Goal: Communication & Community: Share content

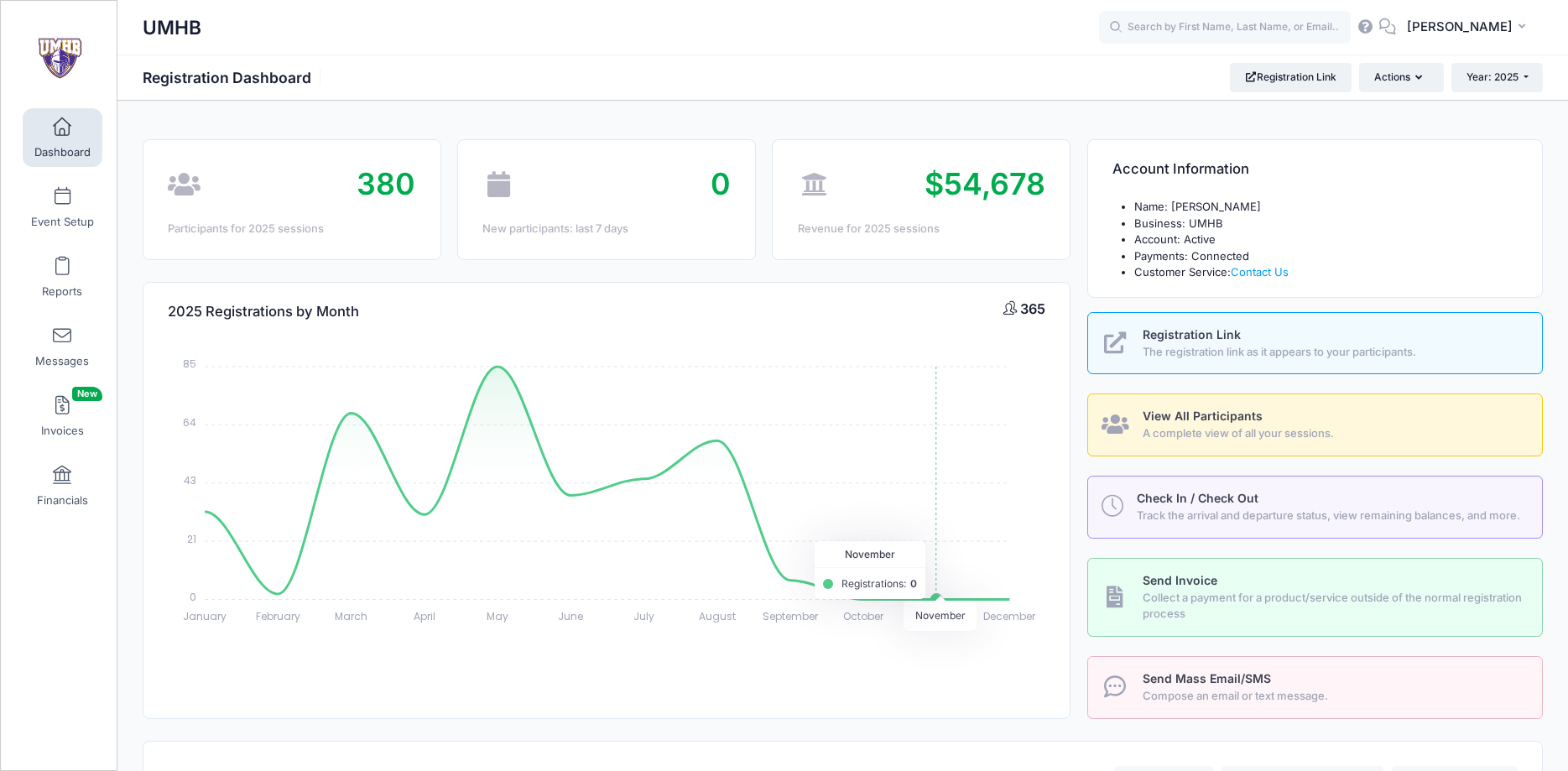
select select
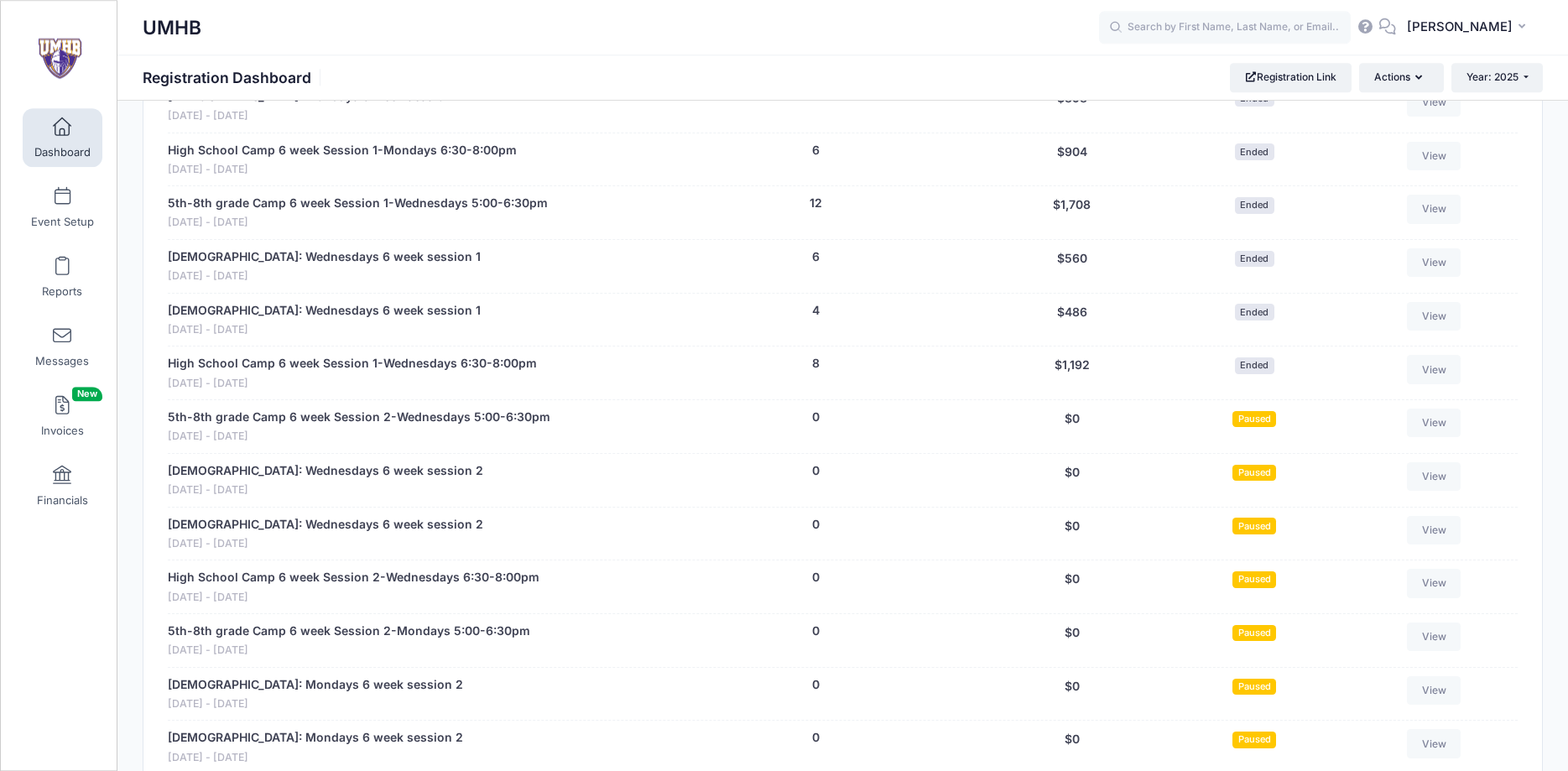
scroll to position [2481, 0]
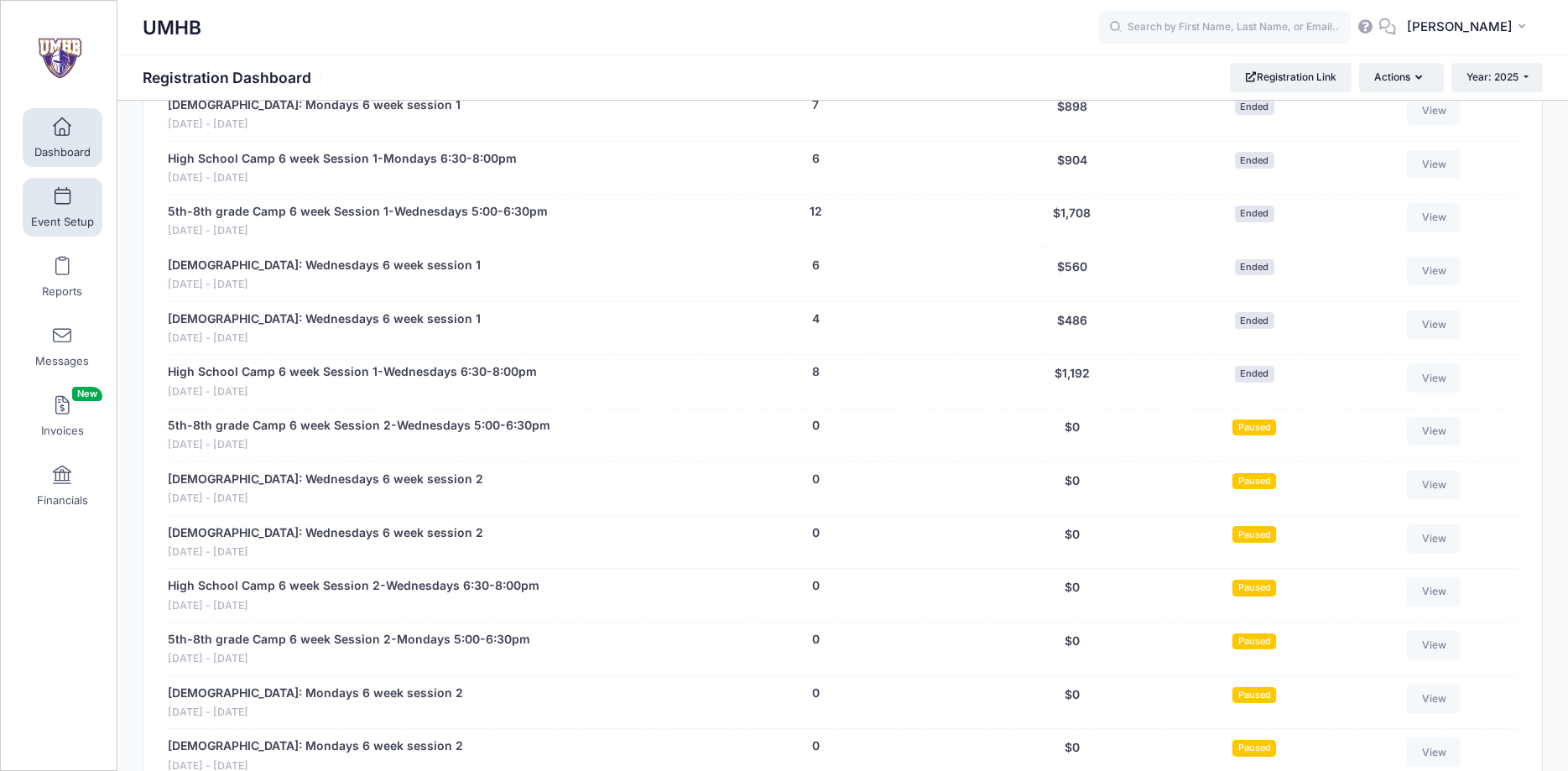
click at [72, 201] on link "Event Setup" at bounding box center [62, 206] width 80 height 58
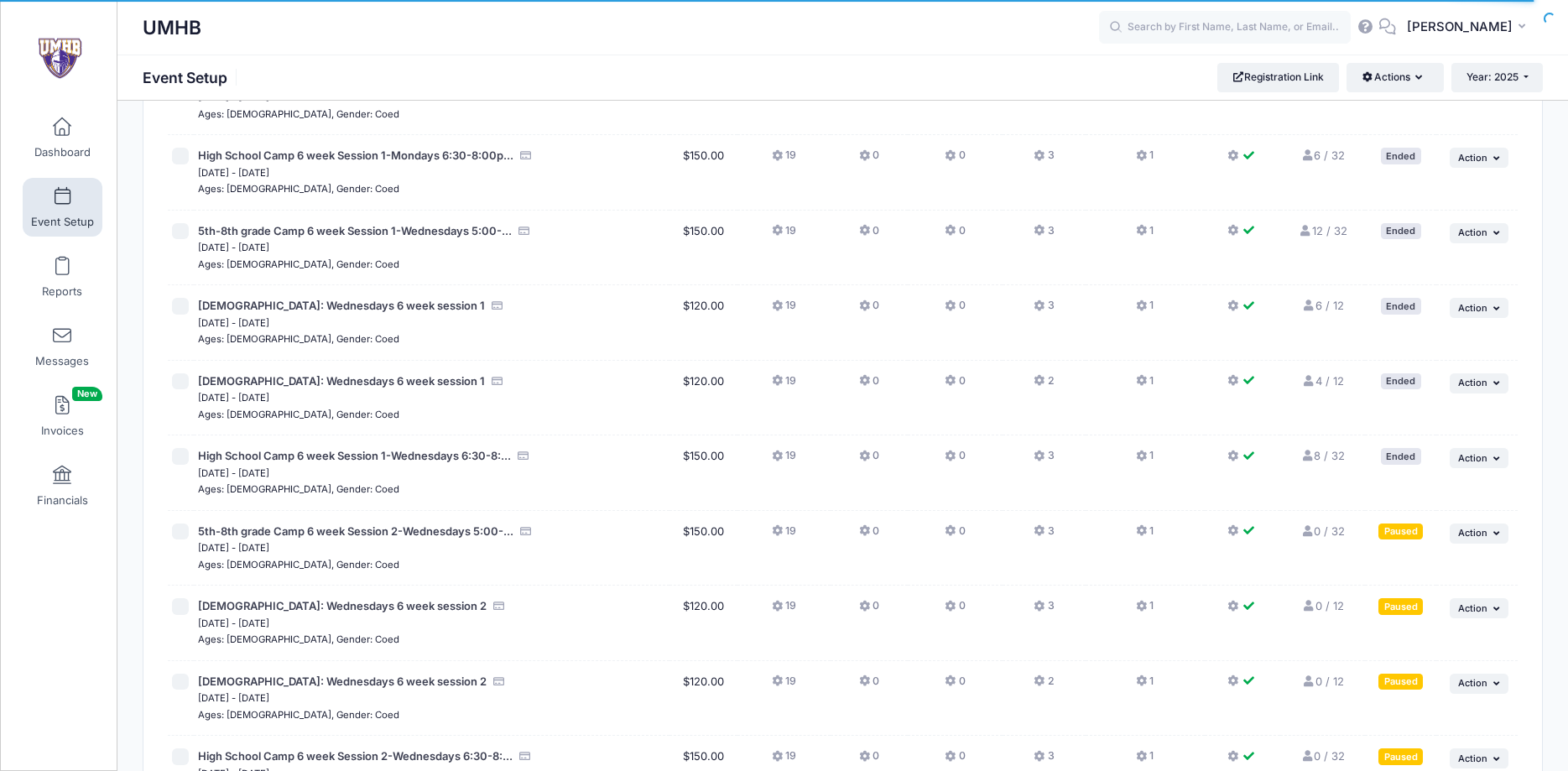
scroll to position [2652, 0]
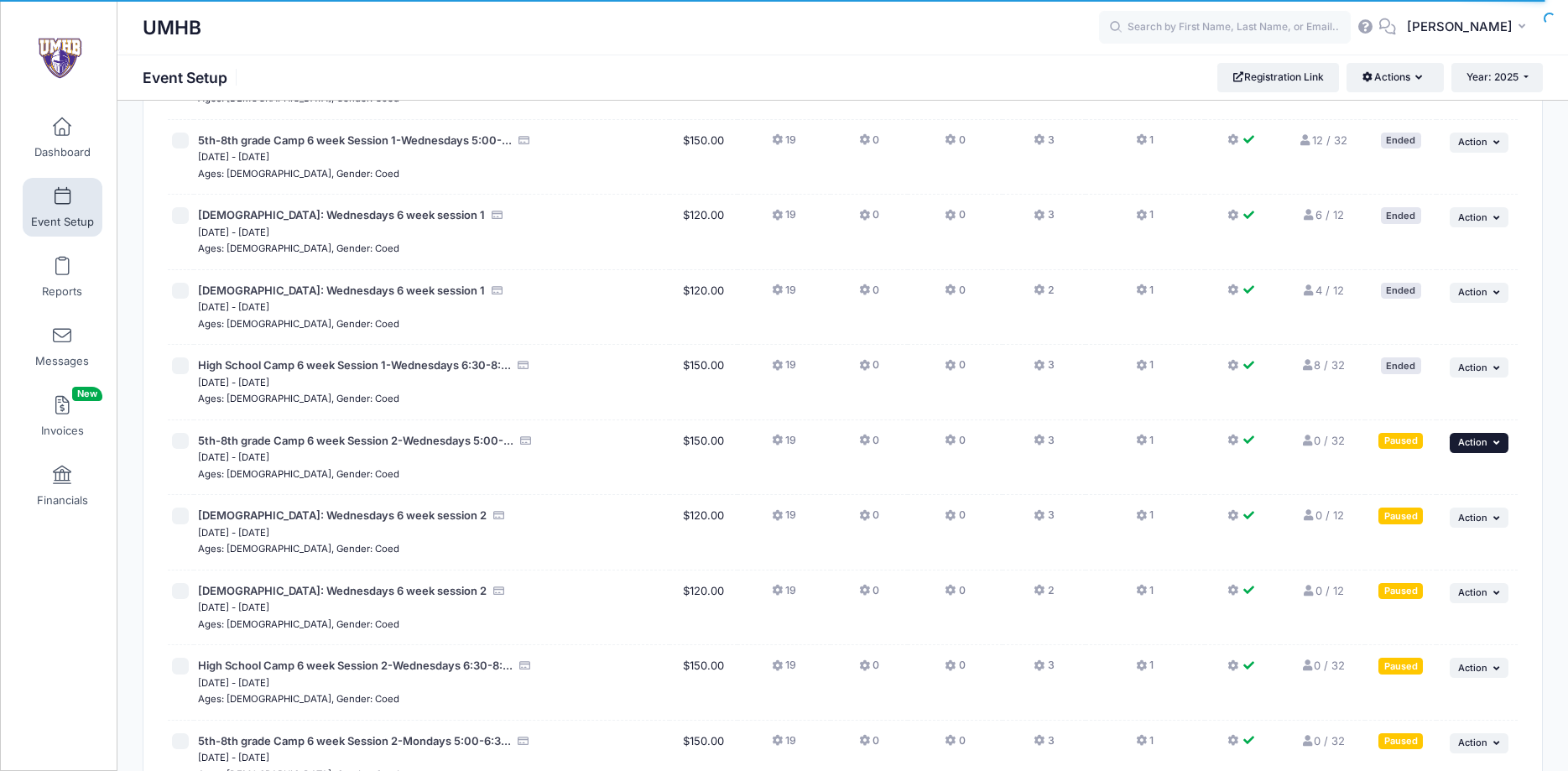
click at [1492, 445] on button "... Action" at bounding box center [1478, 443] width 58 height 20
click at [1422, 484] on link "Resume Session" at bounding box center [1424, 480] width 152 height 32
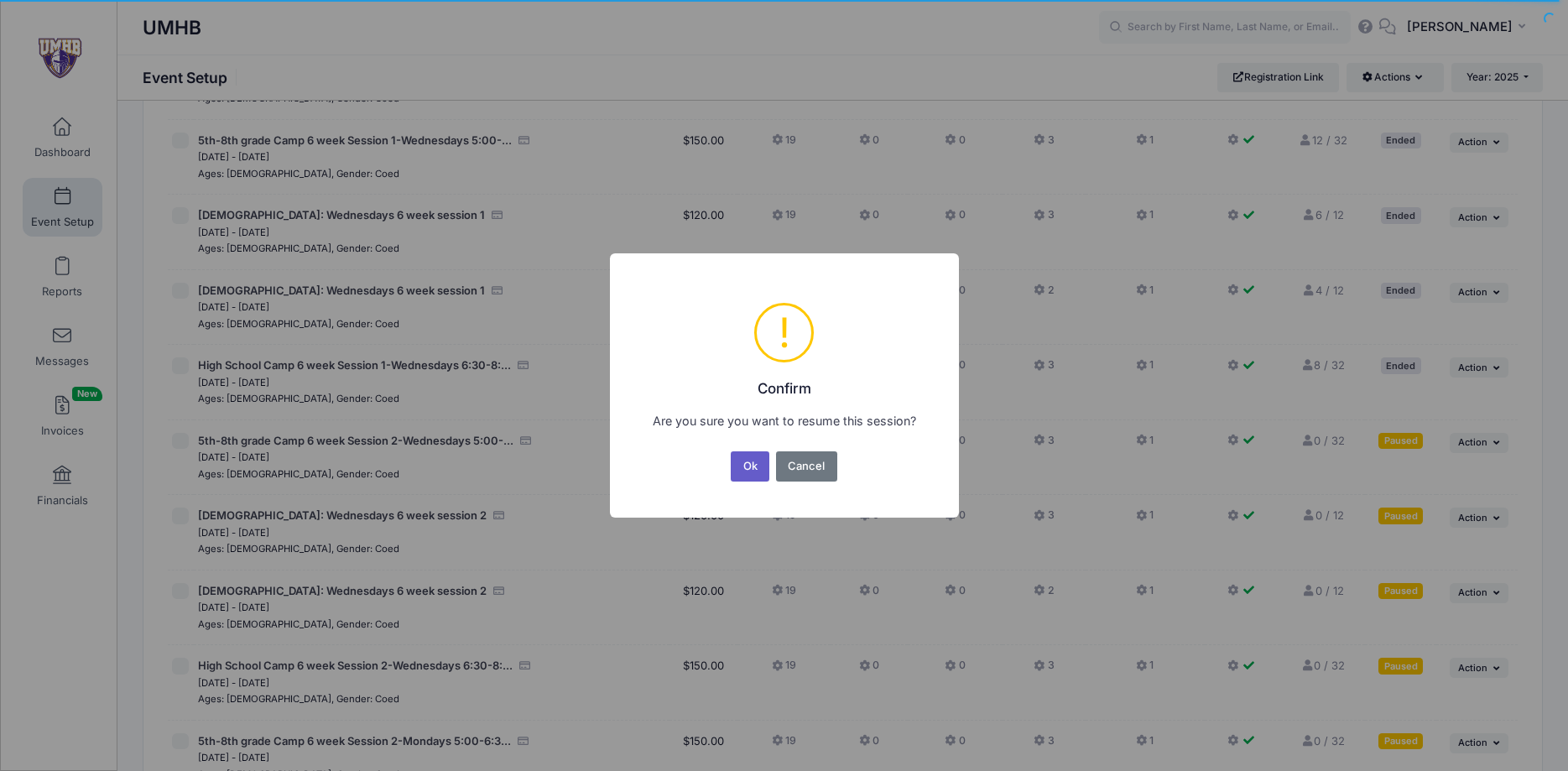
click at [760, 465] on button "Ok" at bounding box center [750, 466] width 39 height 30
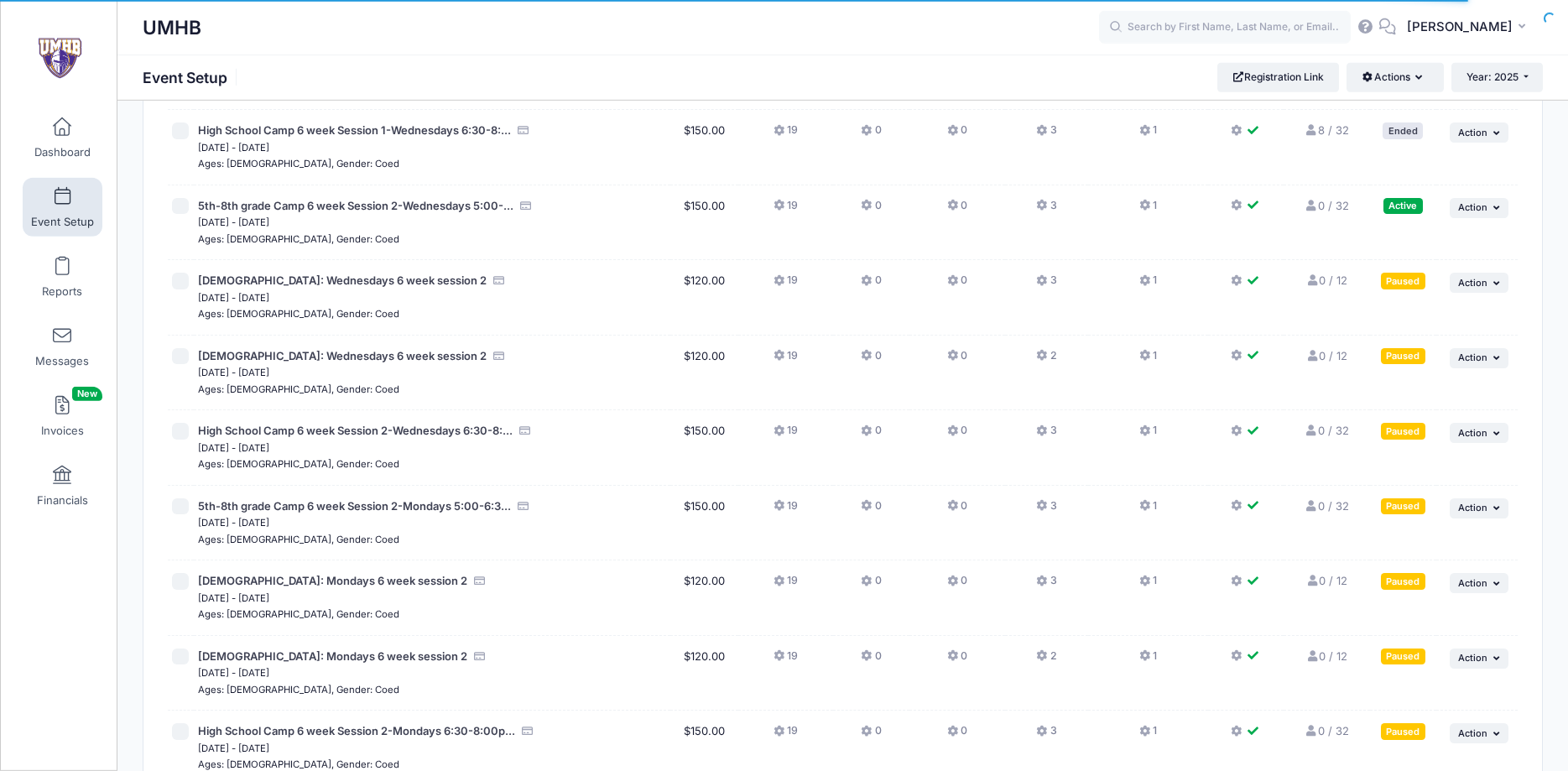
scroll to position [2885, 0]
click at [1474, 287] on span "Action" at bounding box center [1473, 284] width 30 height 12
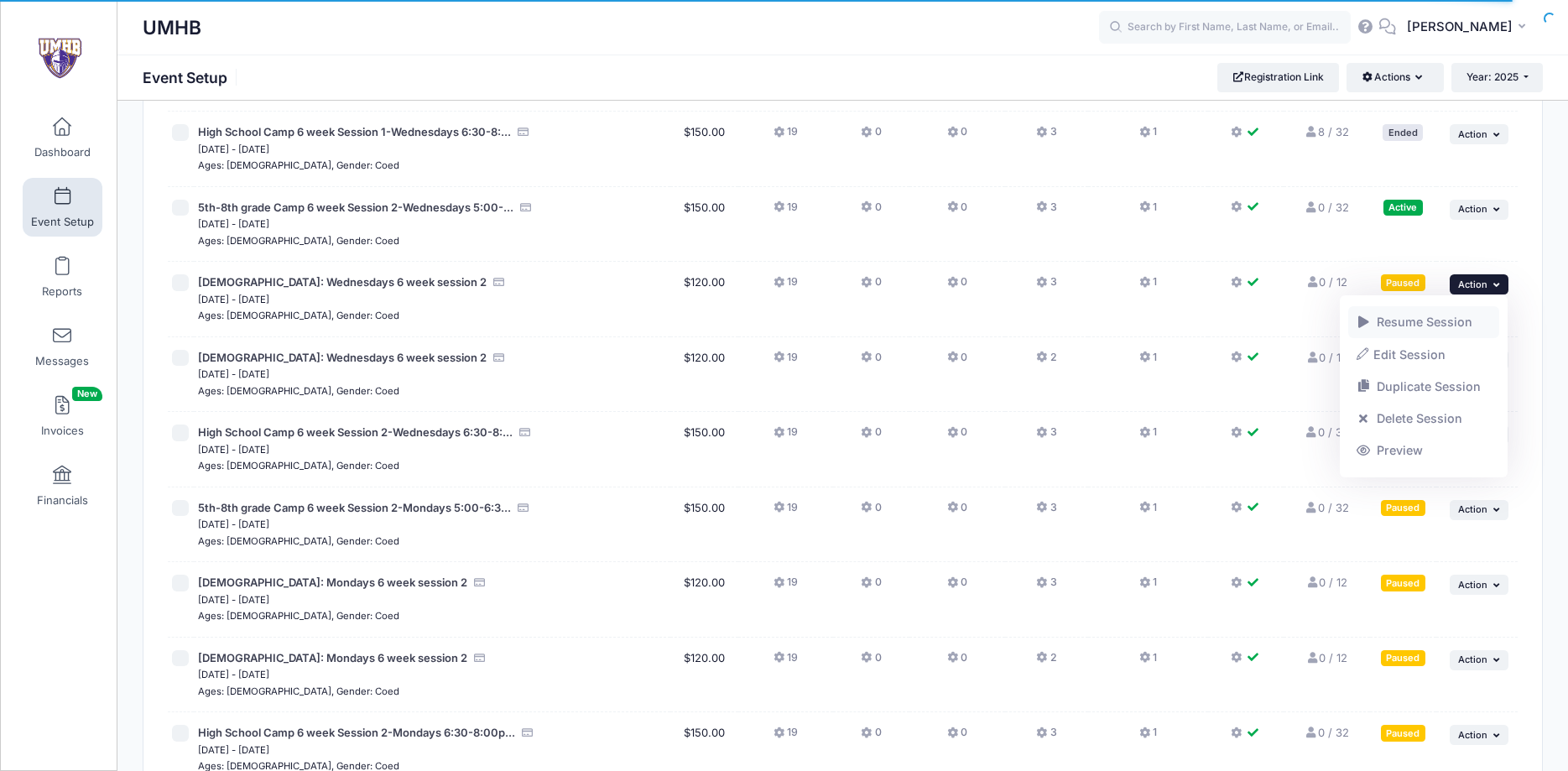
click at [1411, 322] on link "Resume Session" at bounding box center [1424, 322] width 152 height 32
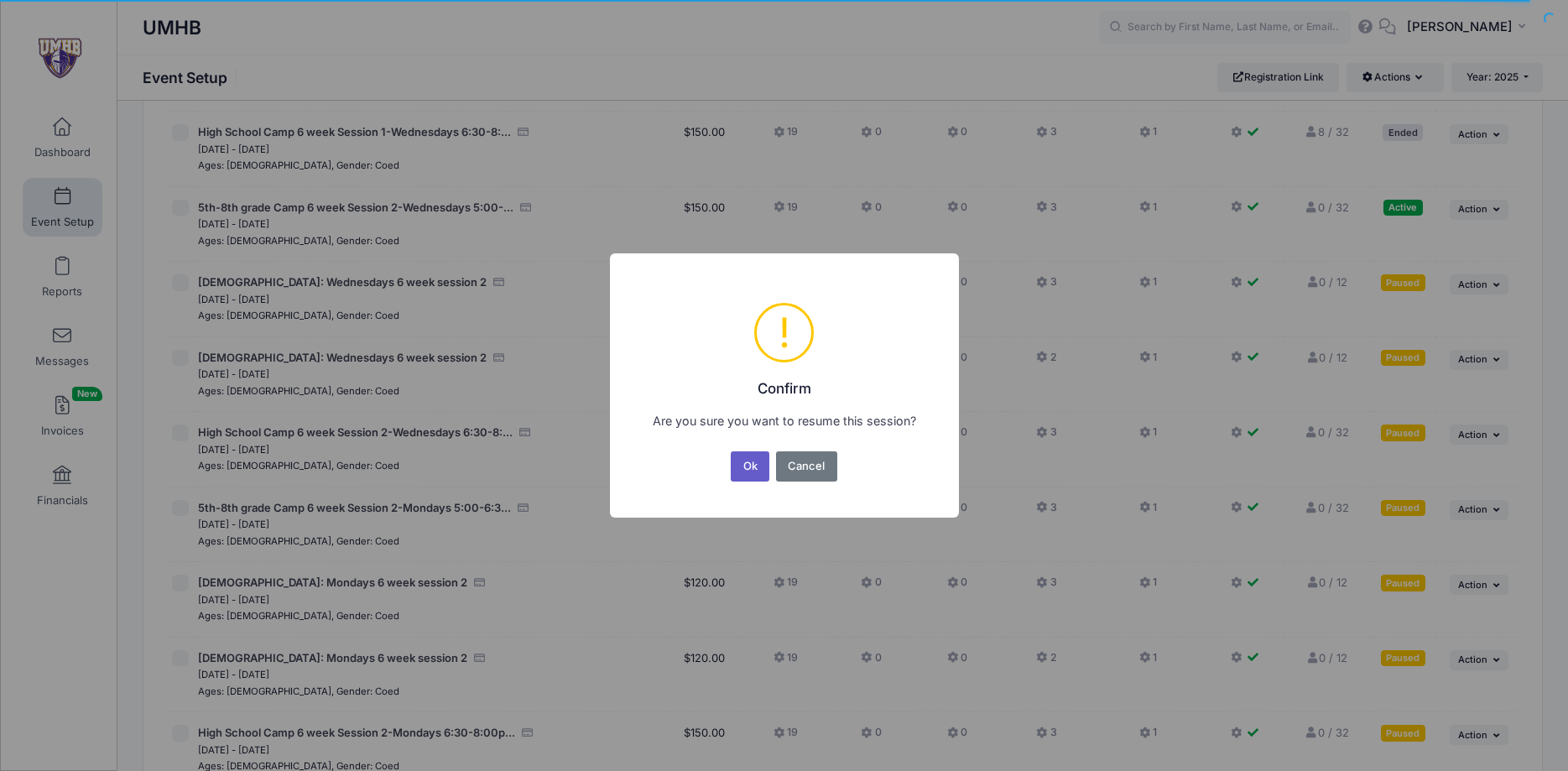
click at [753, 470] on button "Ok" at bounding box center [750, 466] width 39 height 30
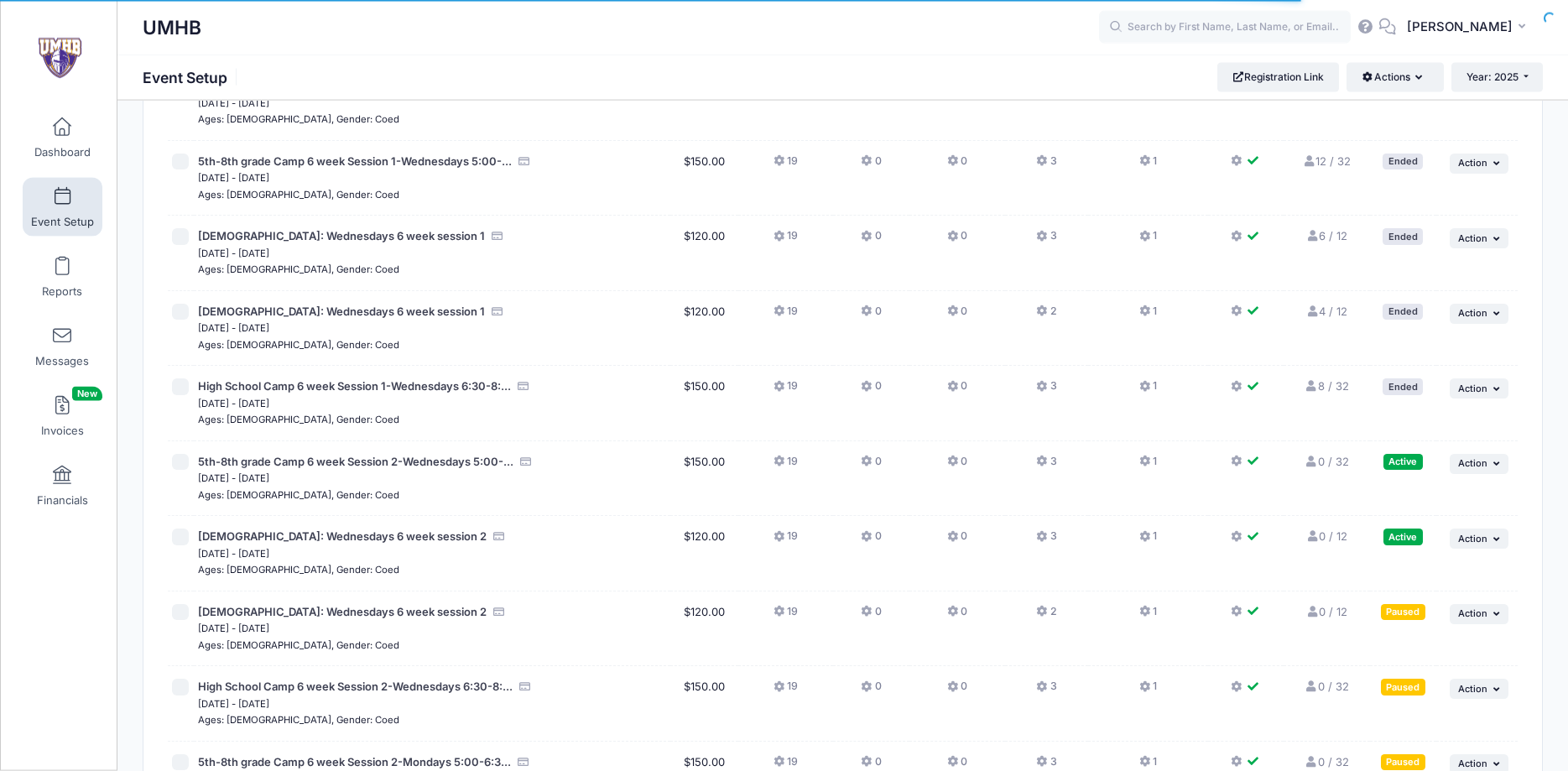
scroll to position [2652, 0]
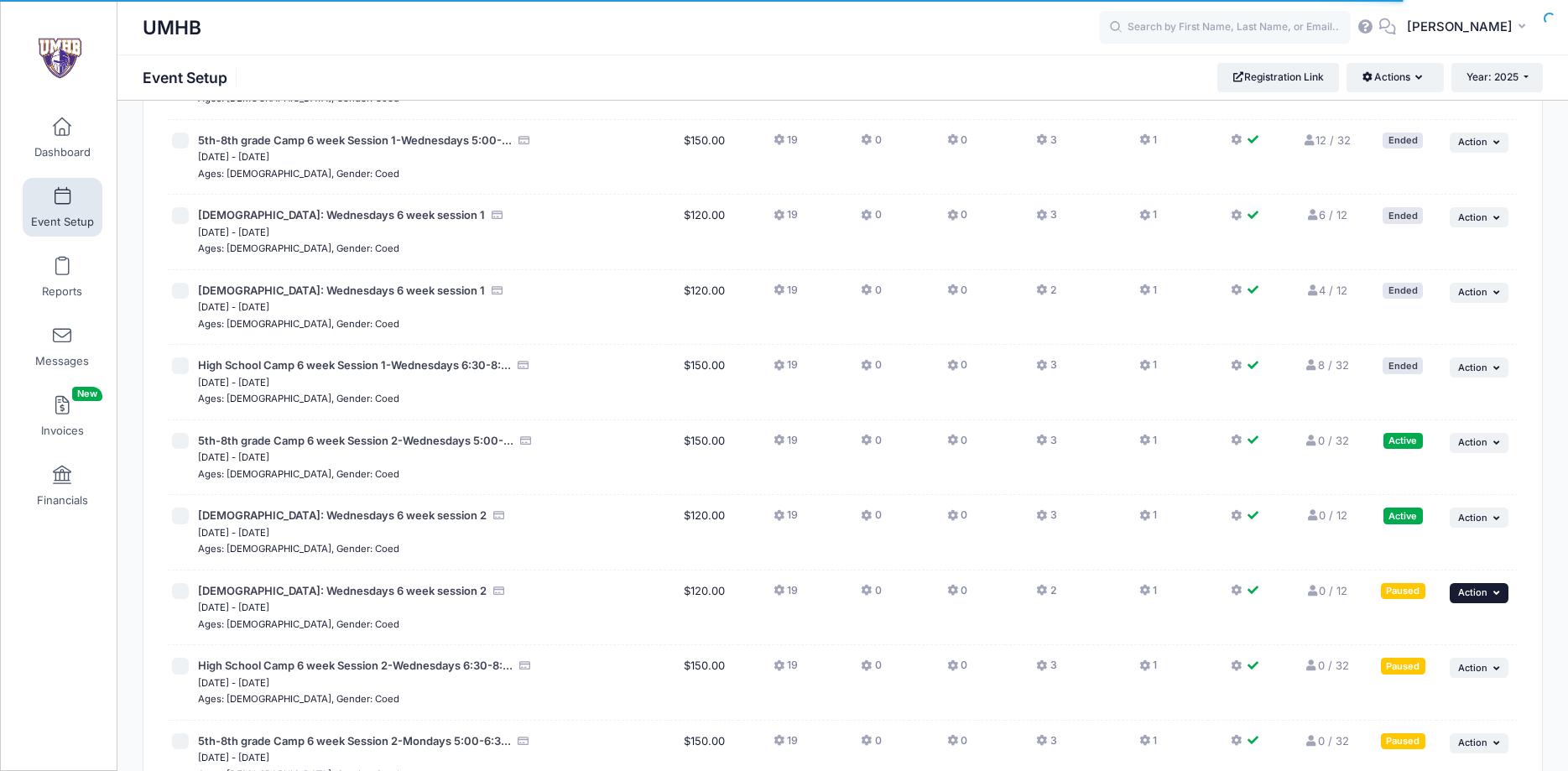
click at [1479, 593] on span "Action" at bounding box center [1473, 592] width 30 height 12
click at [1429, 422] on link "Resume Session" at bounding box center [1424, 427] width 152 height 32
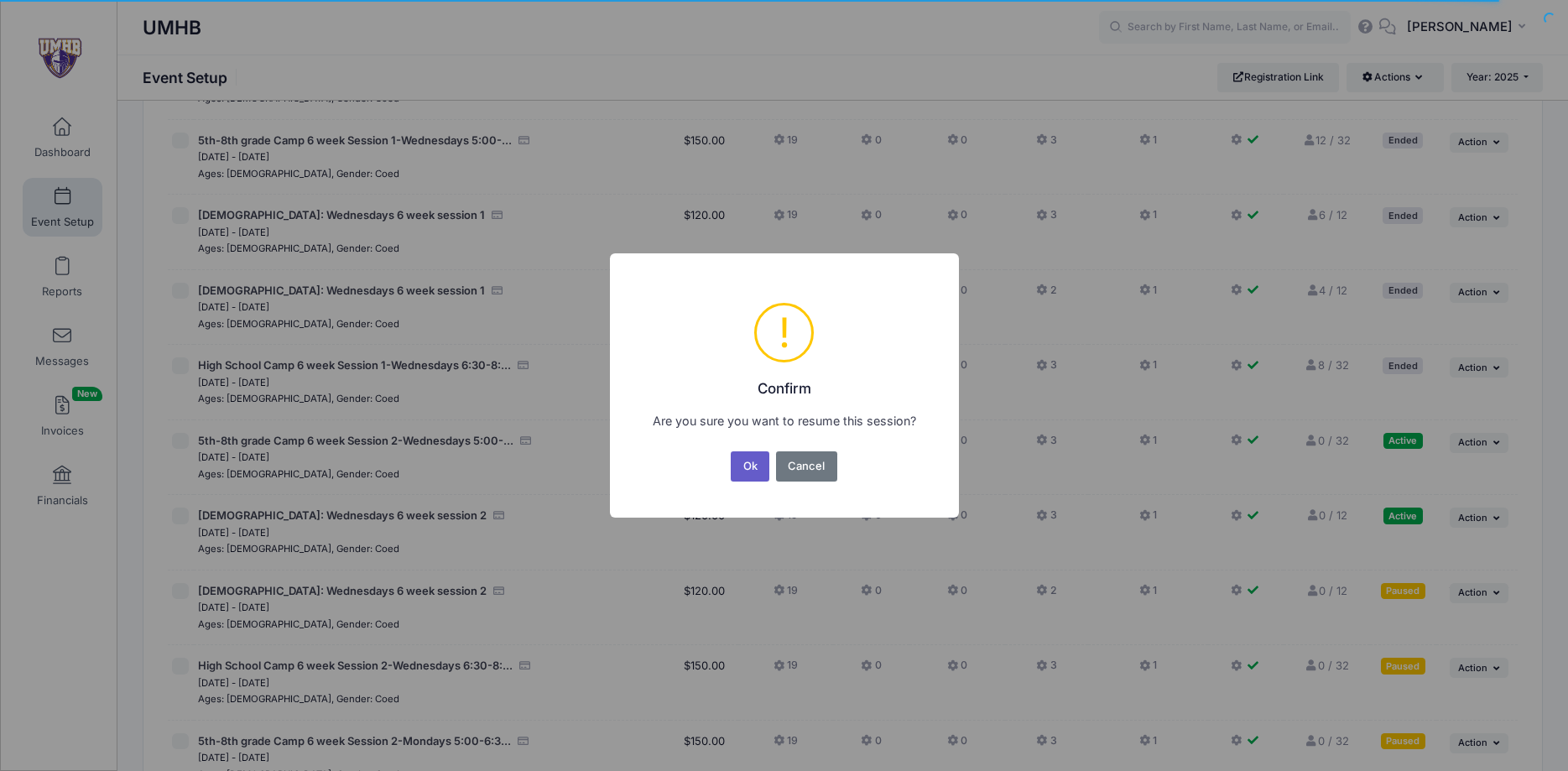
click at [754, 464] on button "Ok" at bounding box center [750, 466] width 39 height 30
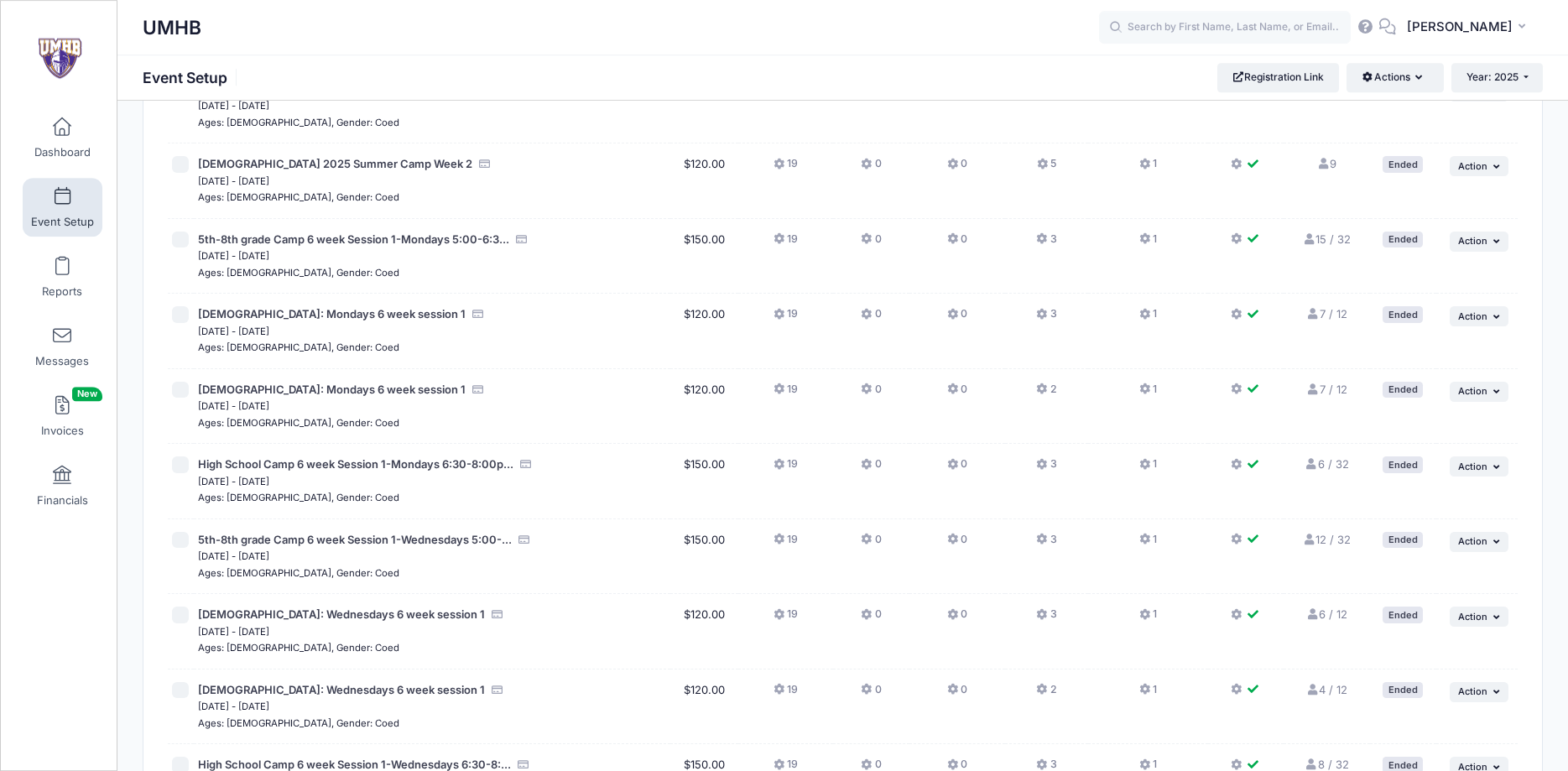
scroll to position [2737, 0]
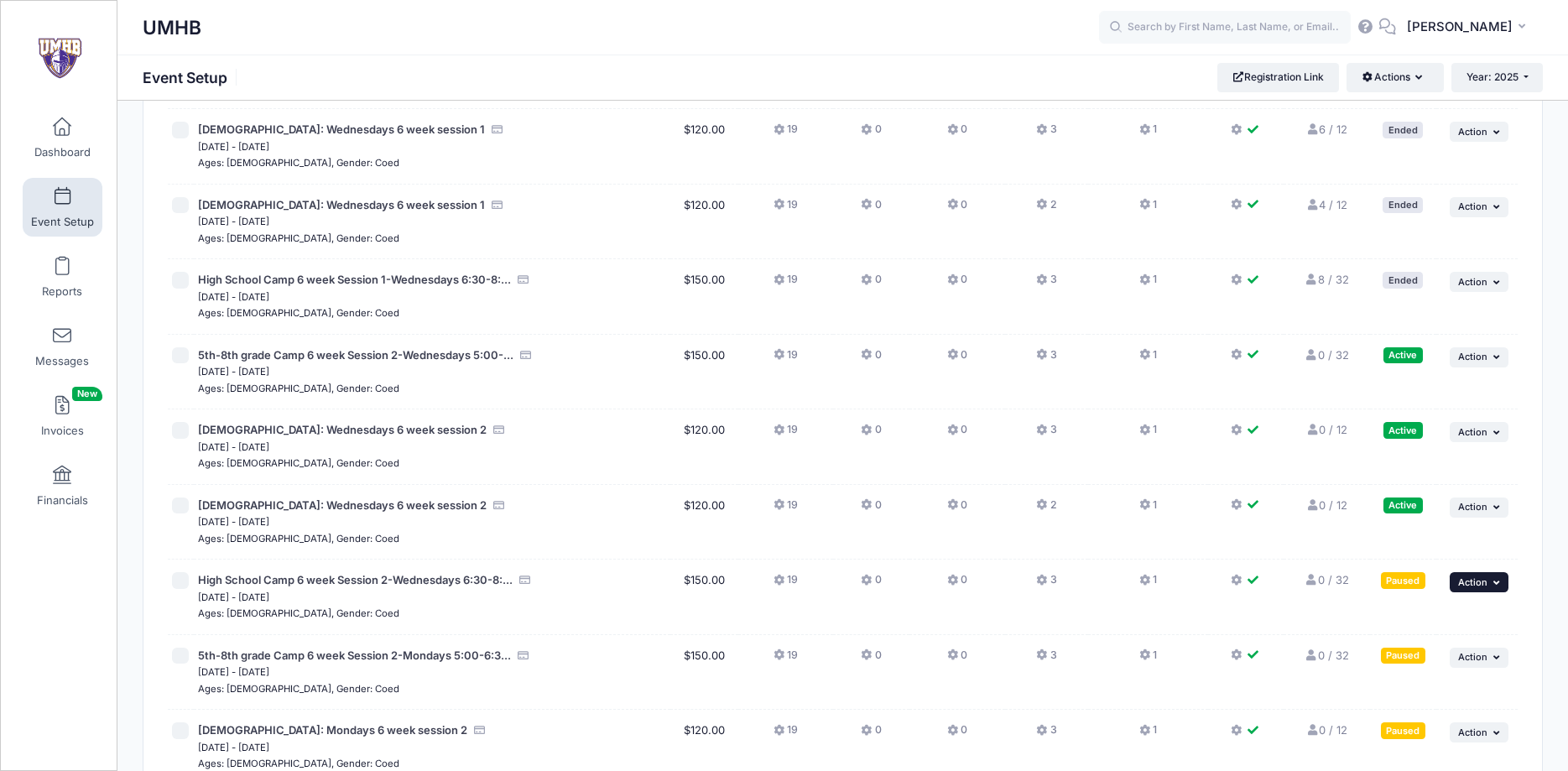
click at [1491, 585] on button "... Action" at bounding box center [1478, 582] width 58 height 20
click at [1412, 420] on link "Resume Session" at bounding box center [1424, 417] width 152 height 32
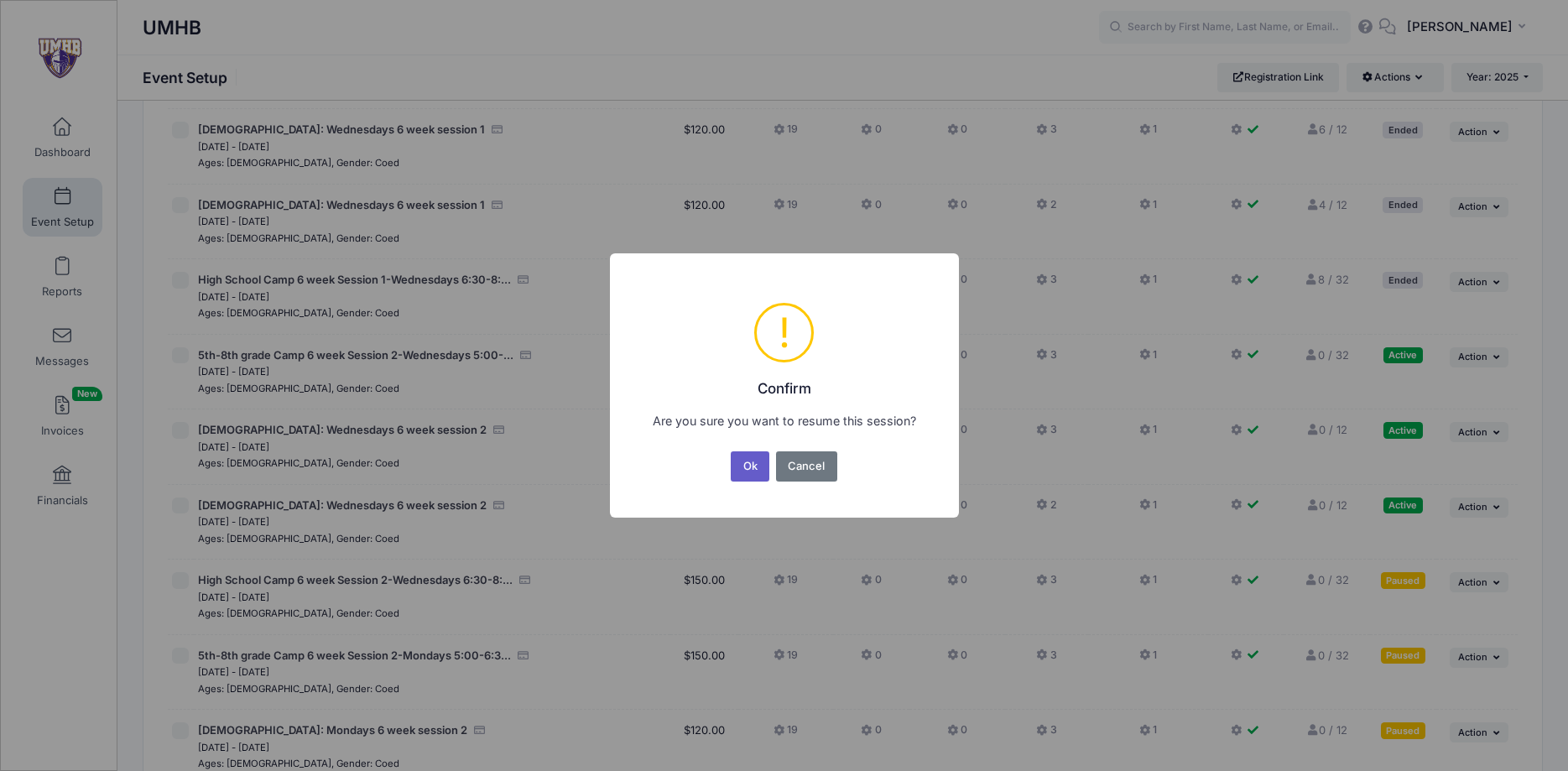
click at [747, 465] on button "Ok" at bounding box center [750, 466] width 39 height 30
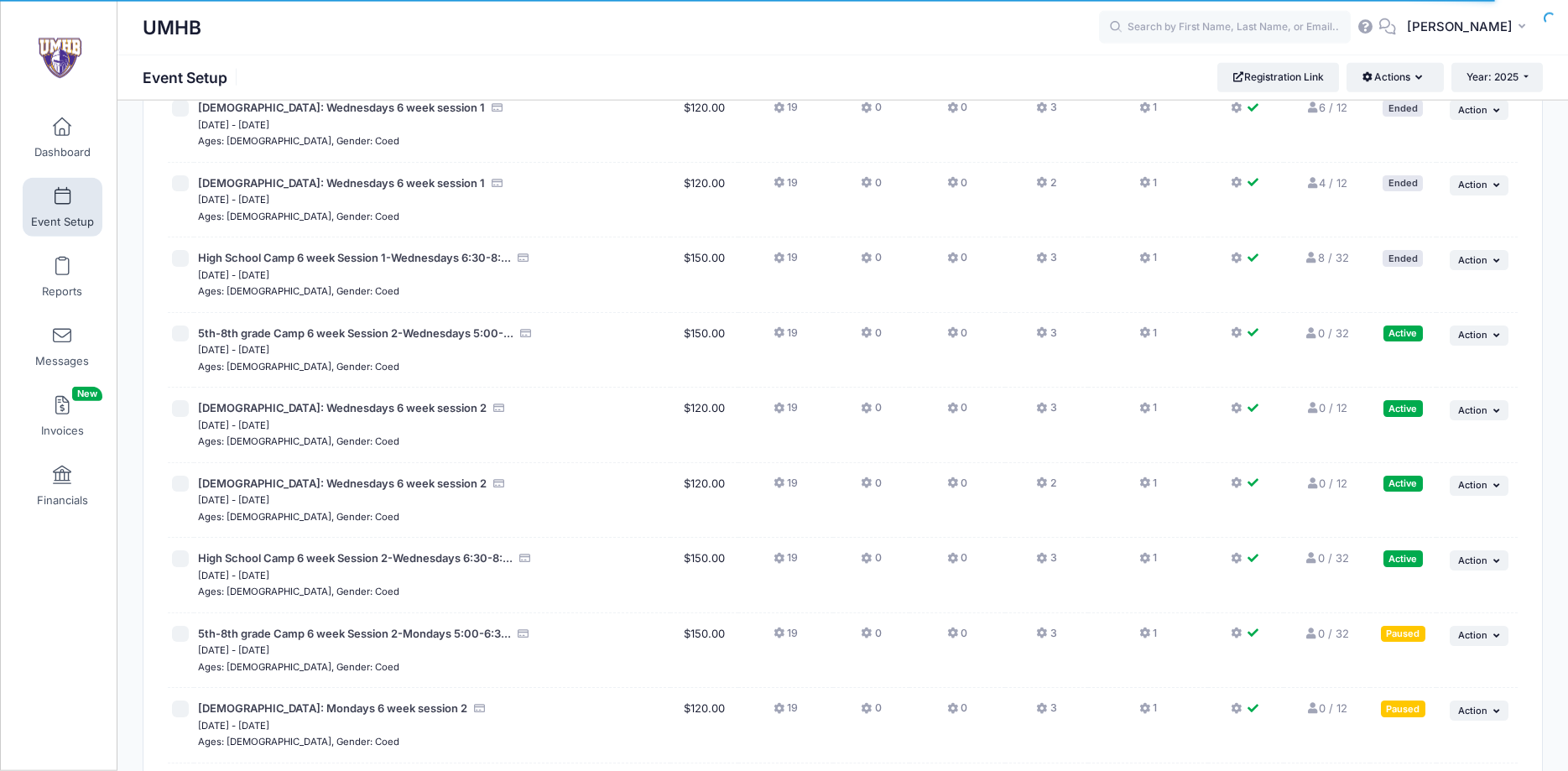
scroll to position [2823, 0]
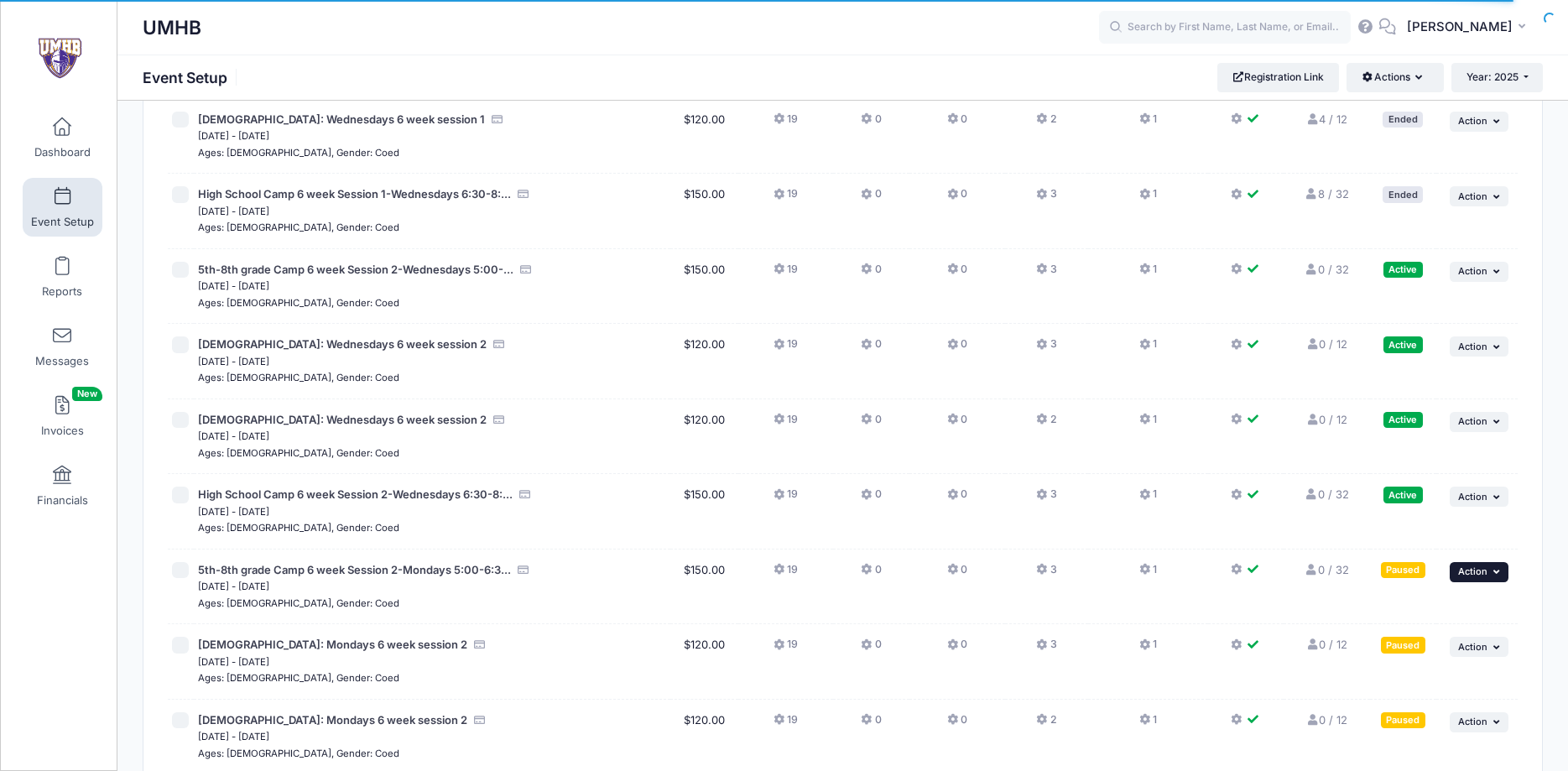
click at [1477, 574] on span "Action" at bounding box center [1473, 570] width 30 height 12
click at [1427, 606] on link "Resume Session" at bounding box center [1424, 609] width 152 height 32
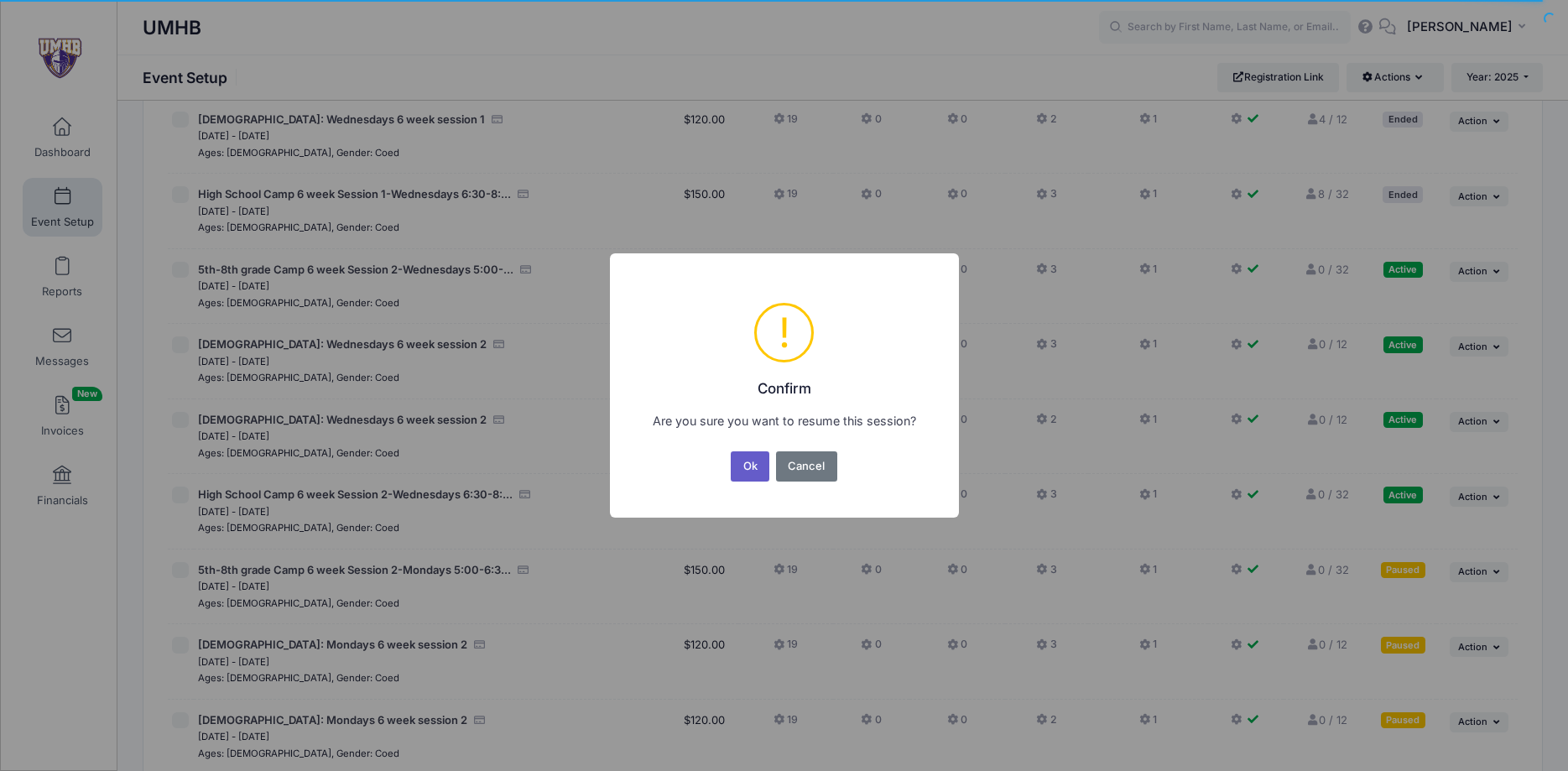
click at [737, 464] on button "Ok" at bounding box center [750, 466] width 39 height 30
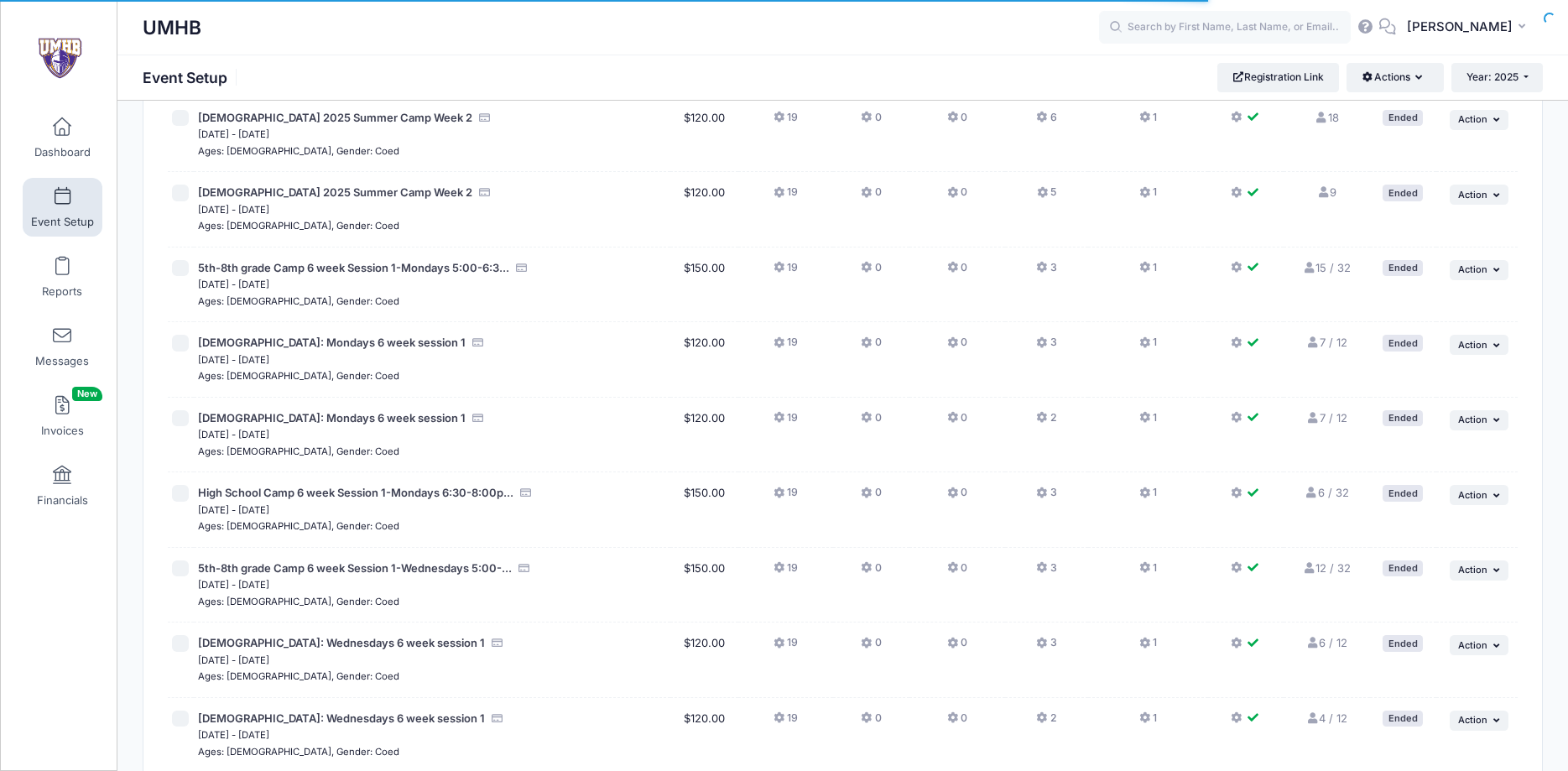
scroll to position [2823, 0]
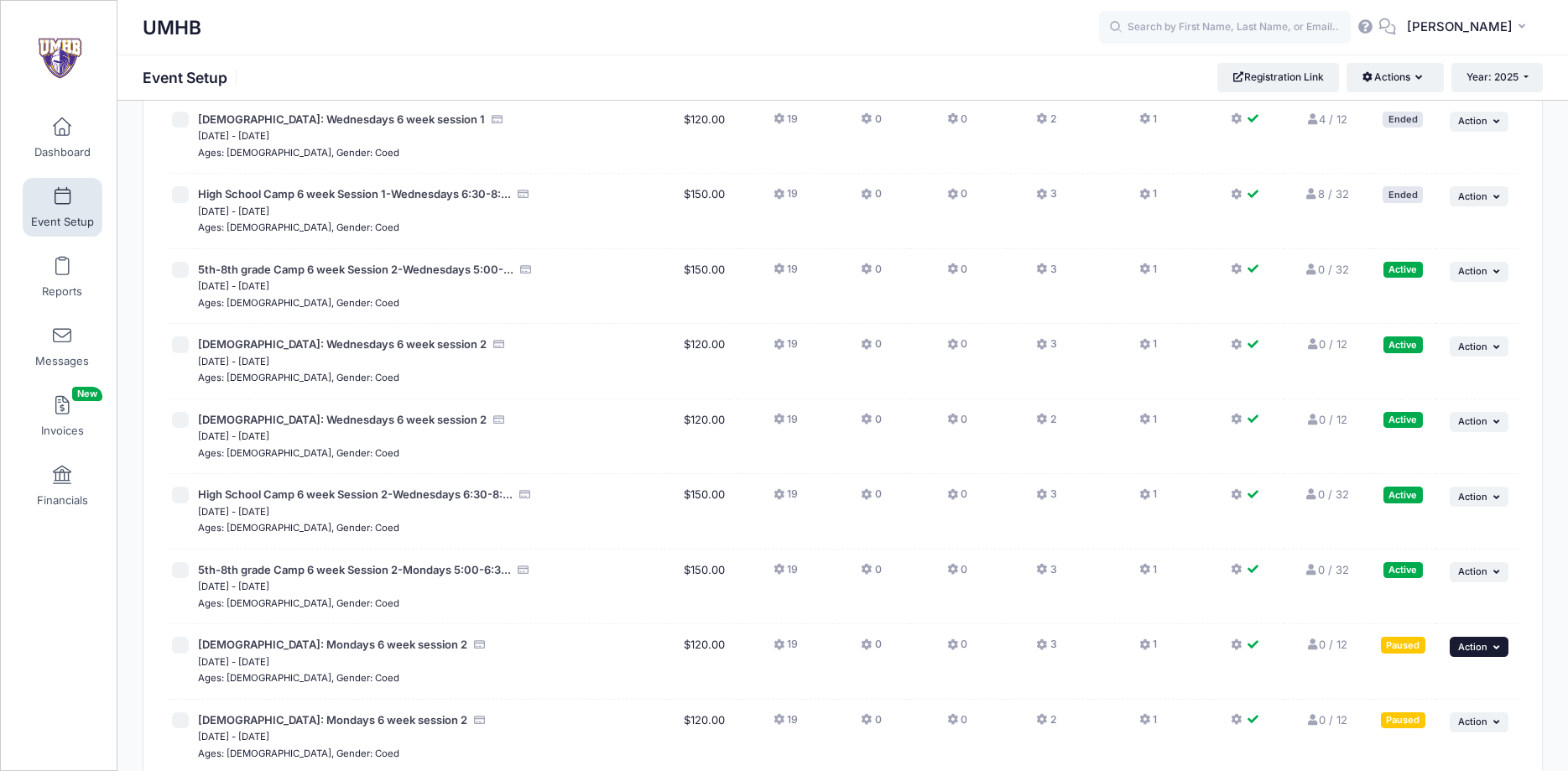
click at [1489, 647] on button "... Action" at bounding box center [1478, 646] width 58 height 20
click at [1450, 481] on link "Resume Session" at bounding box center [1424, 481] width 152 height 32
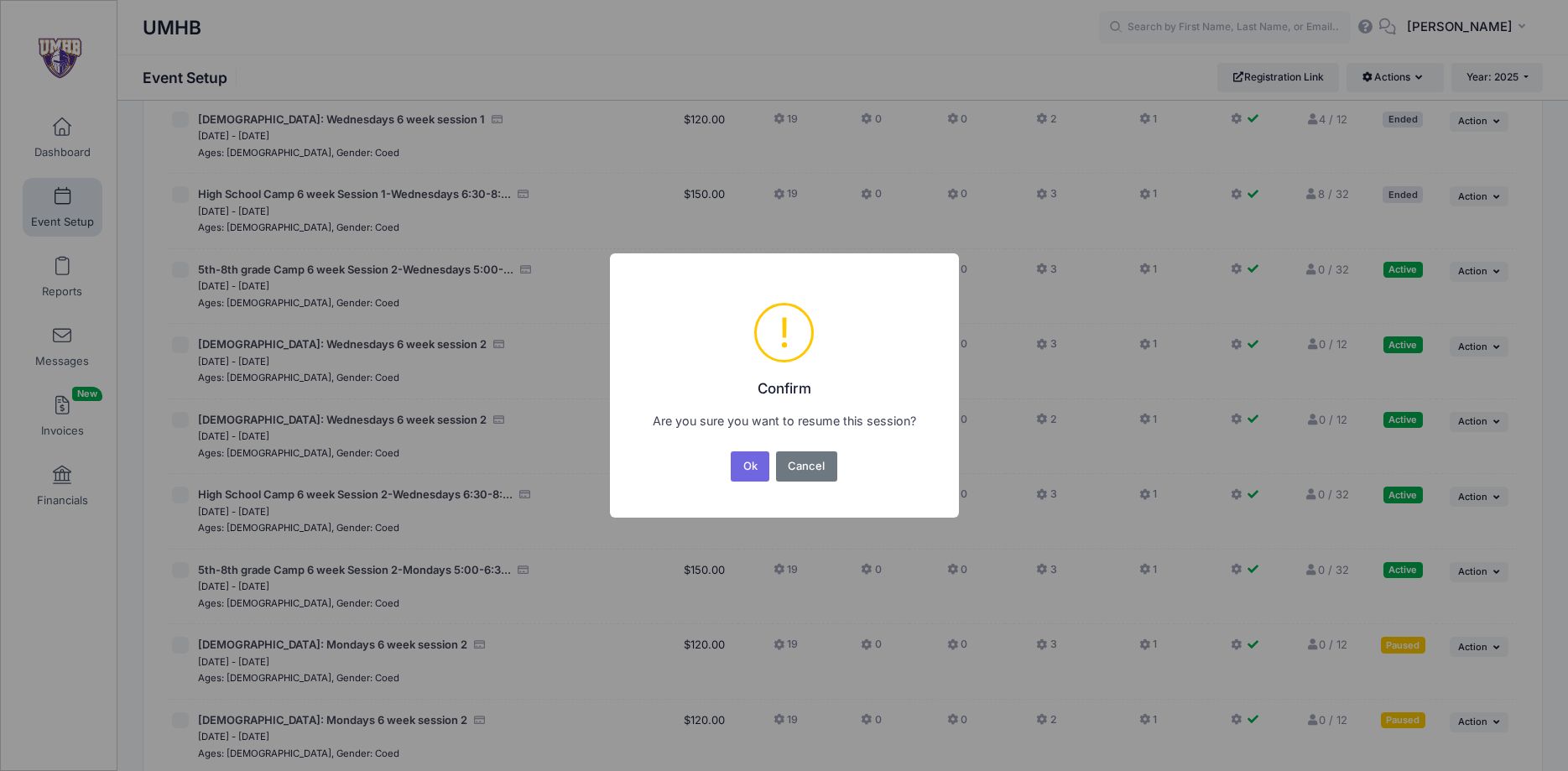
click at [763, 482] on div "Ok No Cancel" at bounding box center [783, 466] width 112 height 37
click at [747, 463] on button "Ok" at bounding box center [750, 466] width 39 height 30
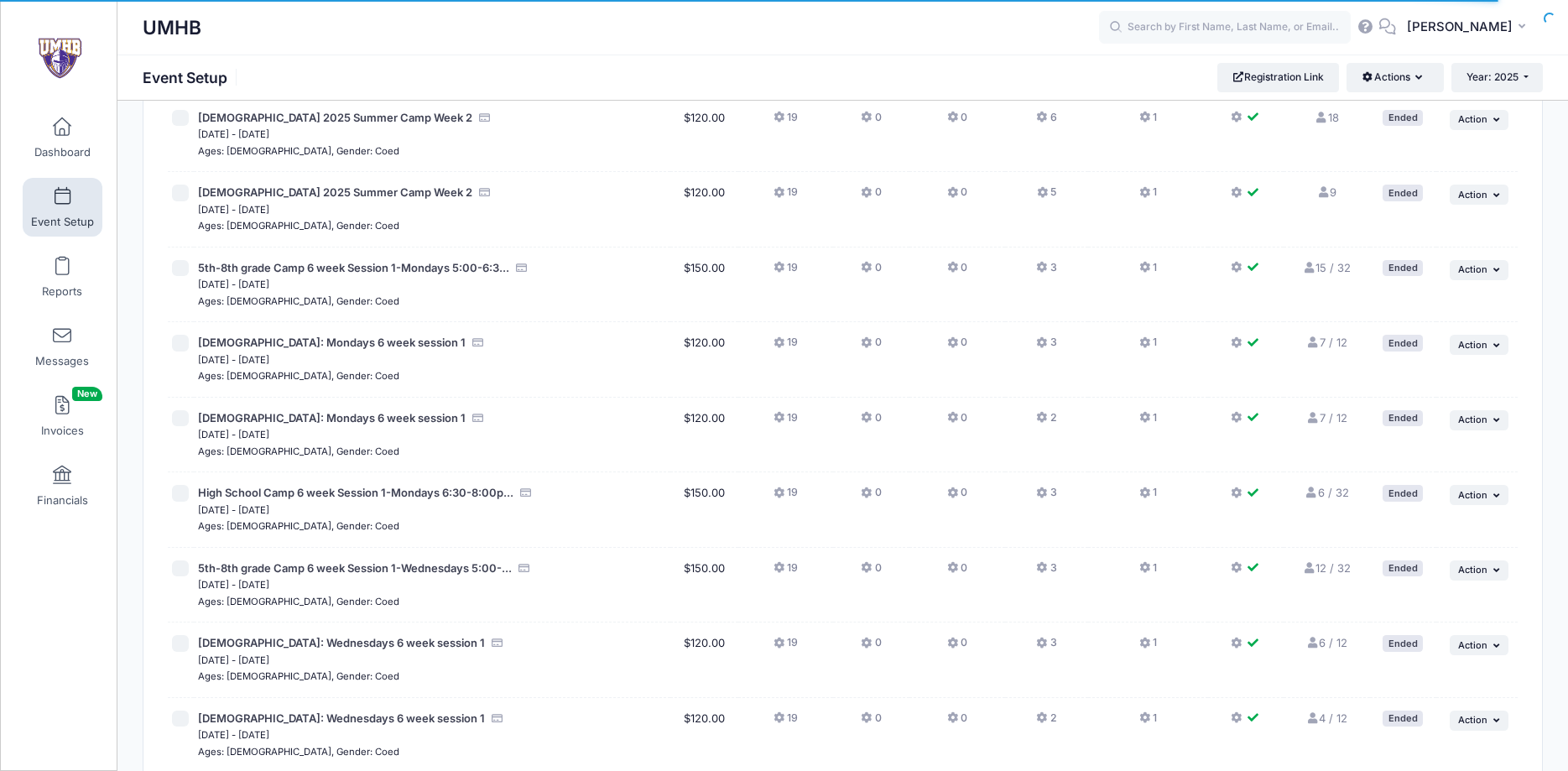
scroll to position [2993, 0]
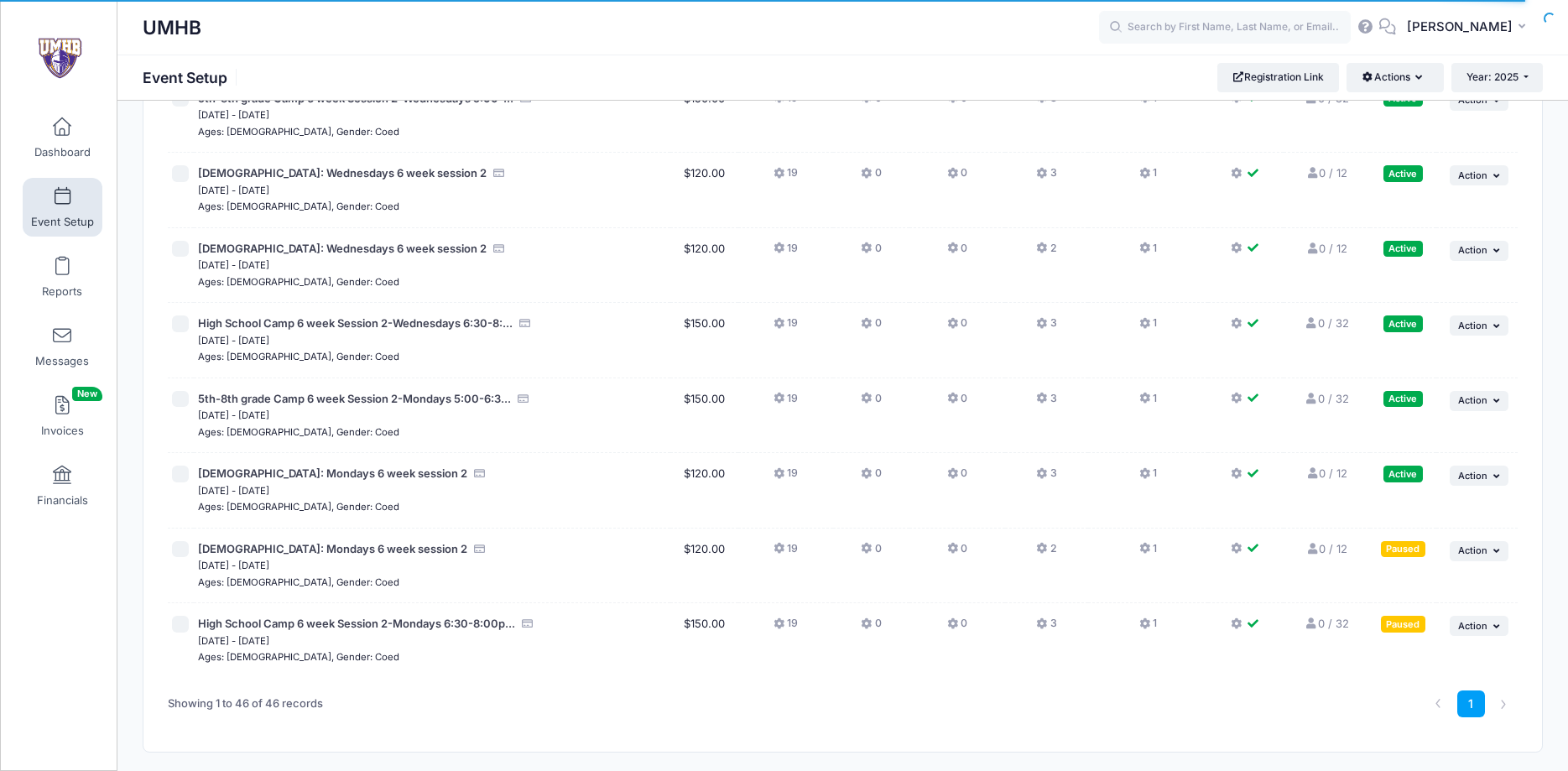
click at [1487, 562] on td "... Action Resume Session Pause Session Edit Session Duplicate Session Delete S…" at bounding box center [1477, 566] width 82 height 75
click at [1489, 552] on button "... Action" at bounding box center [1478, 550] width 58 height 20
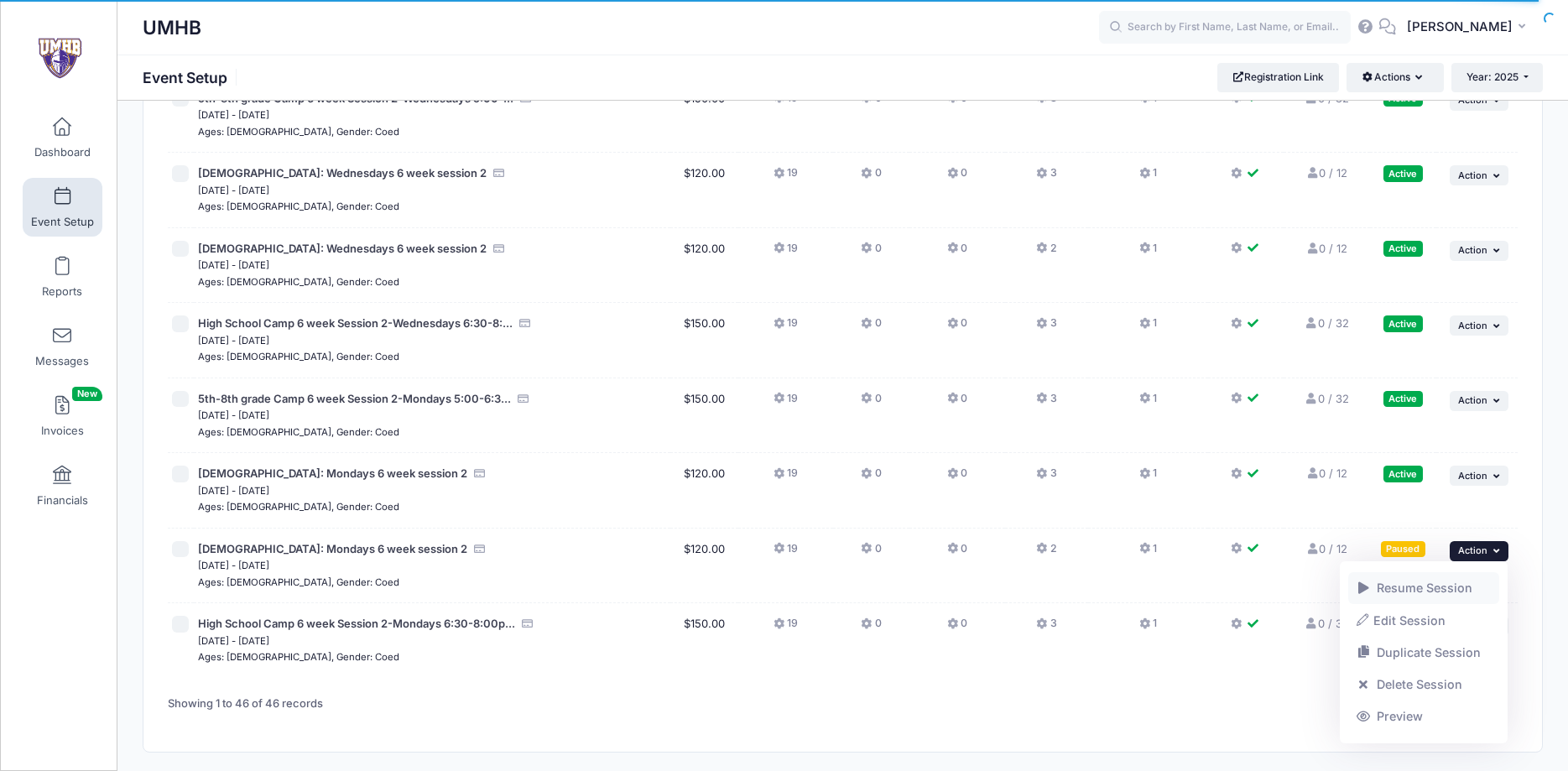
click at [1443, 593] on link "Resume Session" at bounding box center [1424, 588] width 152 height 32
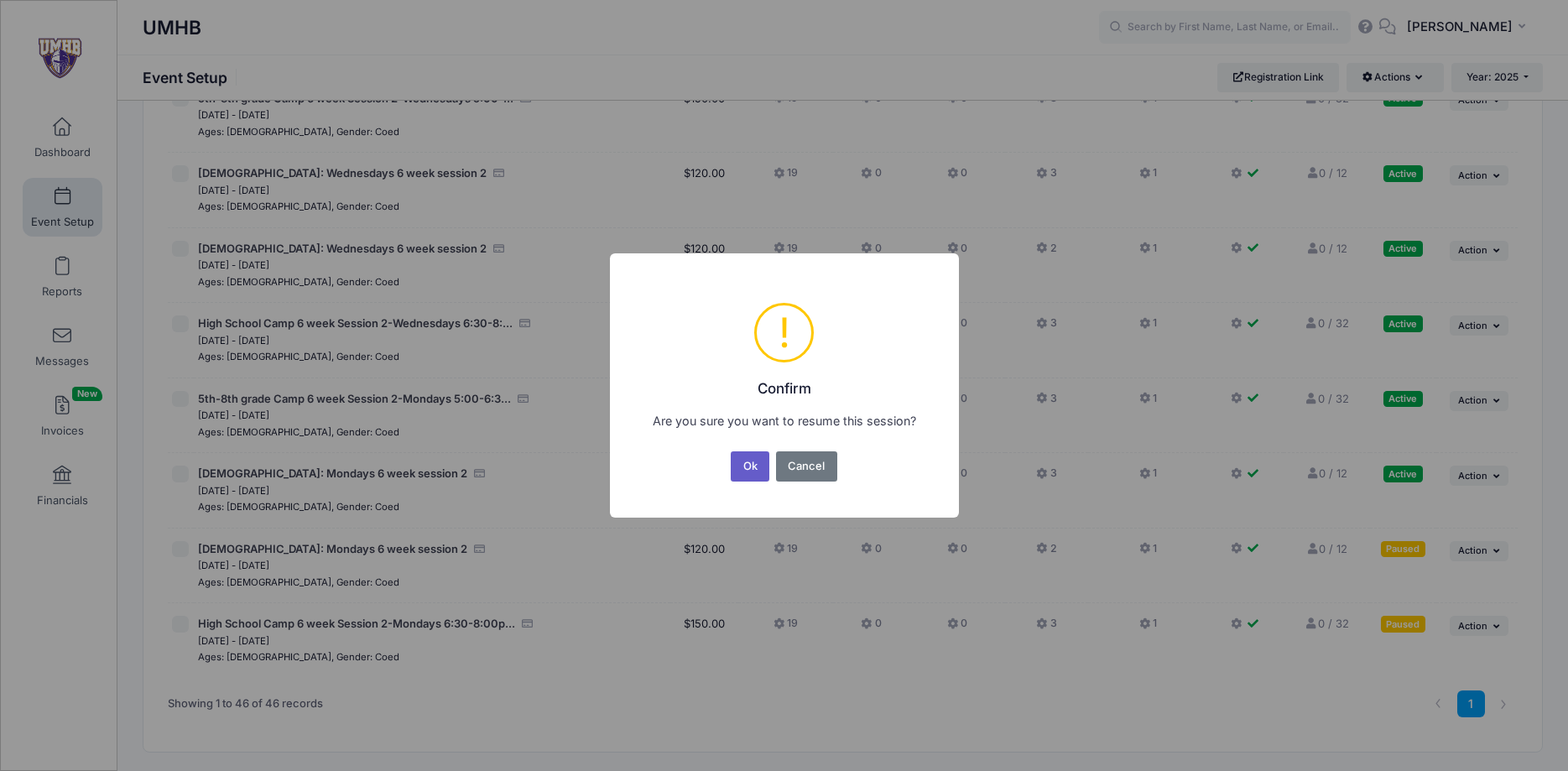
click at [742, 469] on button "Ok" at bounding box center [750, 466] width 39 height 30
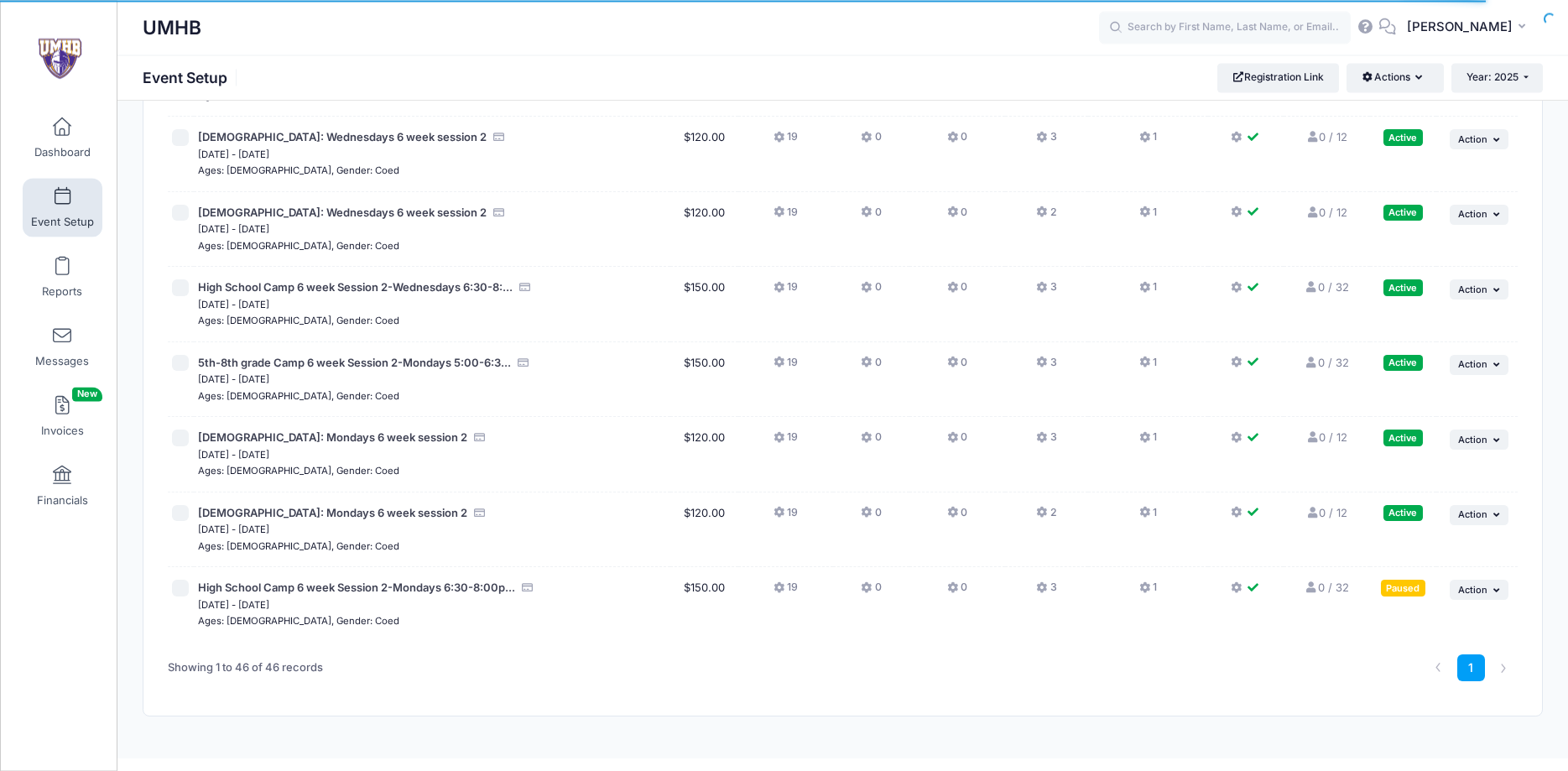
scroll to position [3056, 0]
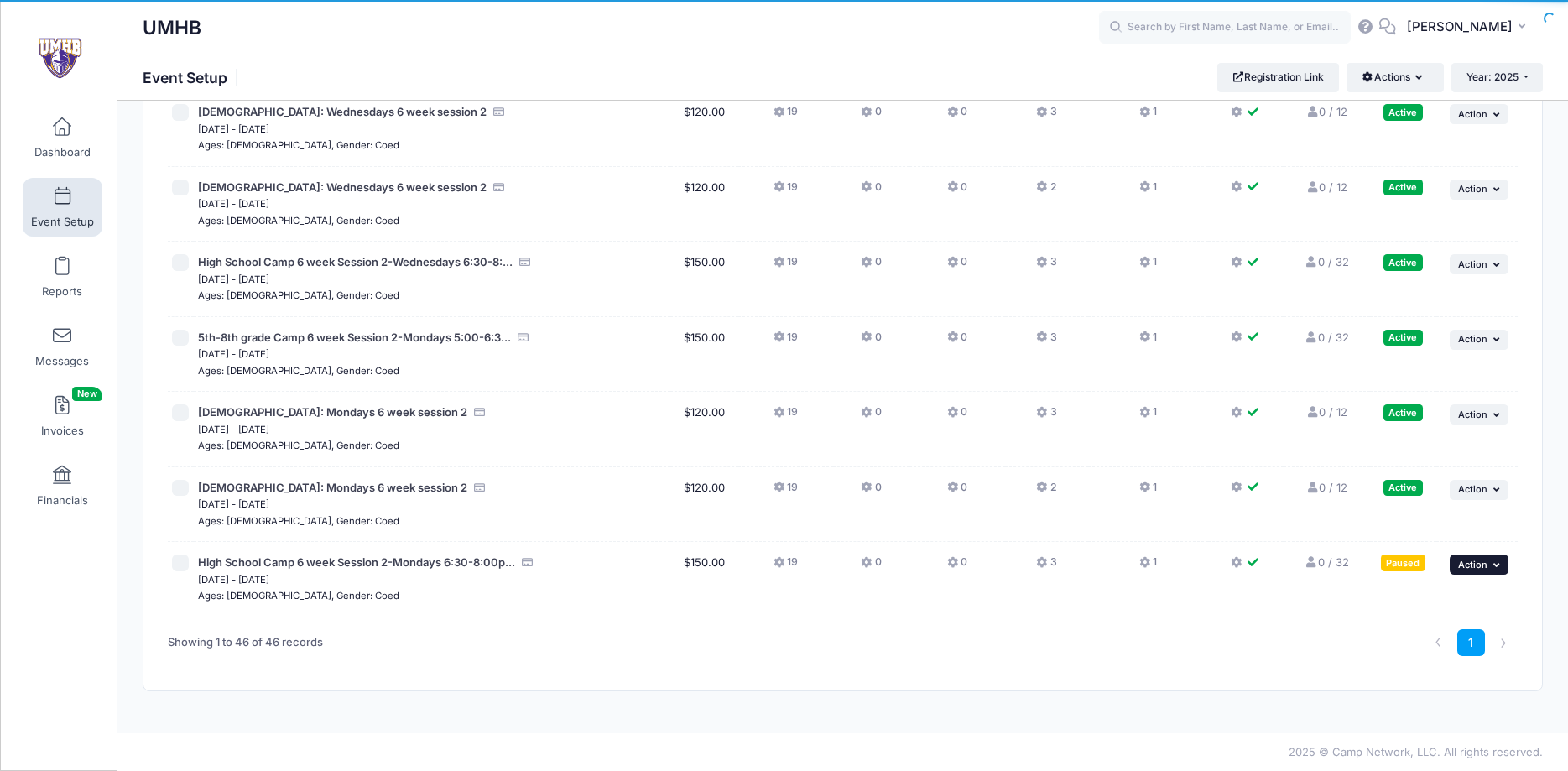
click at [1479, 569] on span "Action" at bounding box center [1473, 564] width 30 height 12
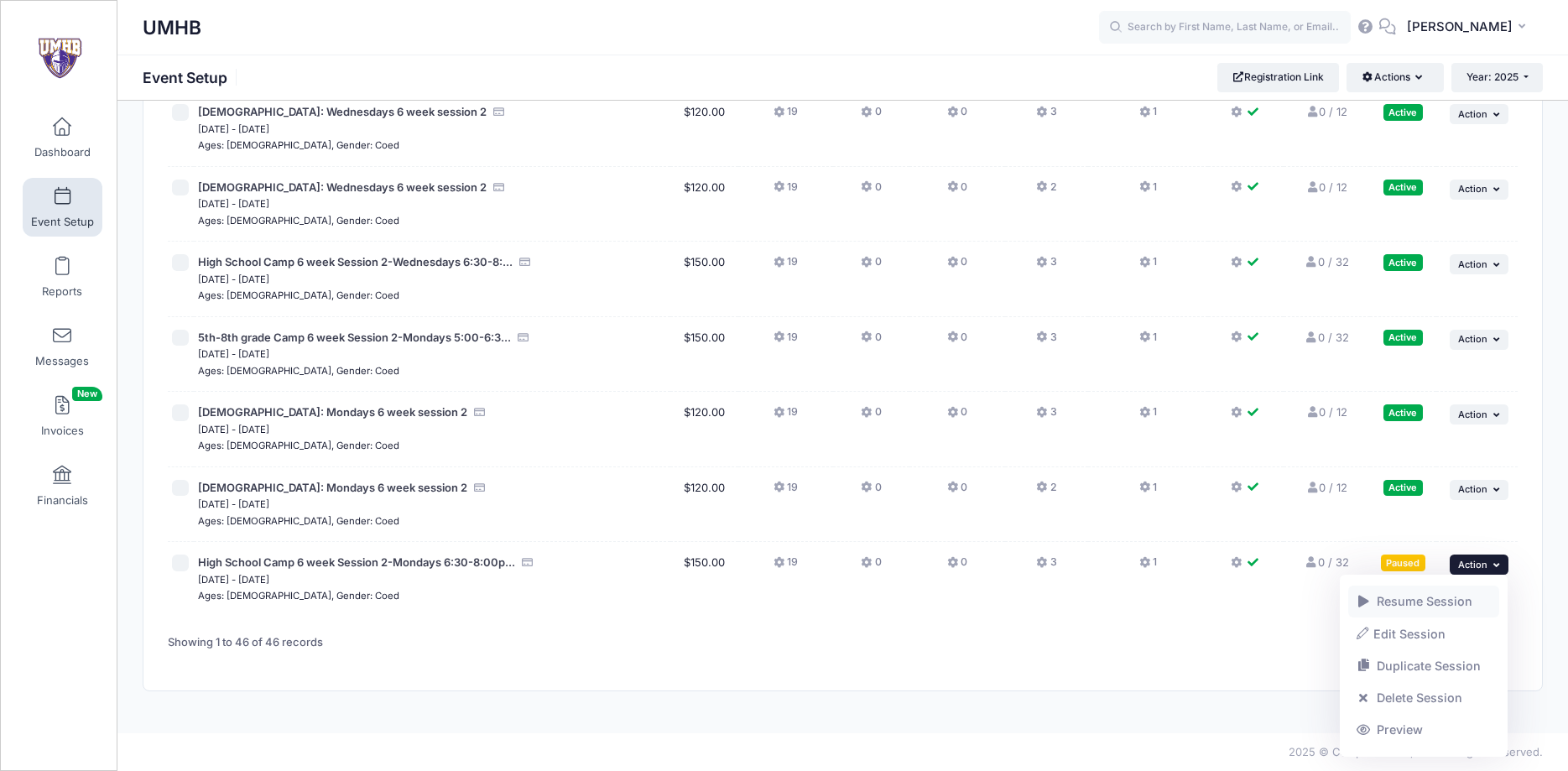
click at [1455, 598] on link "Resume Session" at bounding box center [1424, 602] width 152 height 32
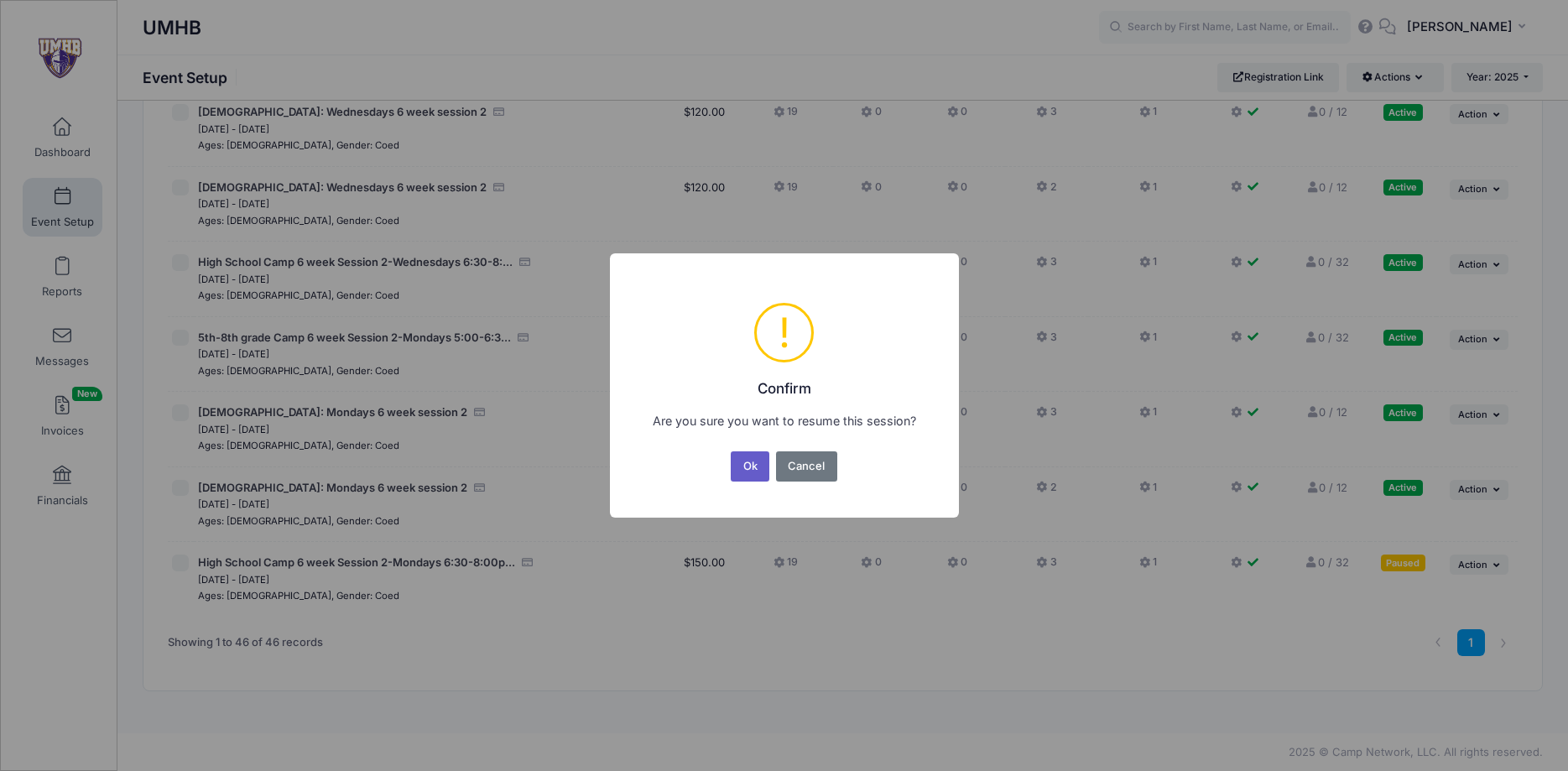
click at [747, 460] on button "Ok" at bounding box center [750, 466] width 39 height 30
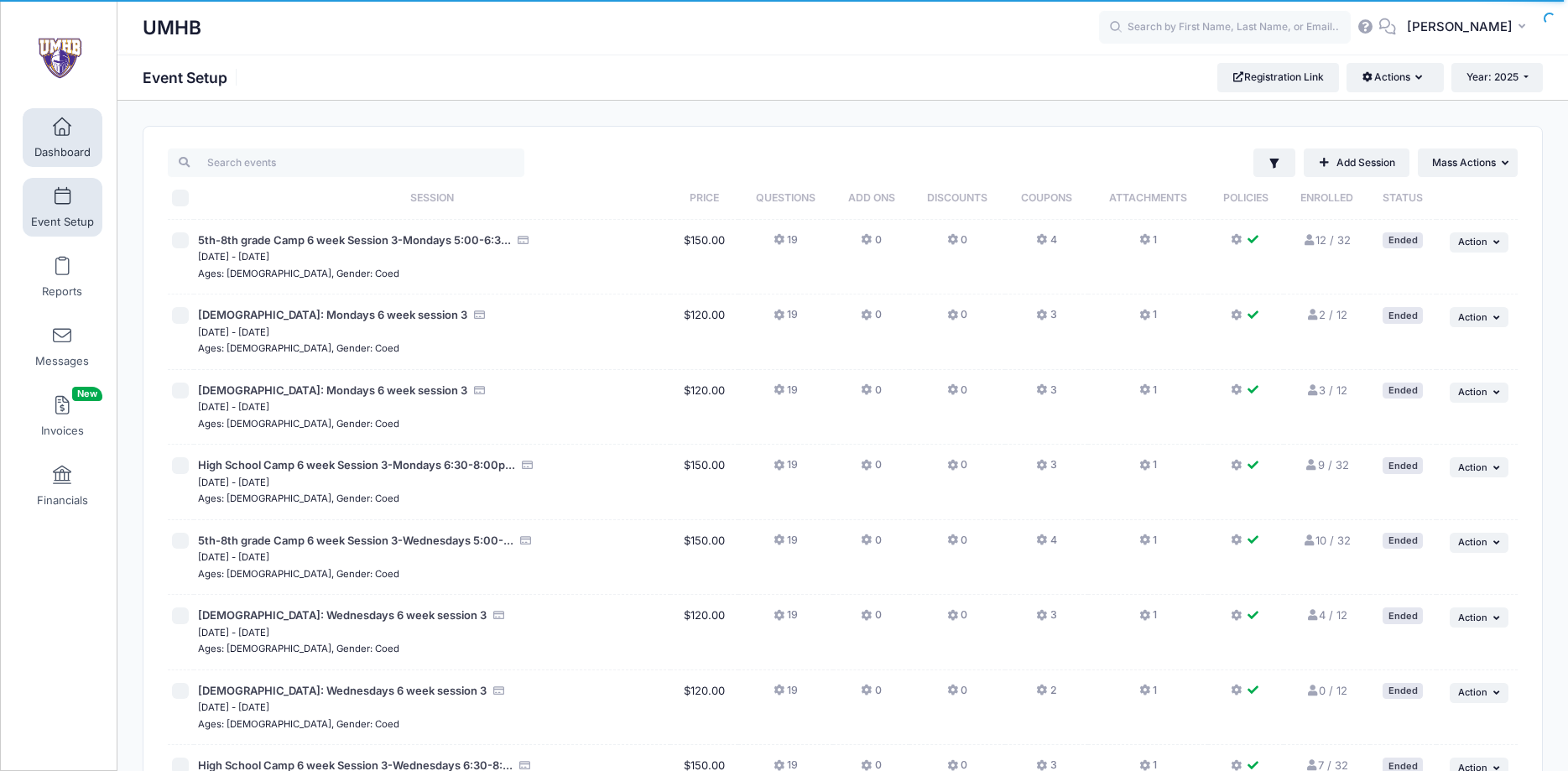
click at [62, 129] on span at bounding box center [62, 127] width 0 height 19
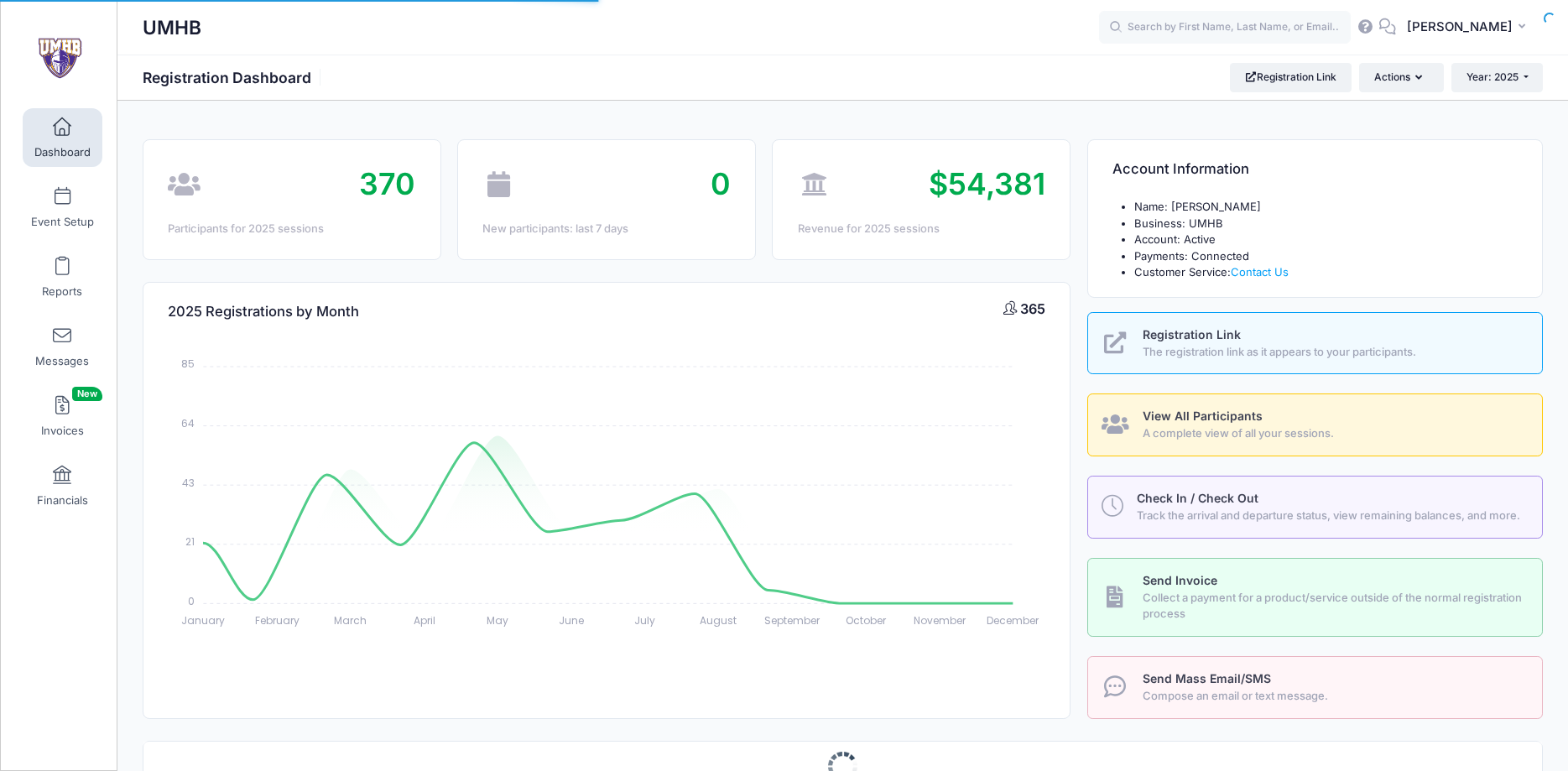
select select
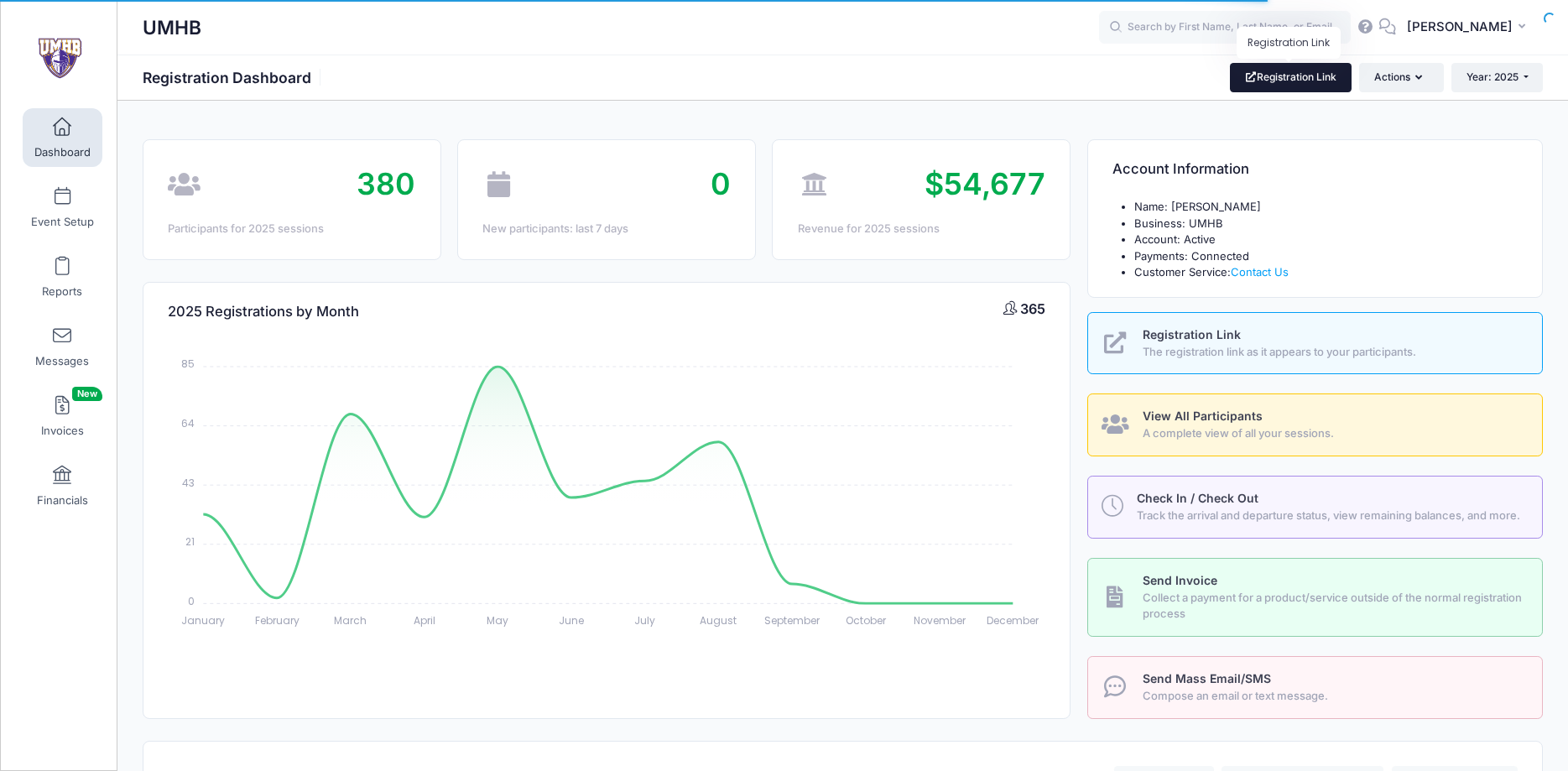
click at [1288, 75] on link "Registration Link" at bounding box center [1291, 77] width 122 height 29
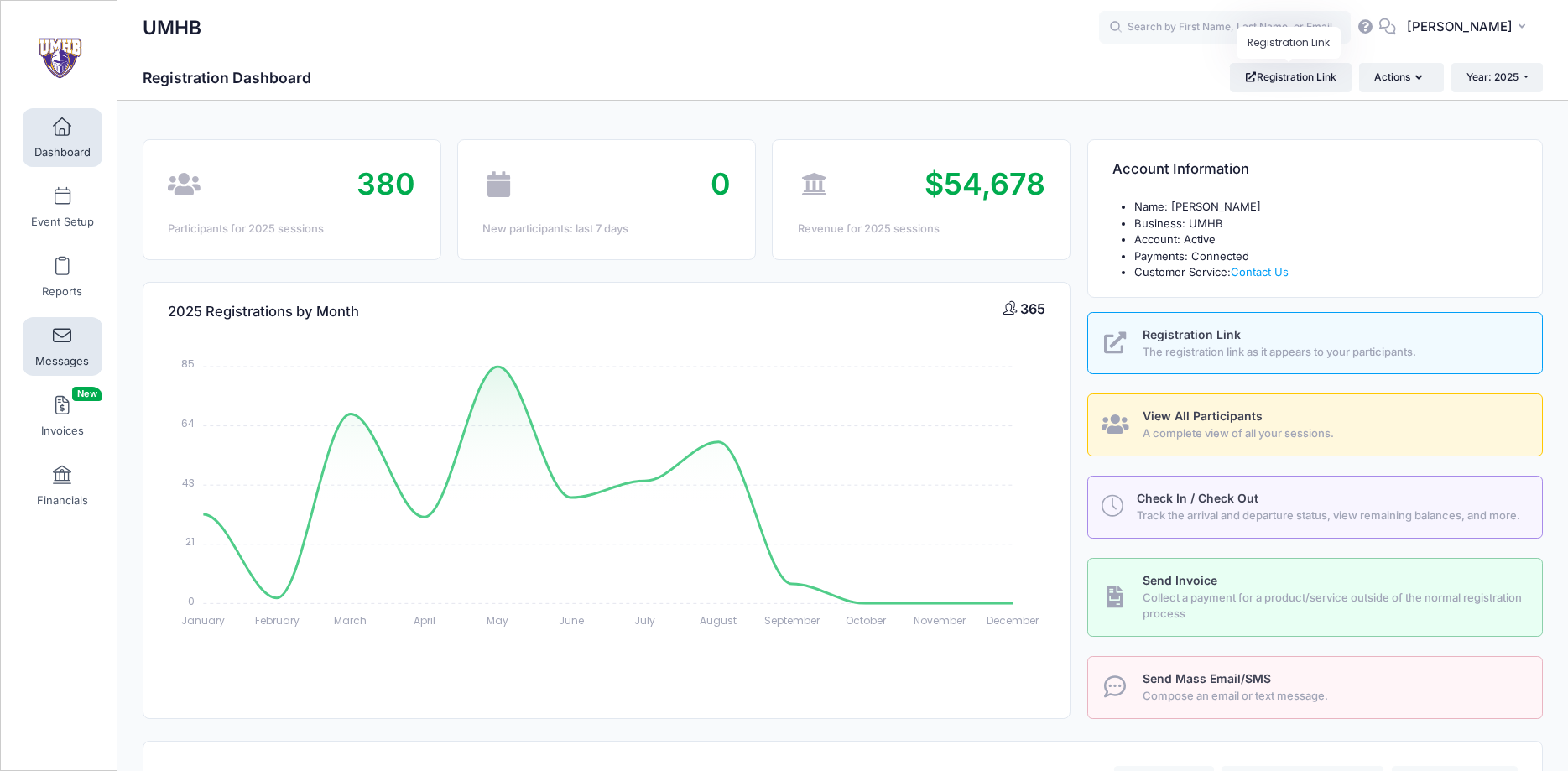
click at [75, 339] on link "Messages" at bounding box center [62, 346] width 80 height 58
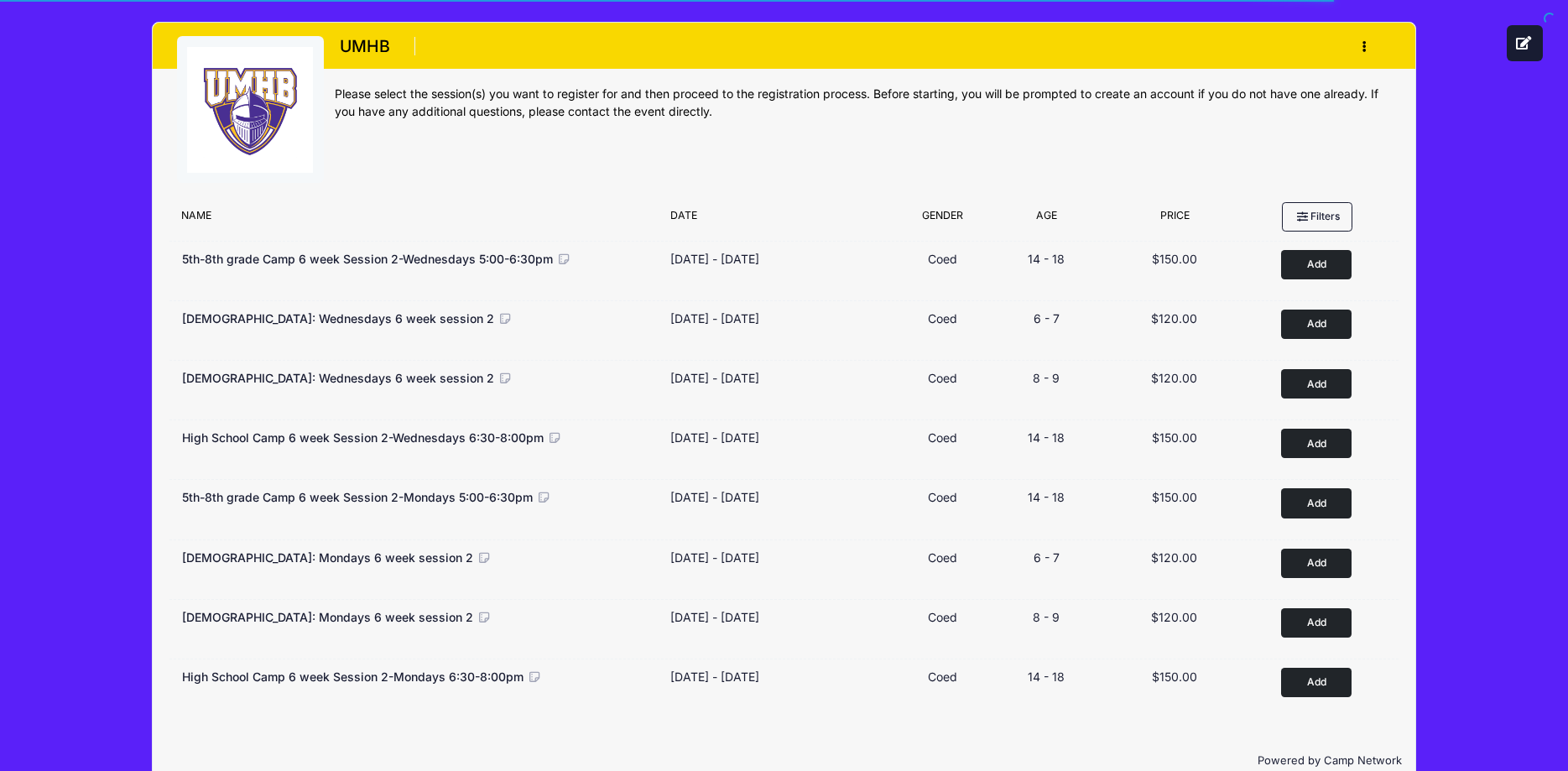
click at [100, 140] on div "UMHB Register My Profile My Events My Registrations Settings" at bounding box center [784, 403] width 1518 height 805
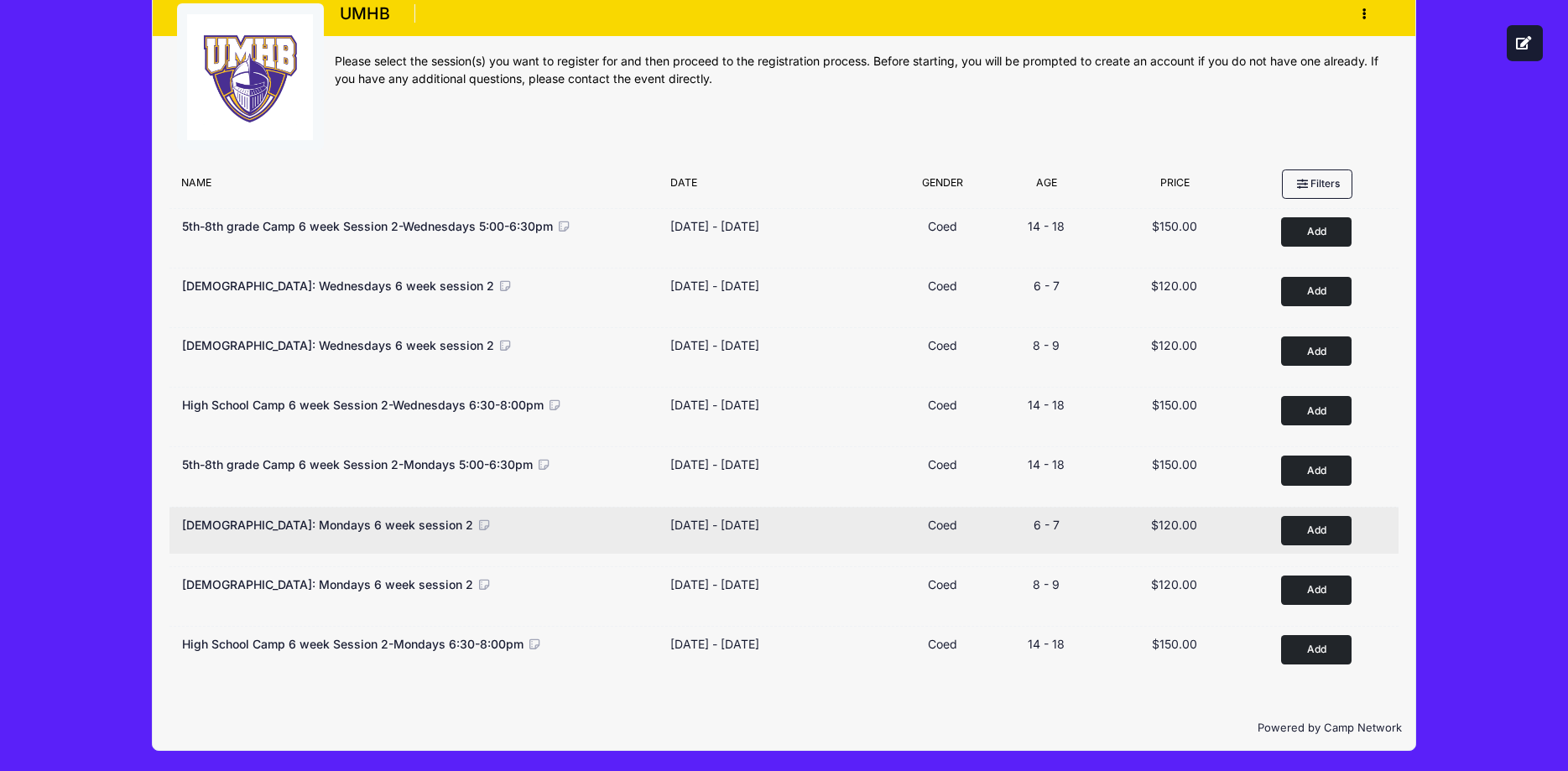
scroll to position [34, 0]
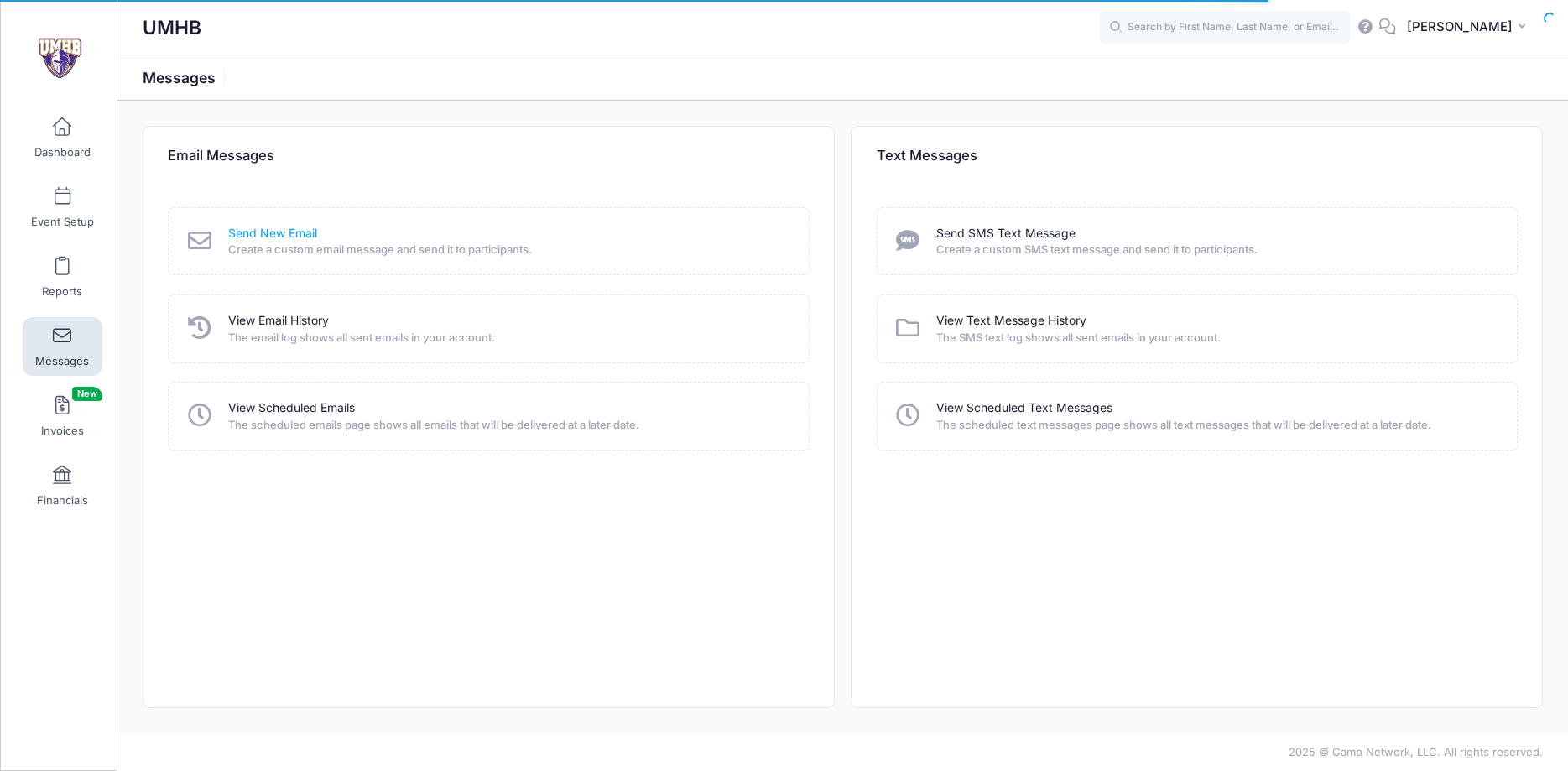
click at [285, 238] on link "Send New Email" at bounding box center [272, 234] width 89 height 18
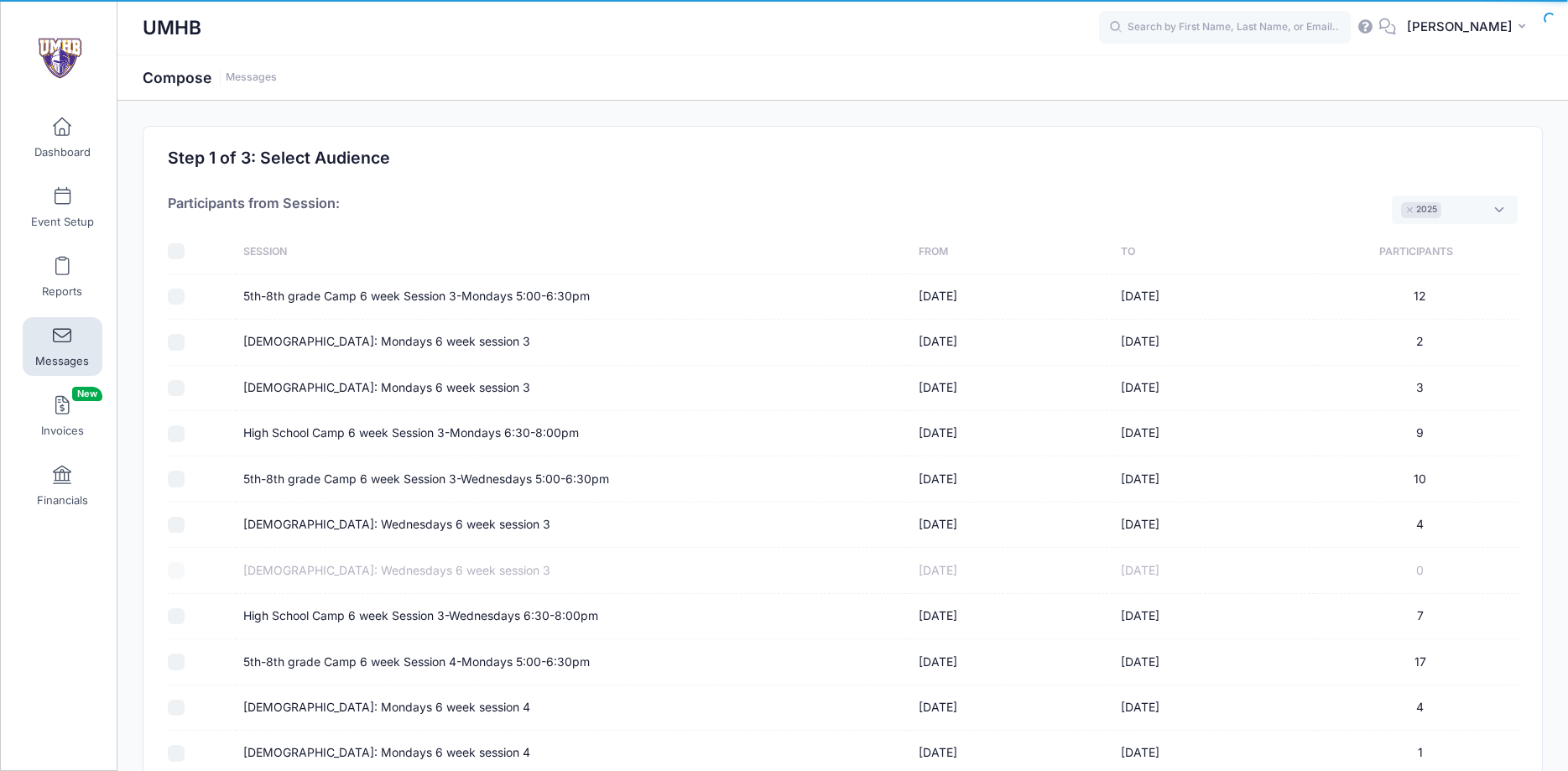
click at [1497, 204] on span "× 2025" at bounding box center [1455, 210] width 126 height 29
click at [1498, 204] on span "× 2025" at bounding box center [1455, 210] width 126 height 29
click at [1497, 206] on span "× 2025" at bounding box center [1455, 210] width 126 height 29
click at [1499, 208] on span "× 2025 × 2024" at bounding box center [1447, 210] width 141 height 29
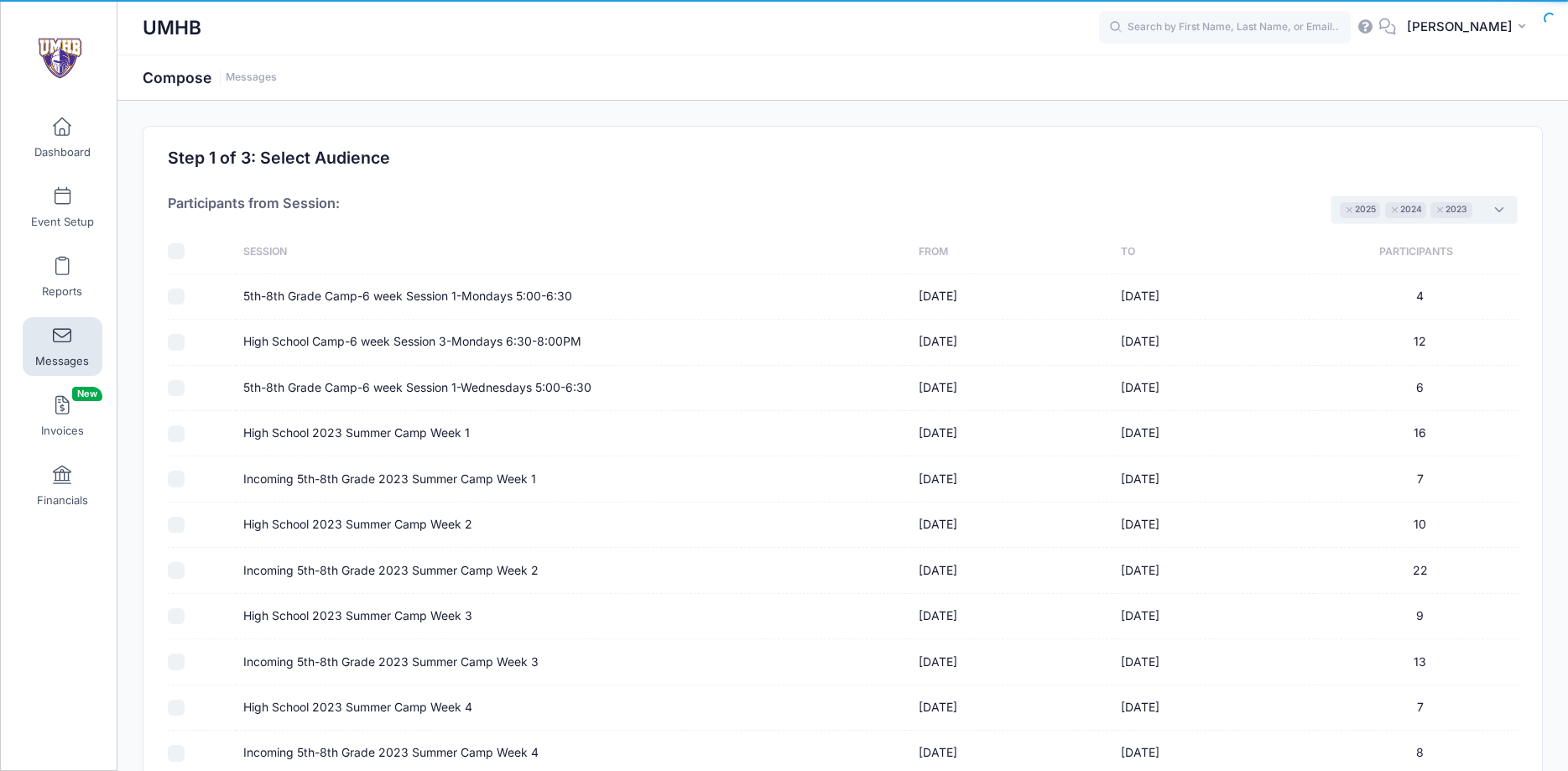
scroll to position [32, 0]
click at [175, 254] on input "checkbox" at bounding box center [176, 251] width 17 height 17
checkbox input "true"
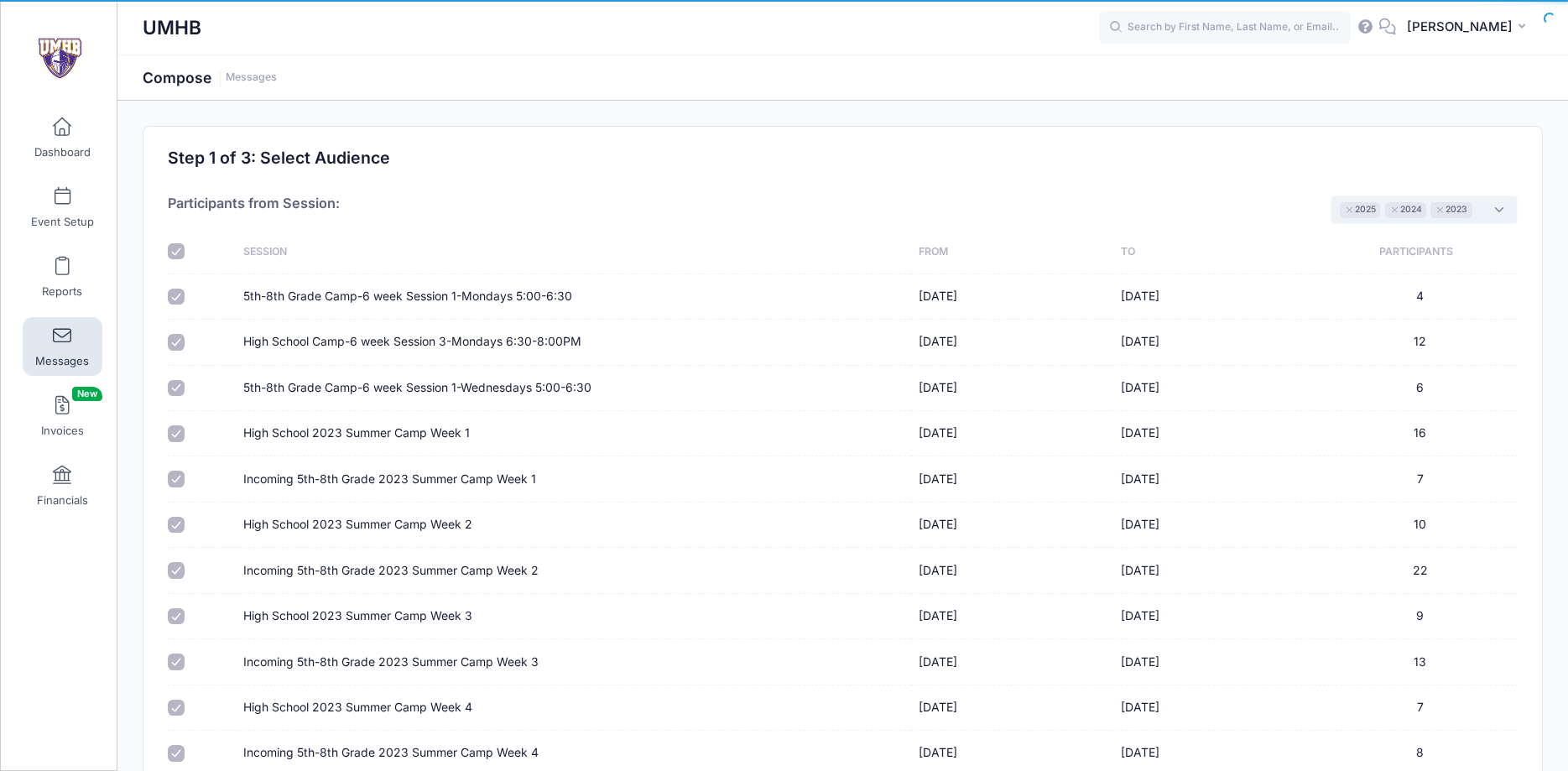
checkbox input "true"
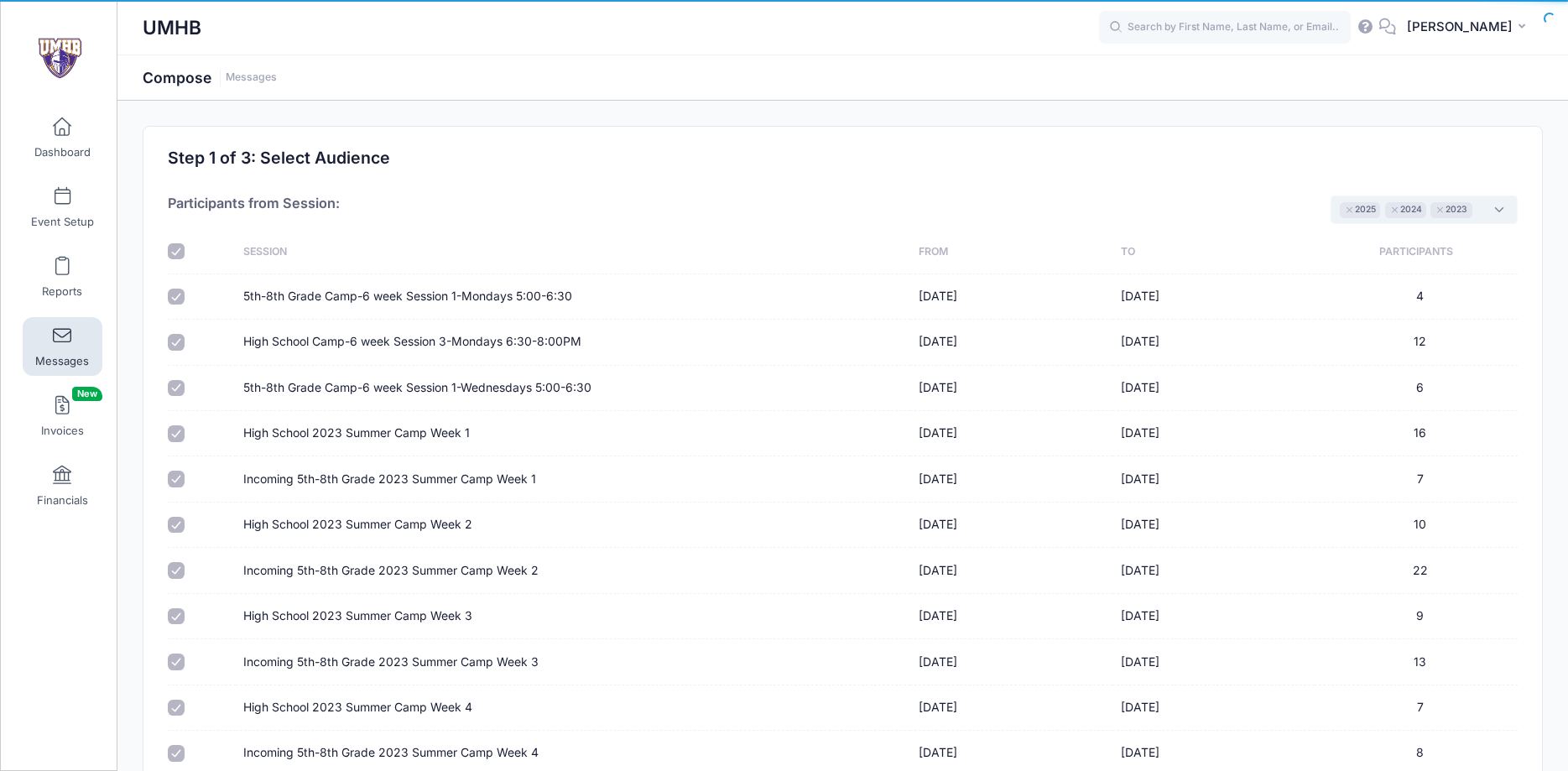
checkbox input "true"
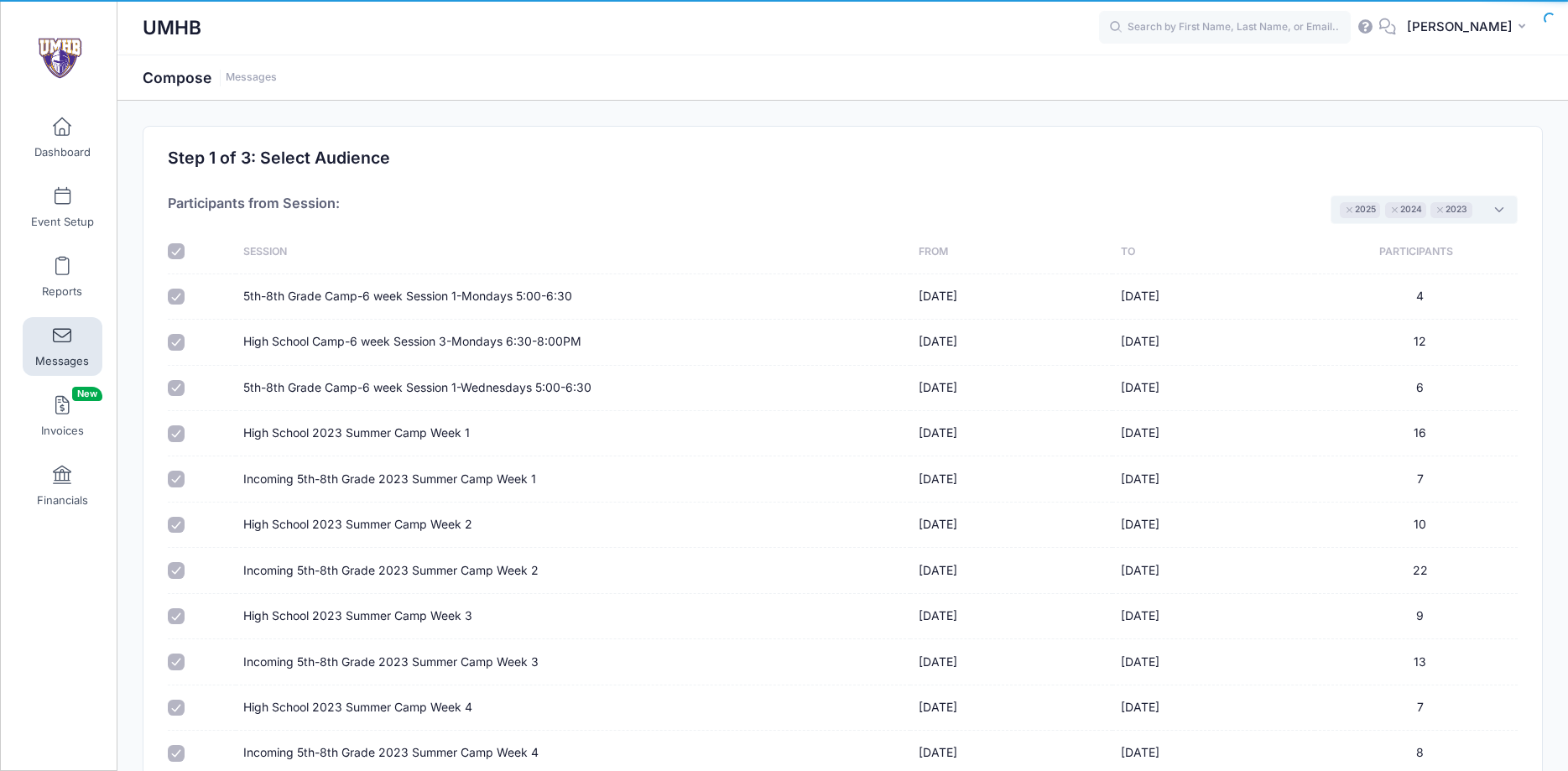
checkbox input "true"
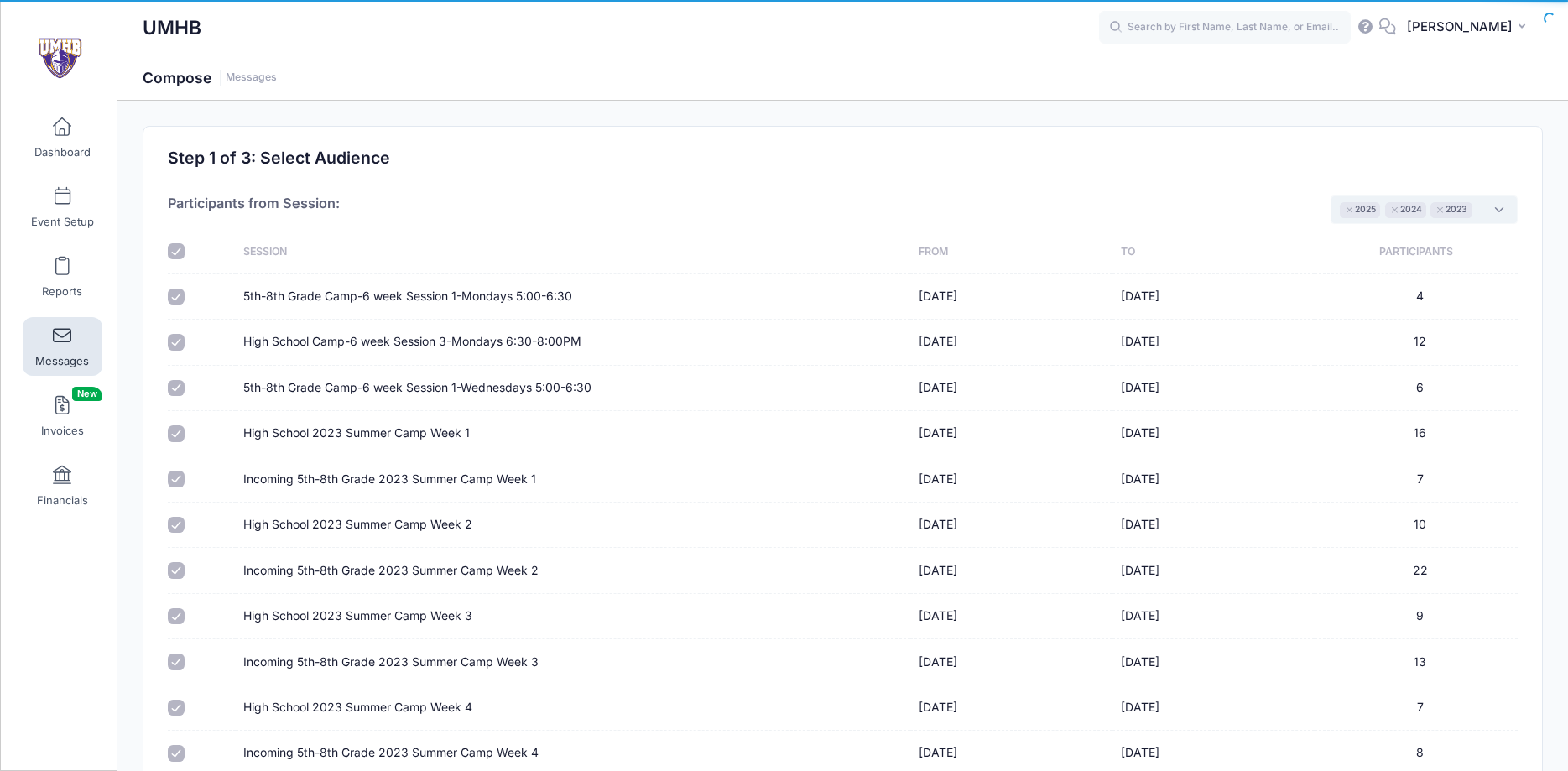
checkbox input "true"
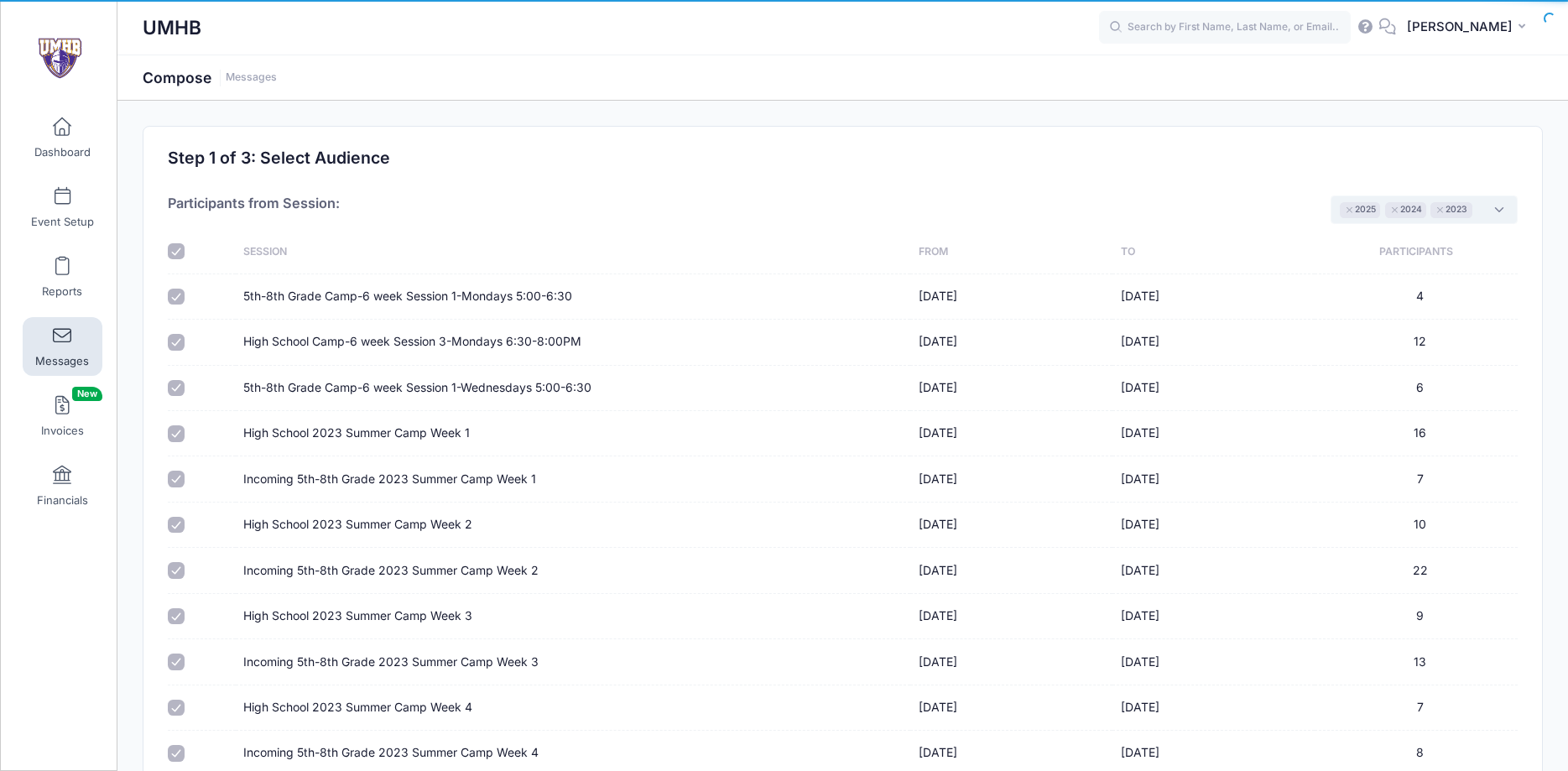
checkbox input "true"
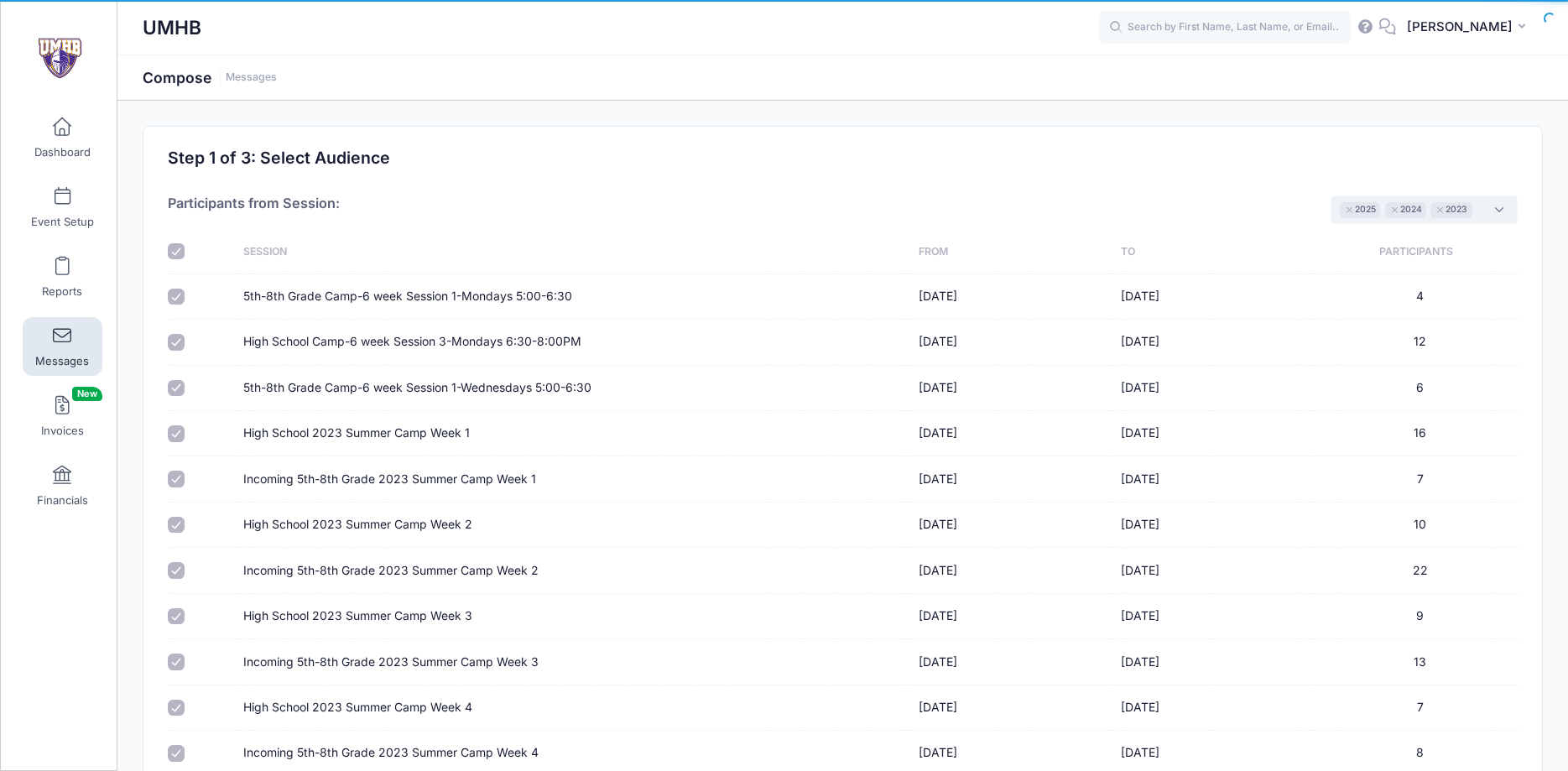
checkbox input "true"
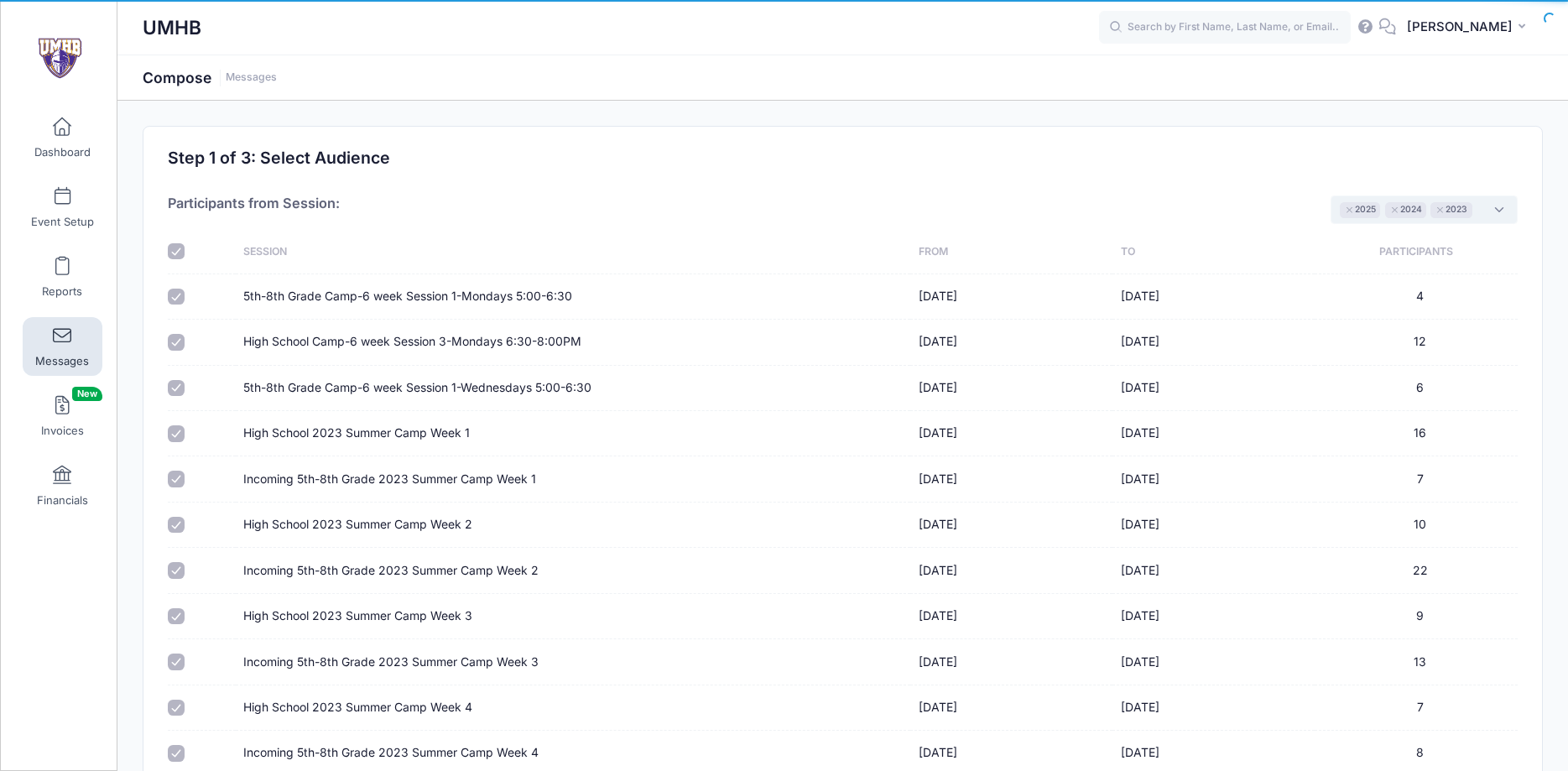
checkbox input "true"
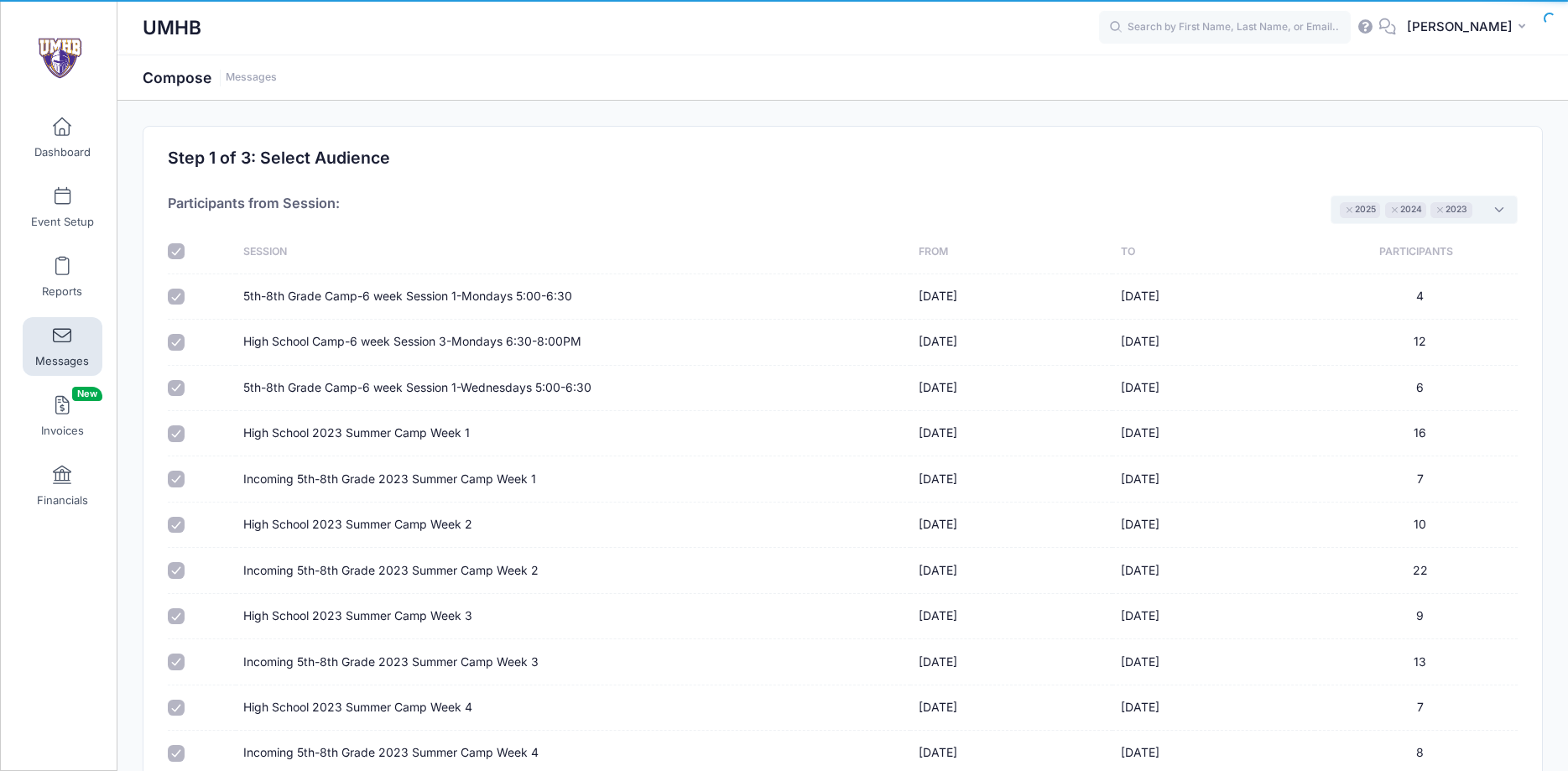
checkbox input "true"
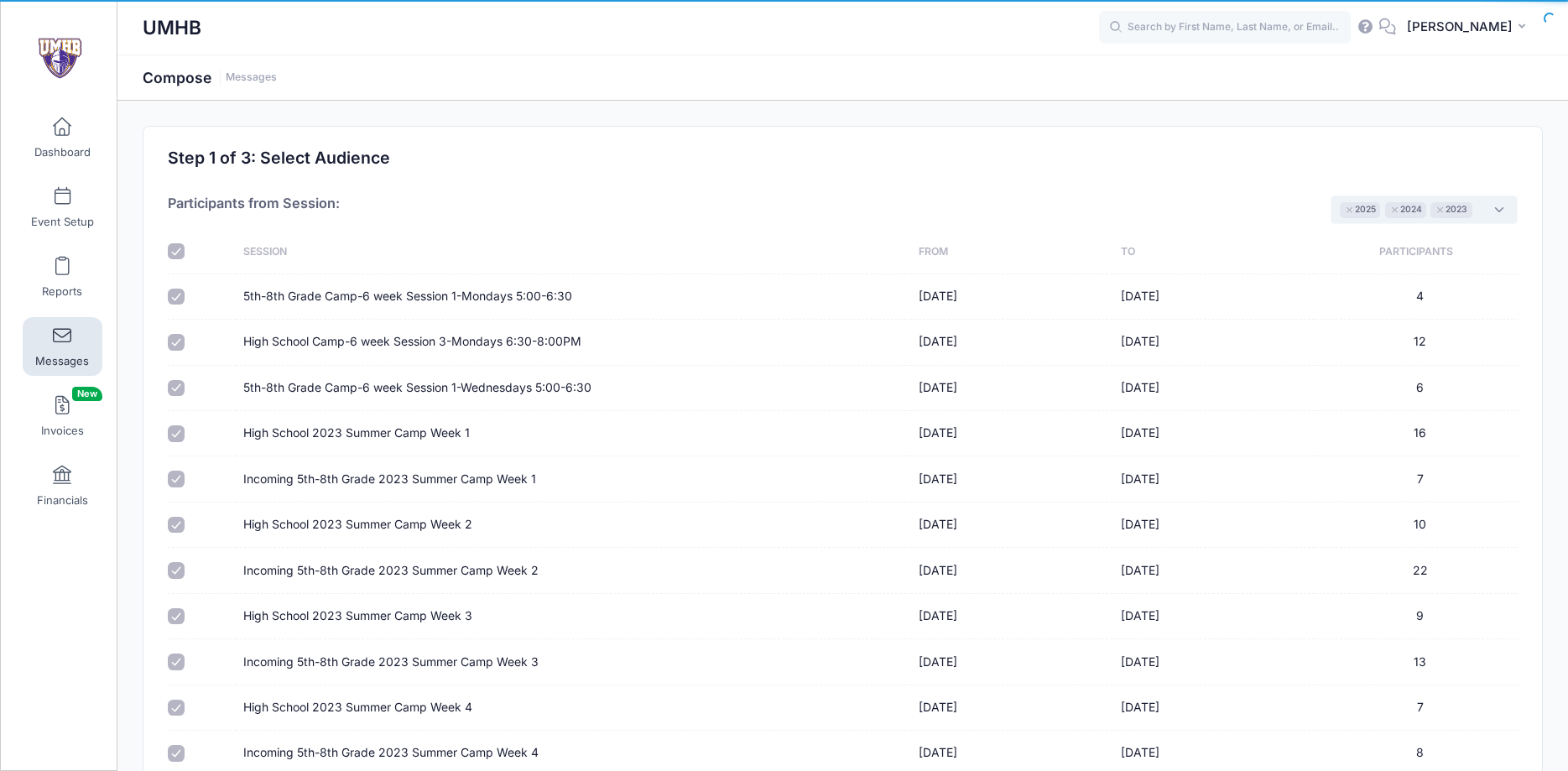
checkbox input "true"
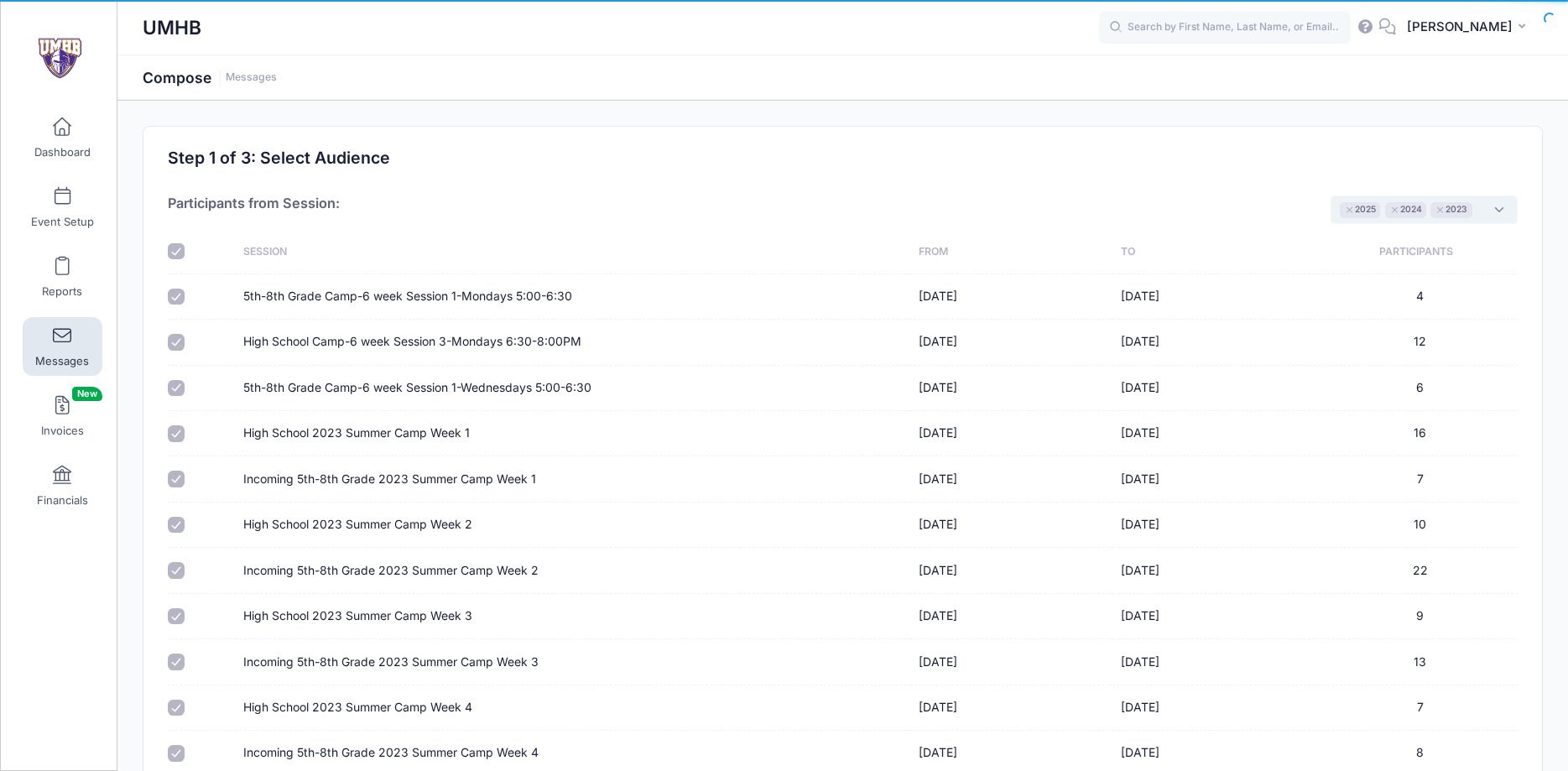
checkbox input "true"
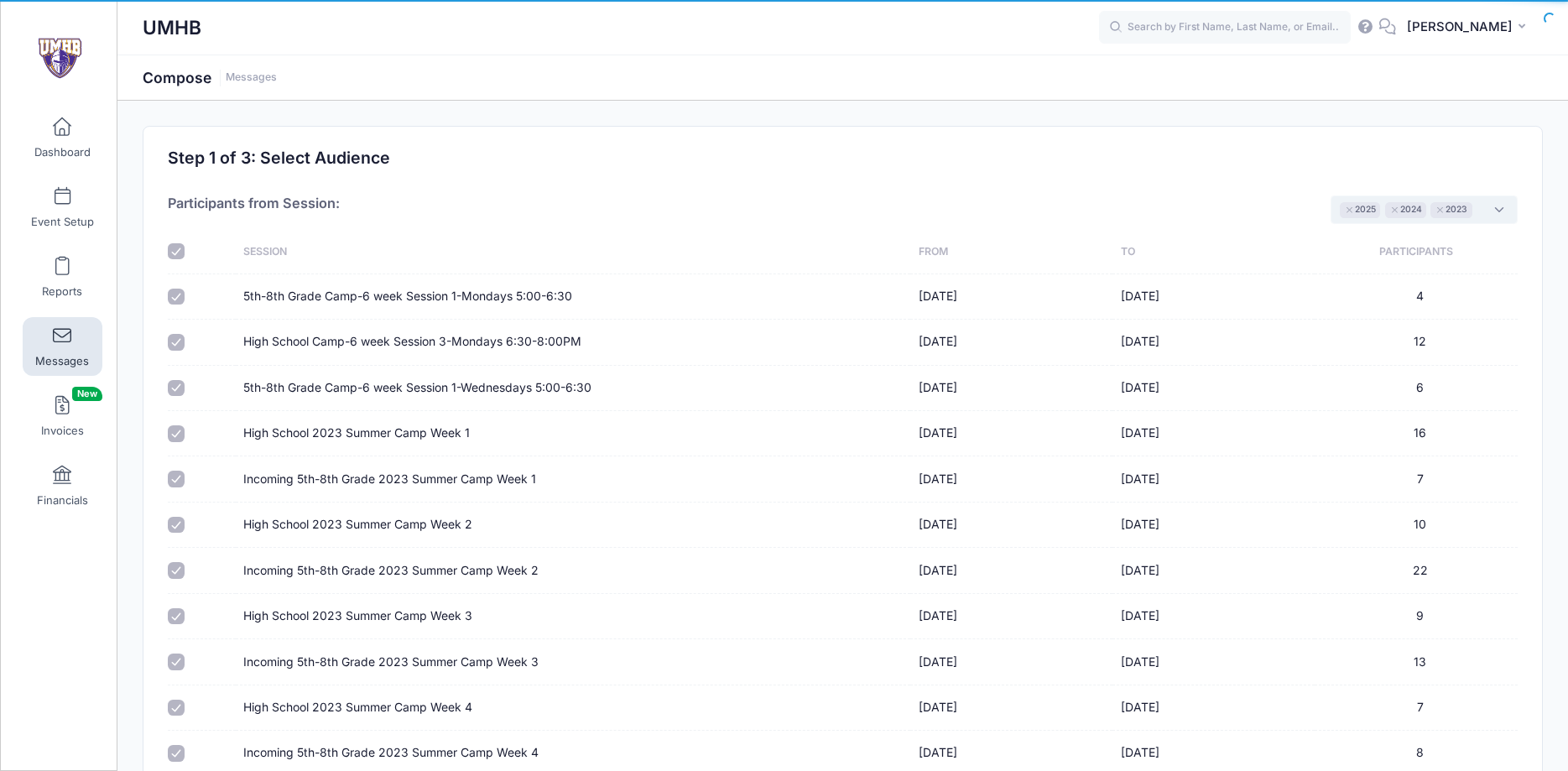
checkbox input "true"
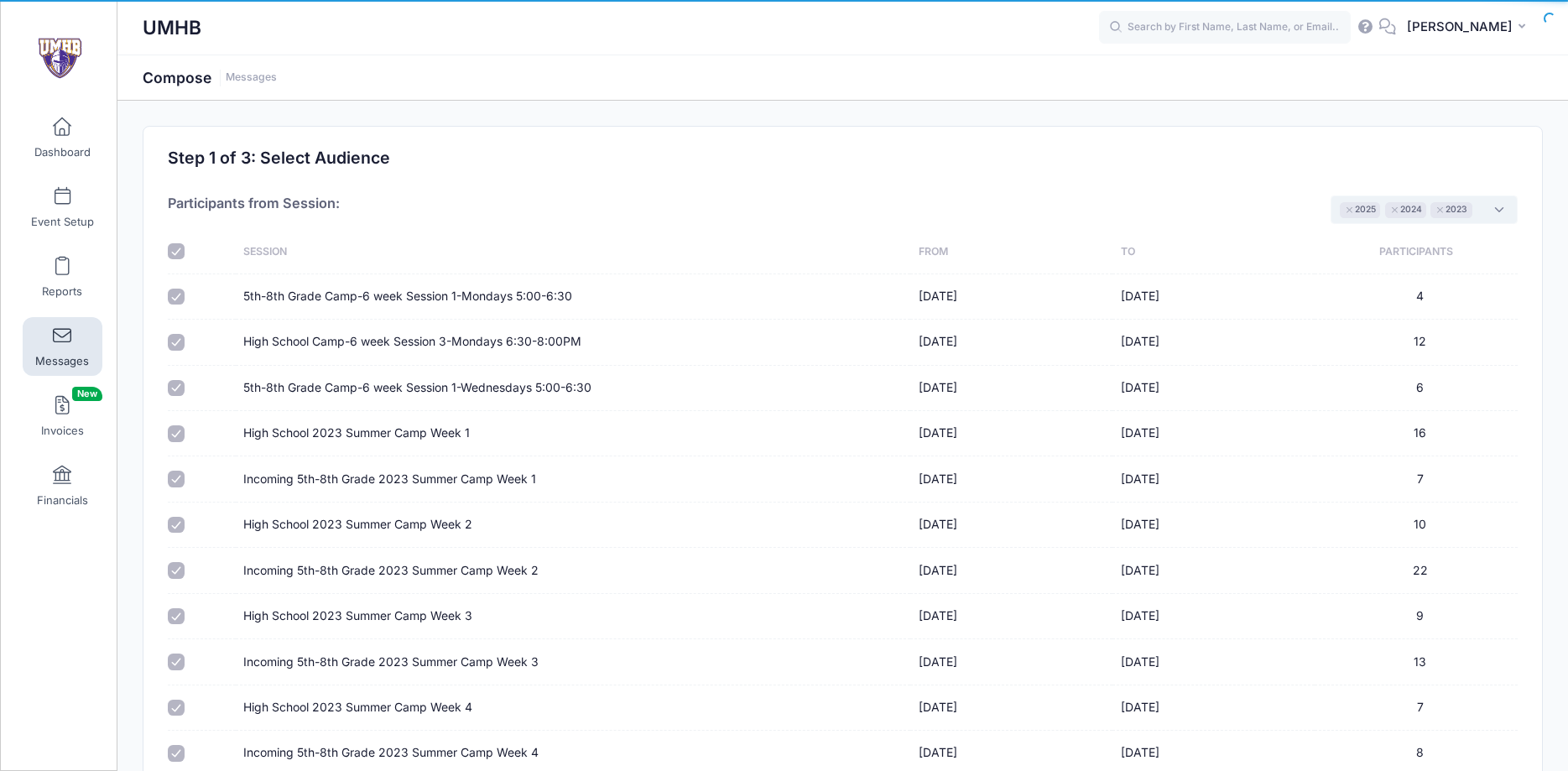
checkbox input "true"
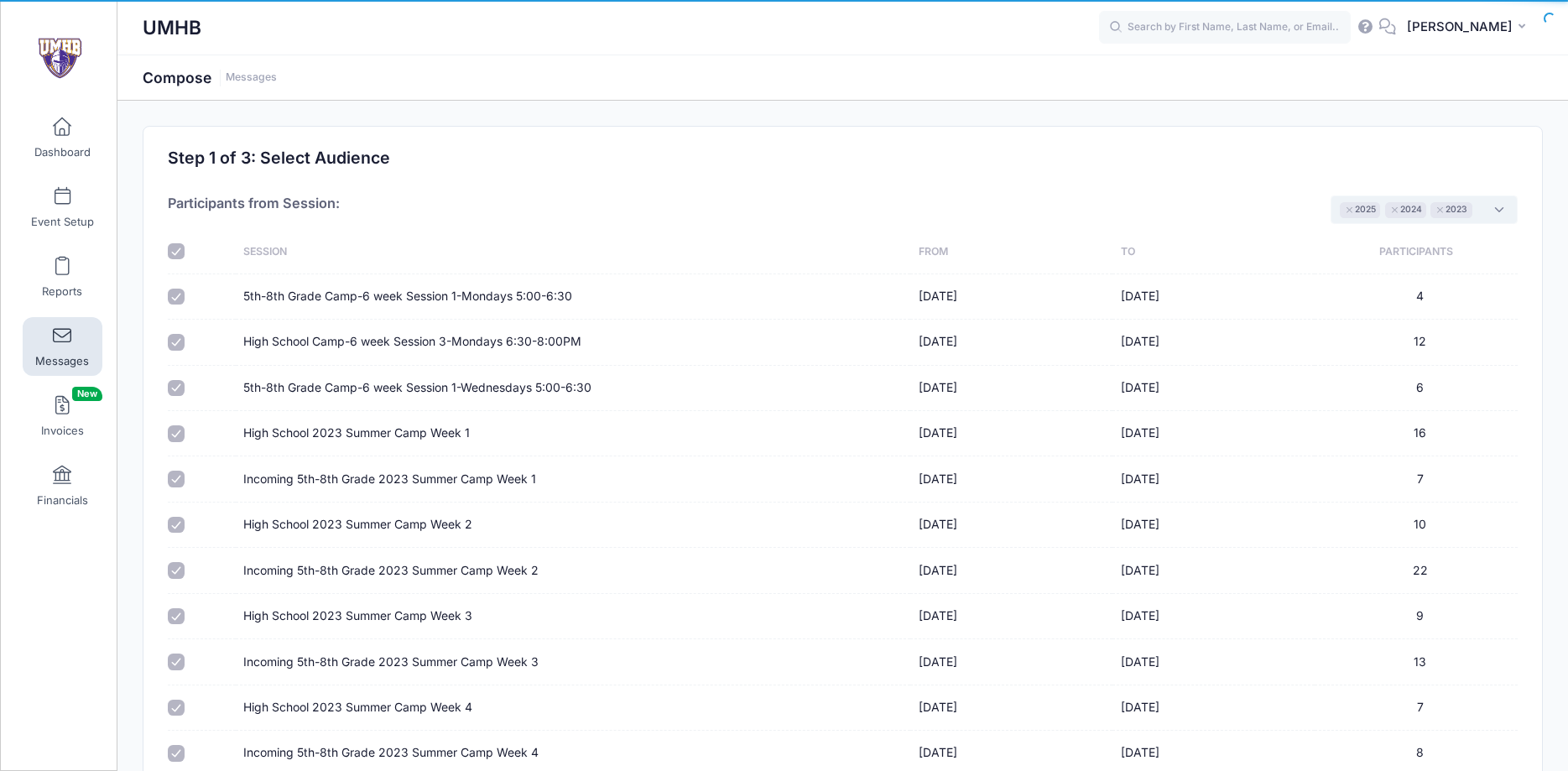
checkbox input "true"
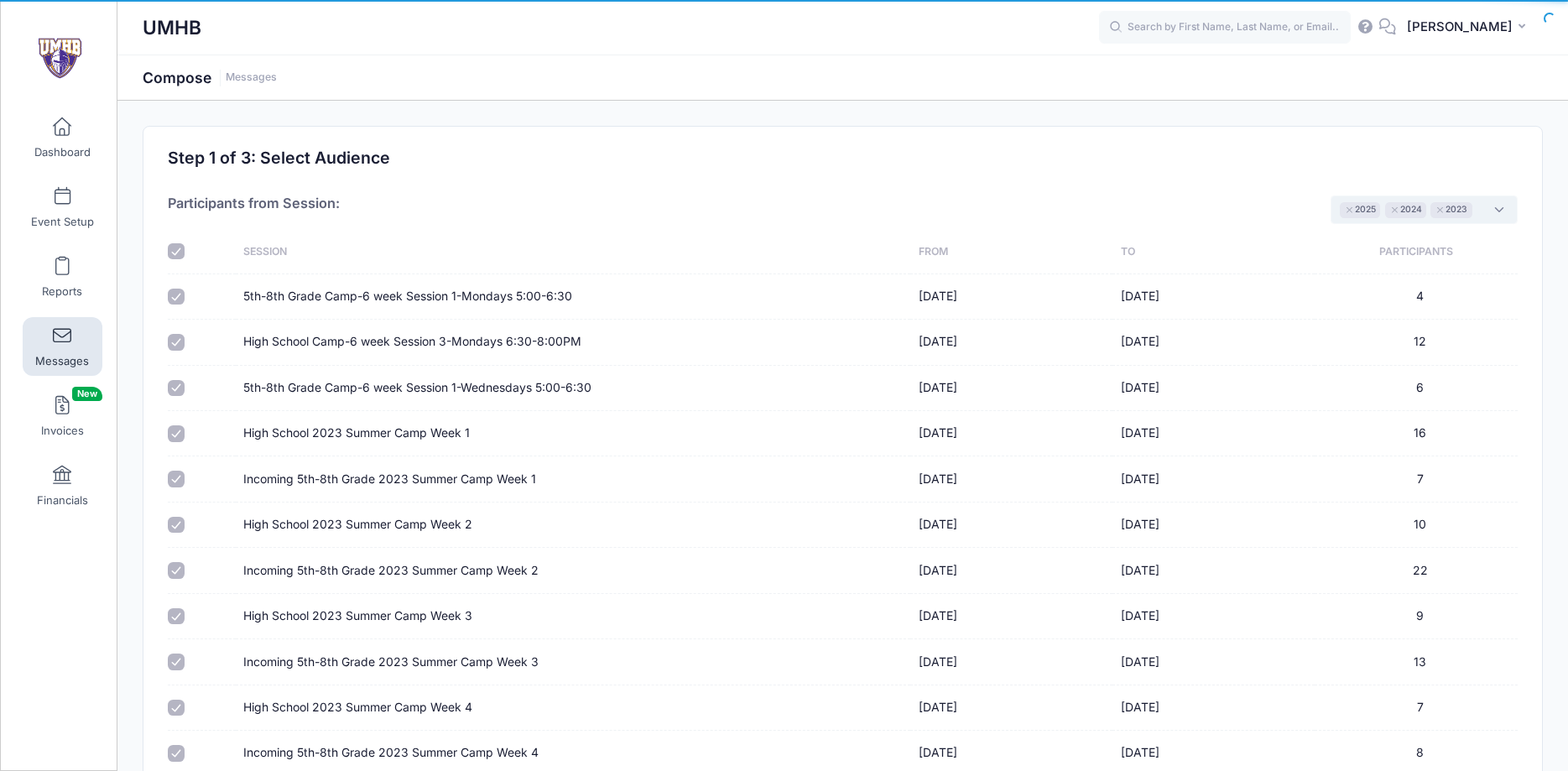
checkbox input "true"
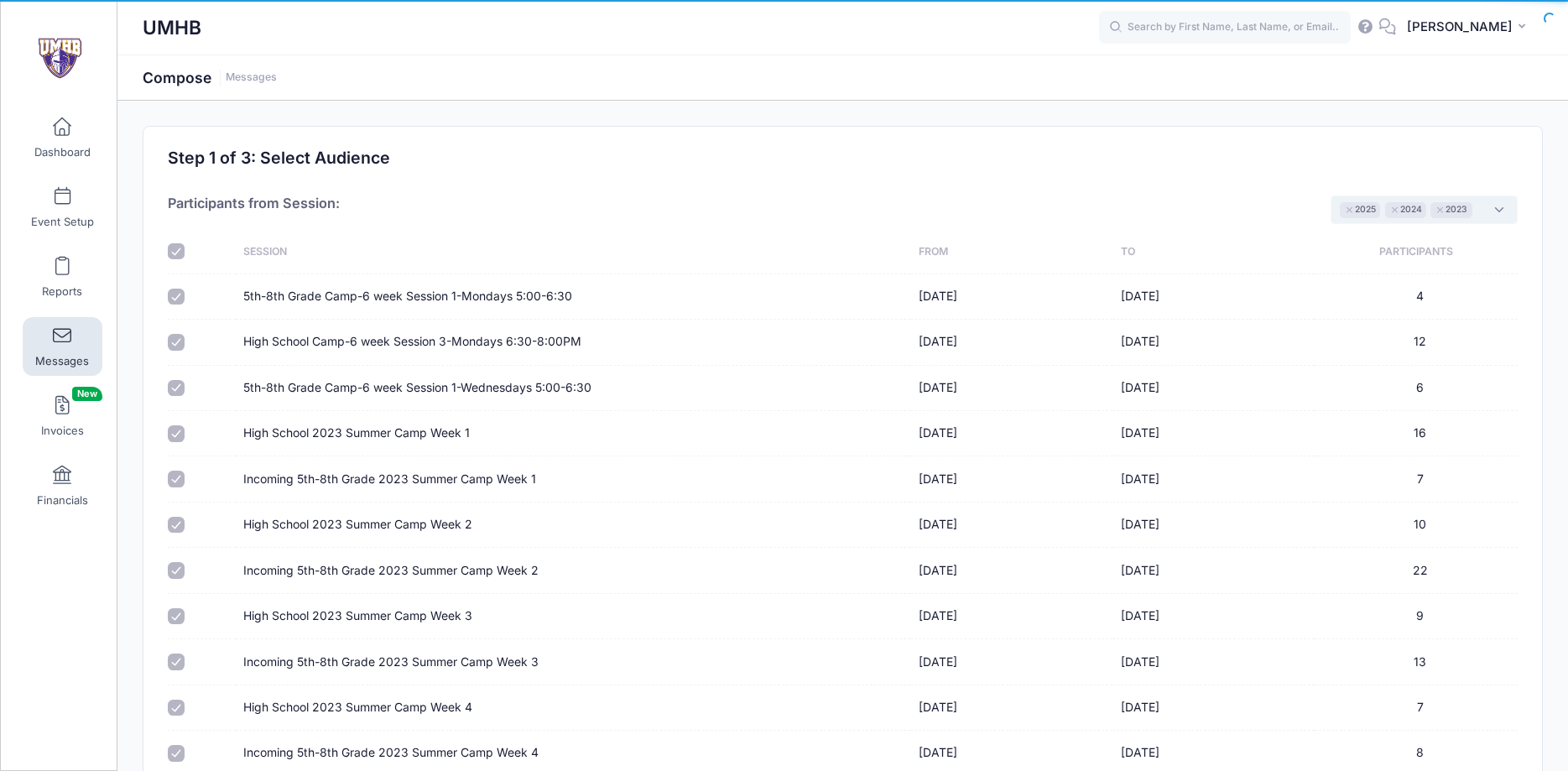
checkbox input "true"
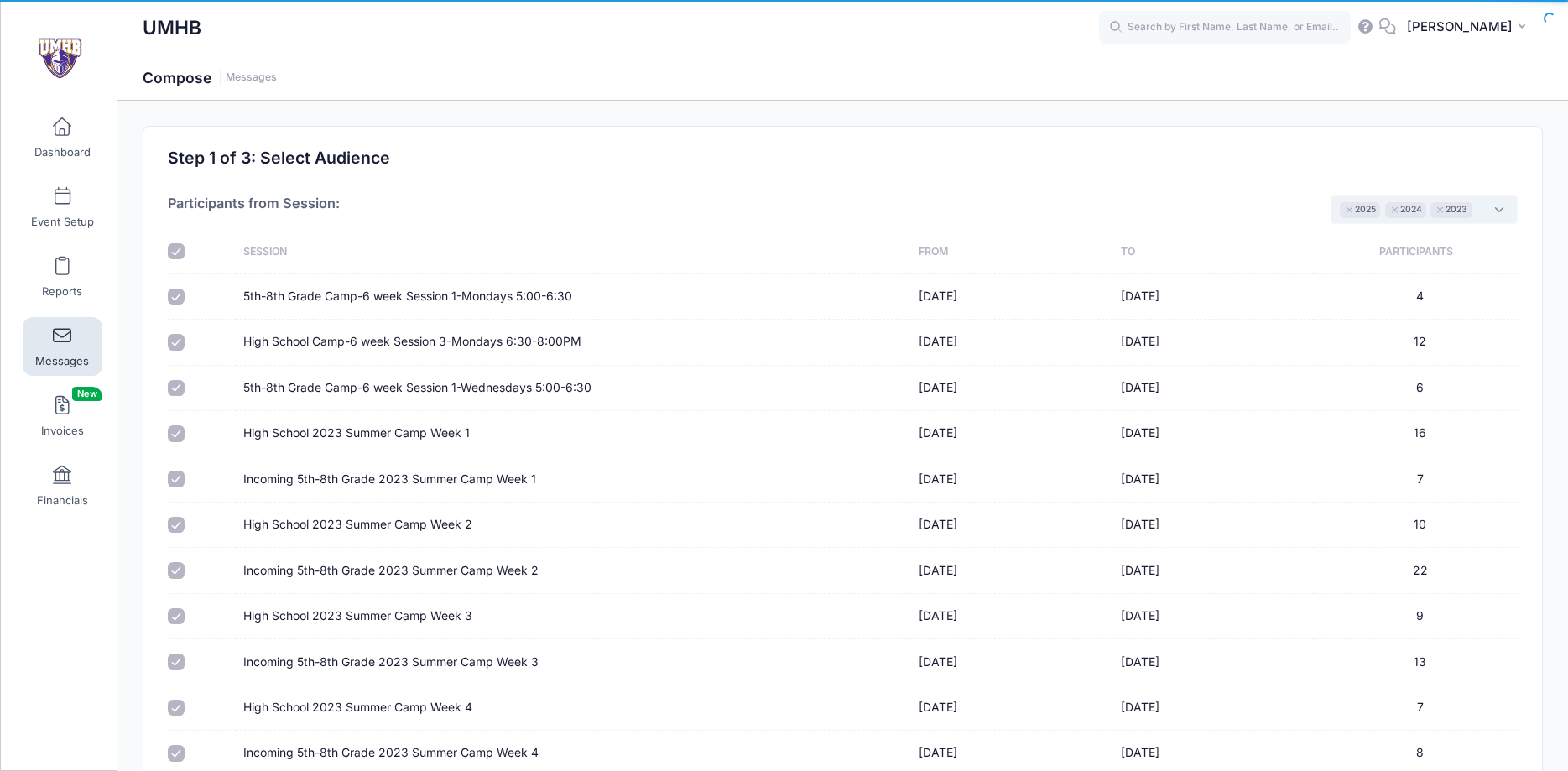
checkbox input "true"
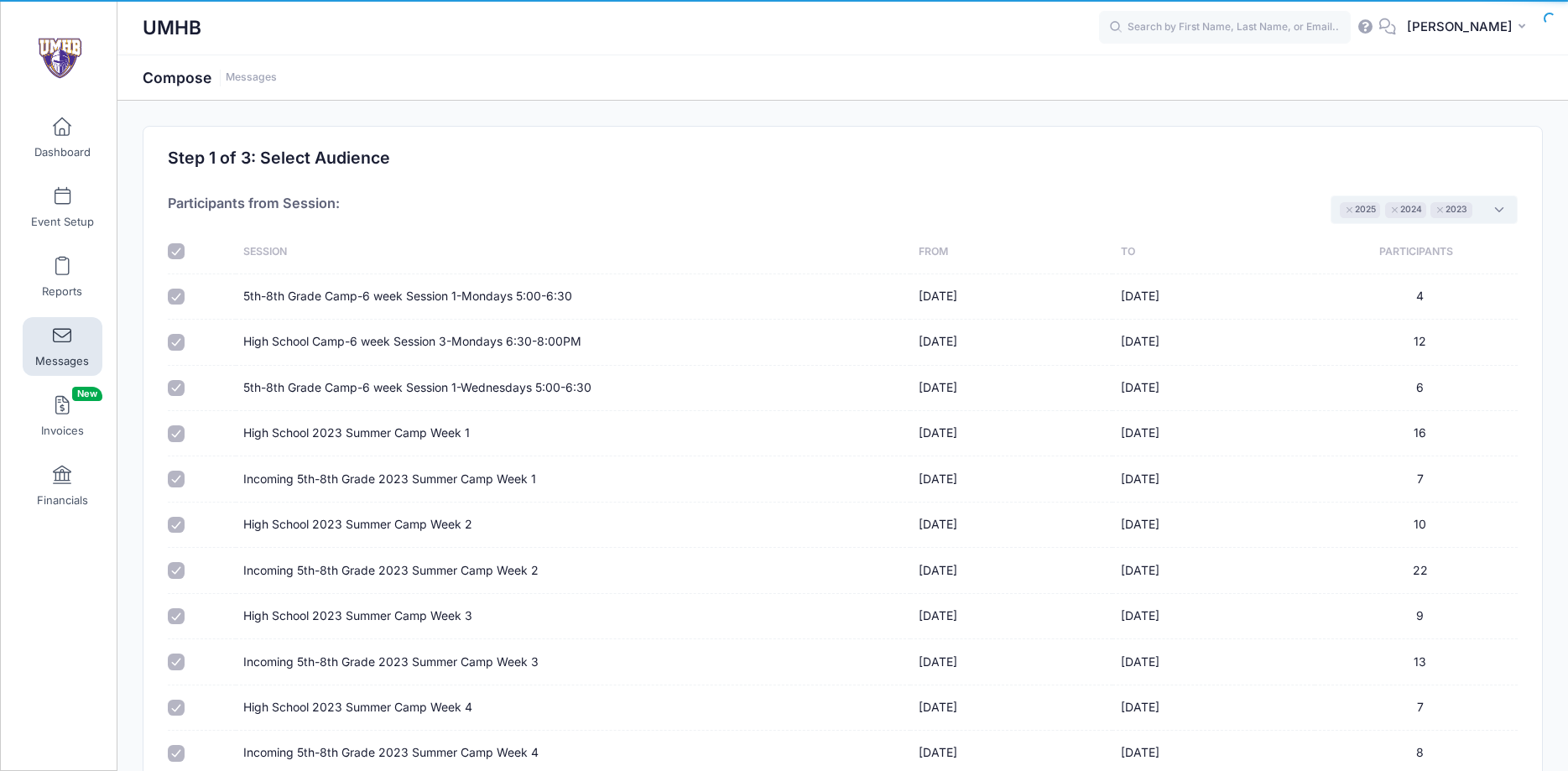
checkbox input "true"
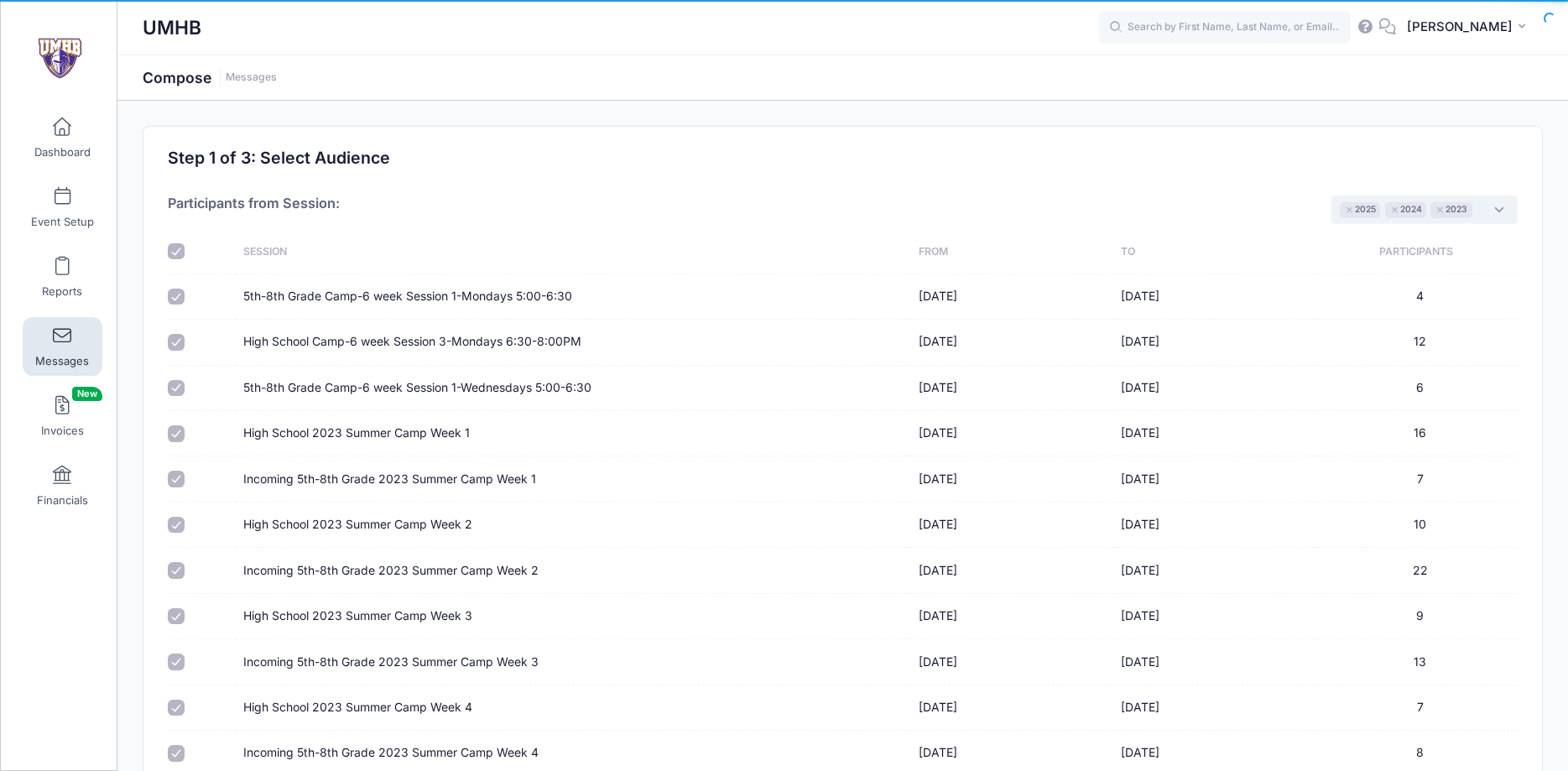
checkbox input "true"
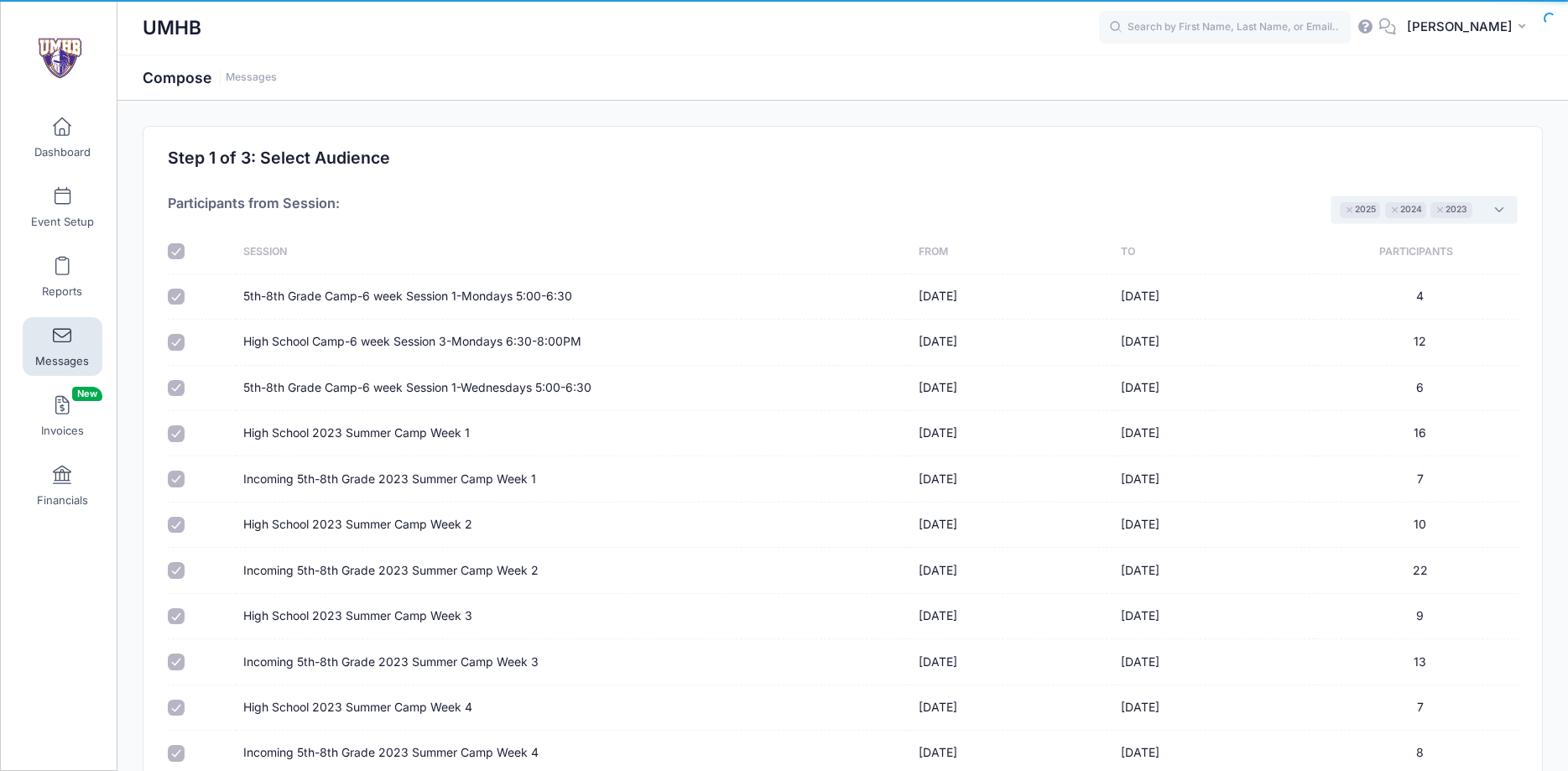
checkbox input "true"
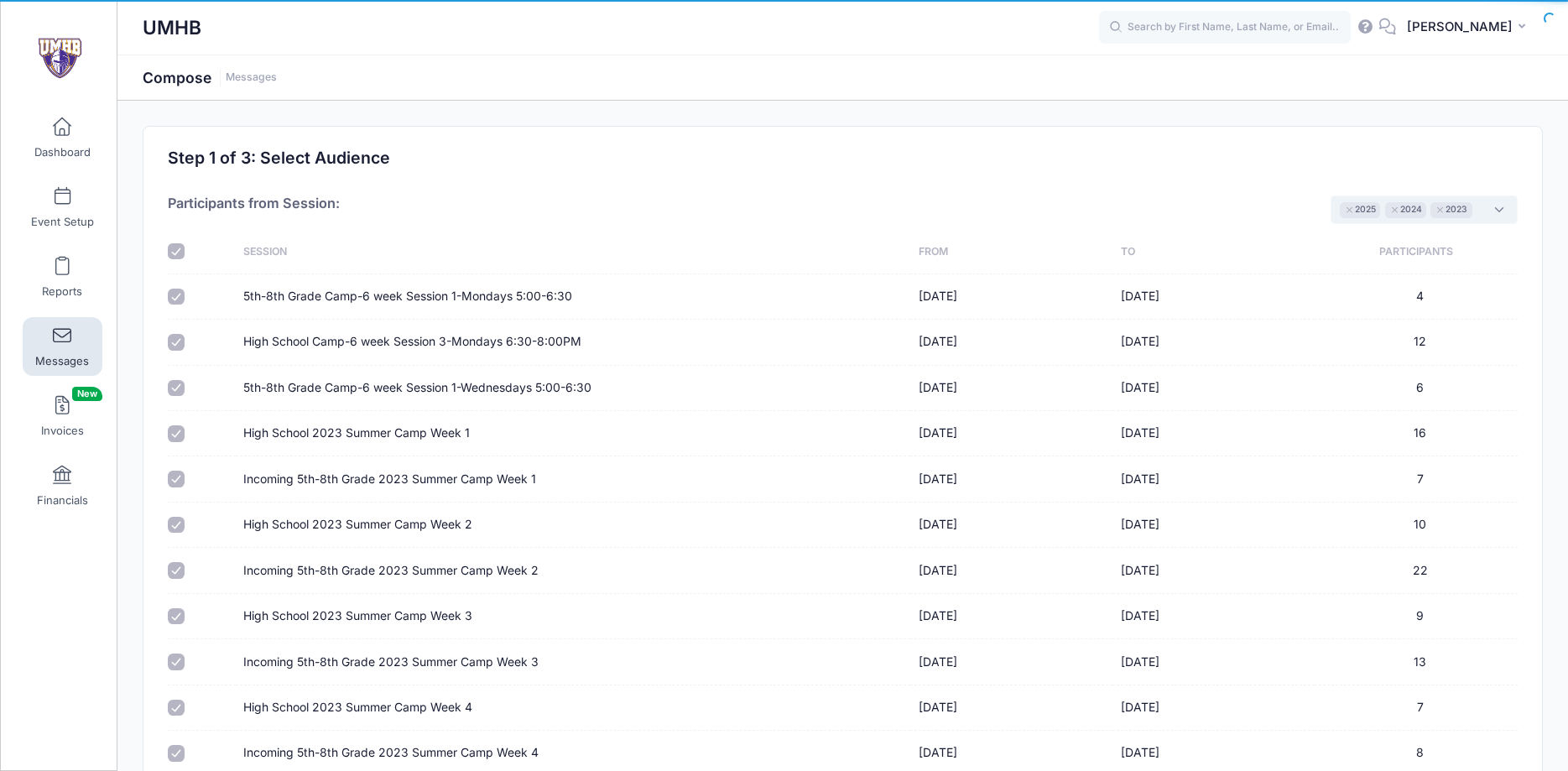
checkbox input "true"
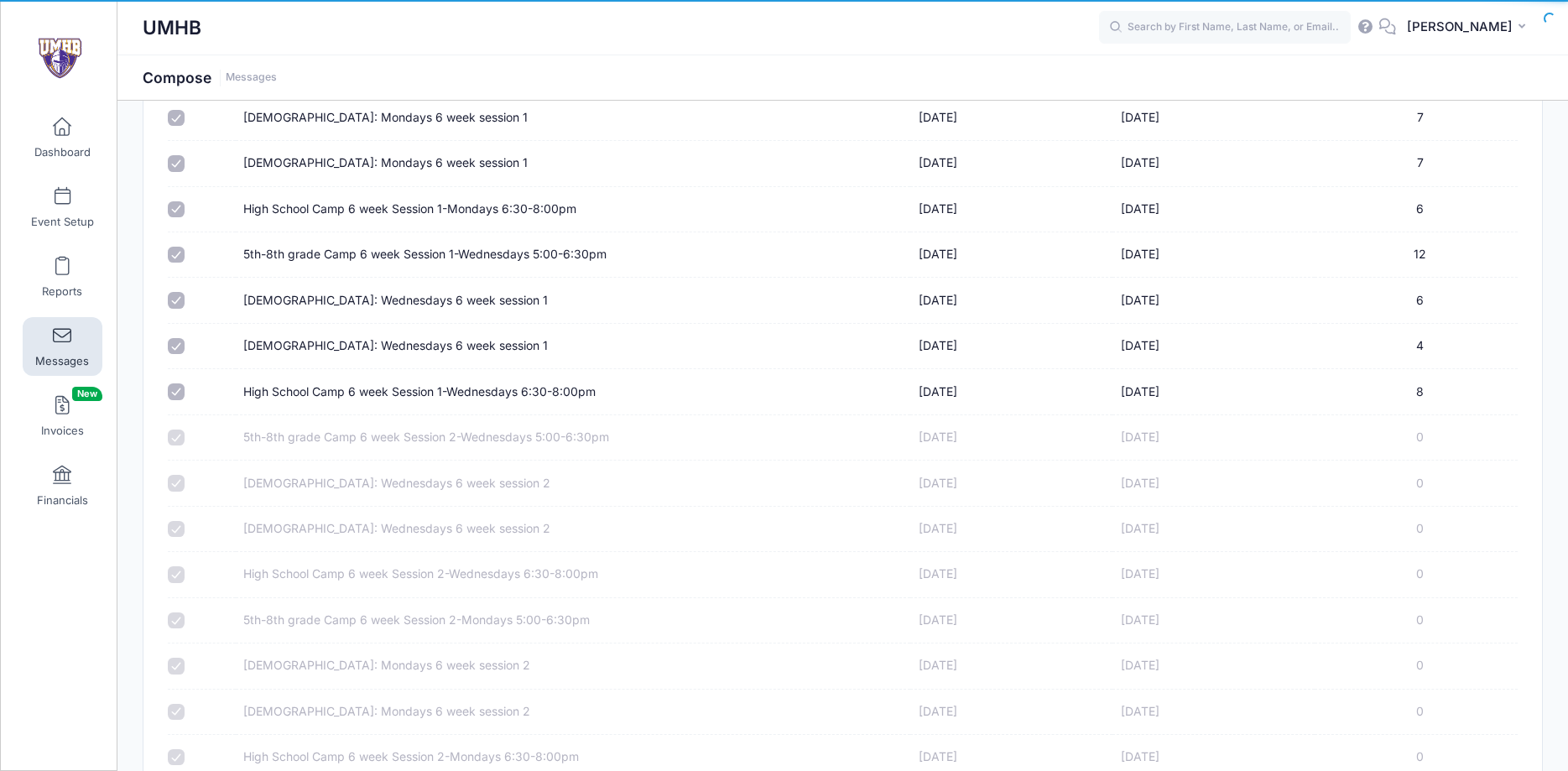
scroll to position [4285, 0]
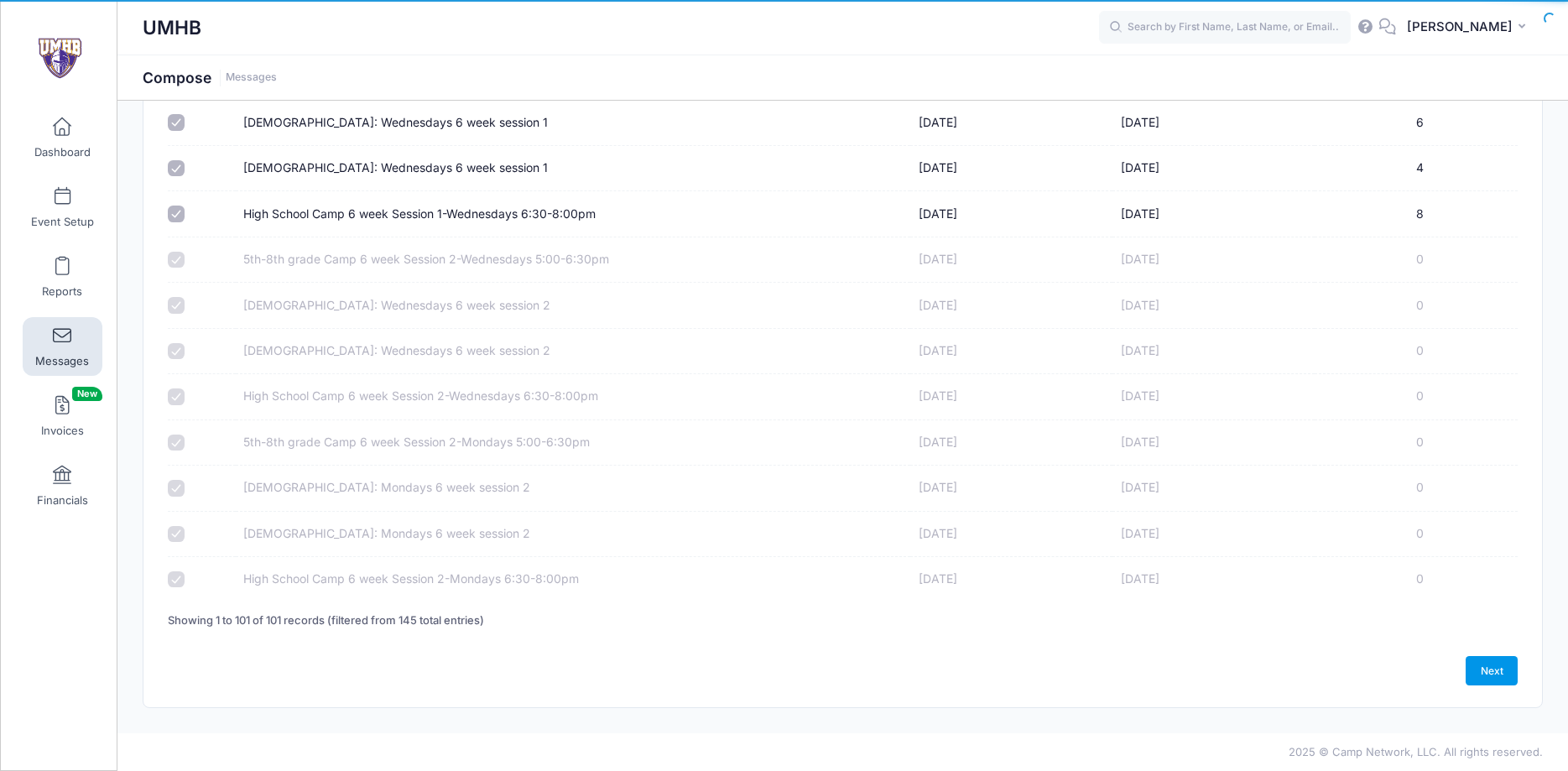
click at [1504, 669] on link "Next" at bounding box center [1492, 670] width 52 height 29
select select "50"
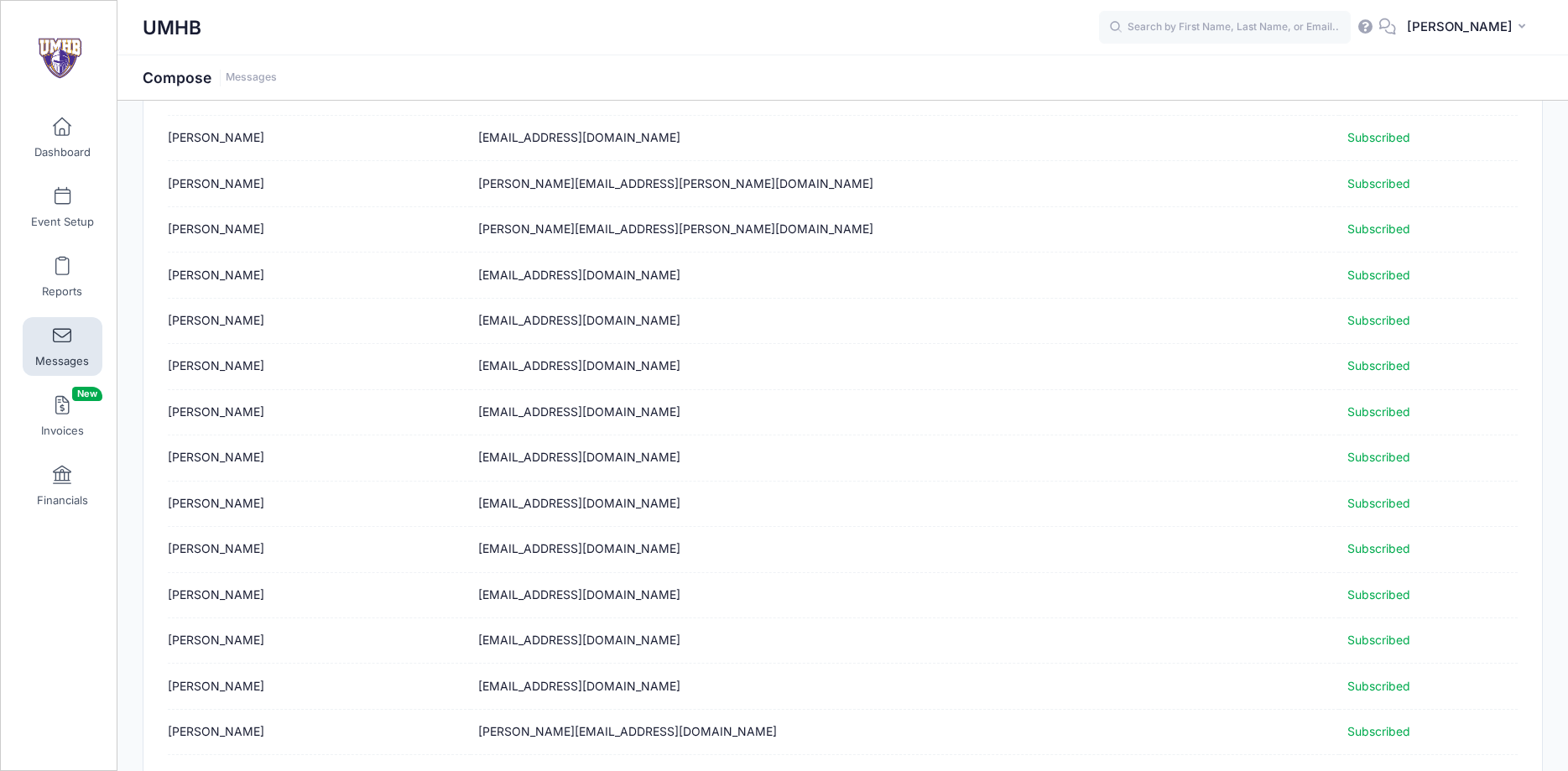
scroll to position [1947, 0]
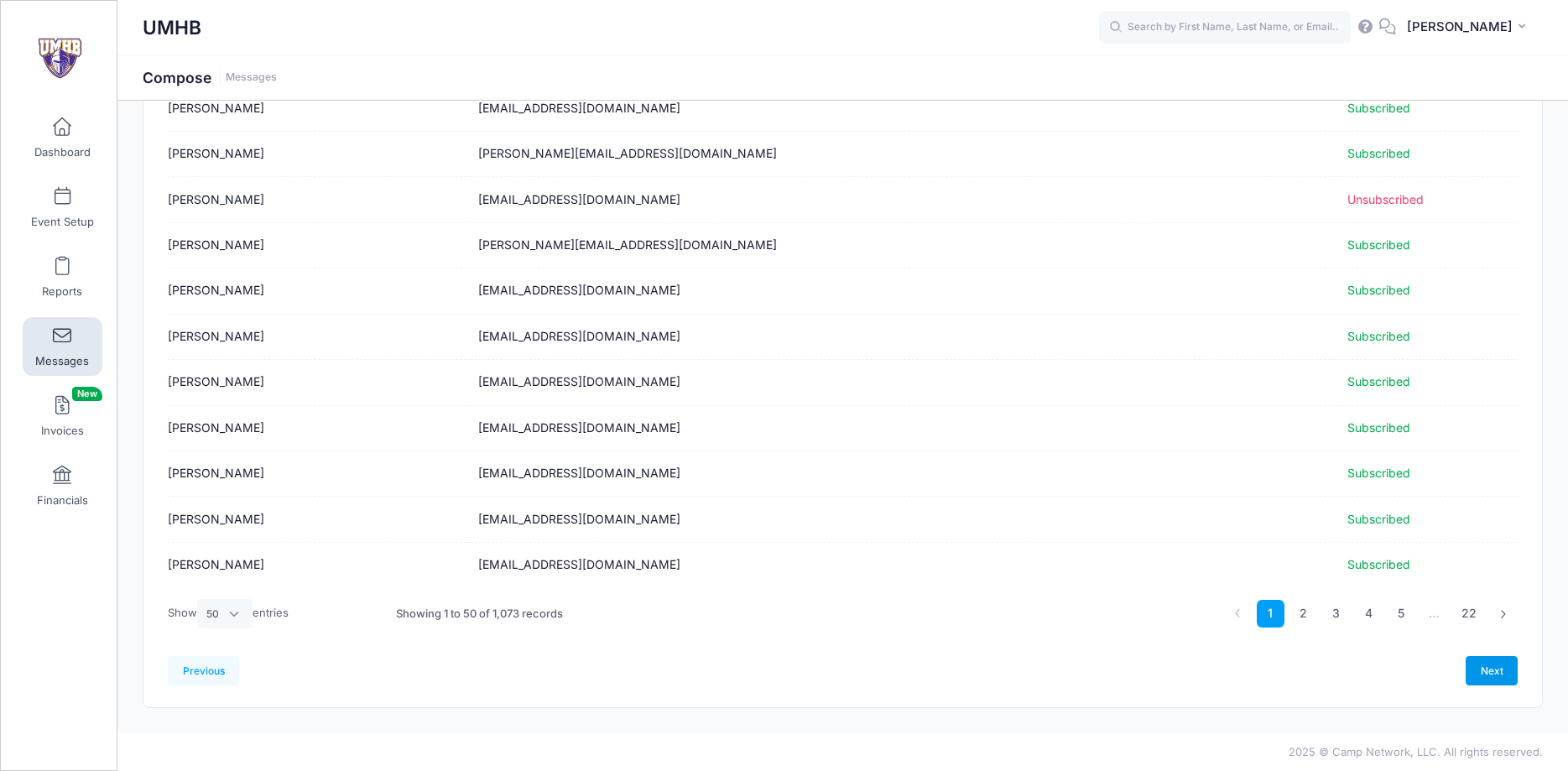
click at [1485, 663] on link "Next" at bounding box center [1492, 670] width 52 height 29
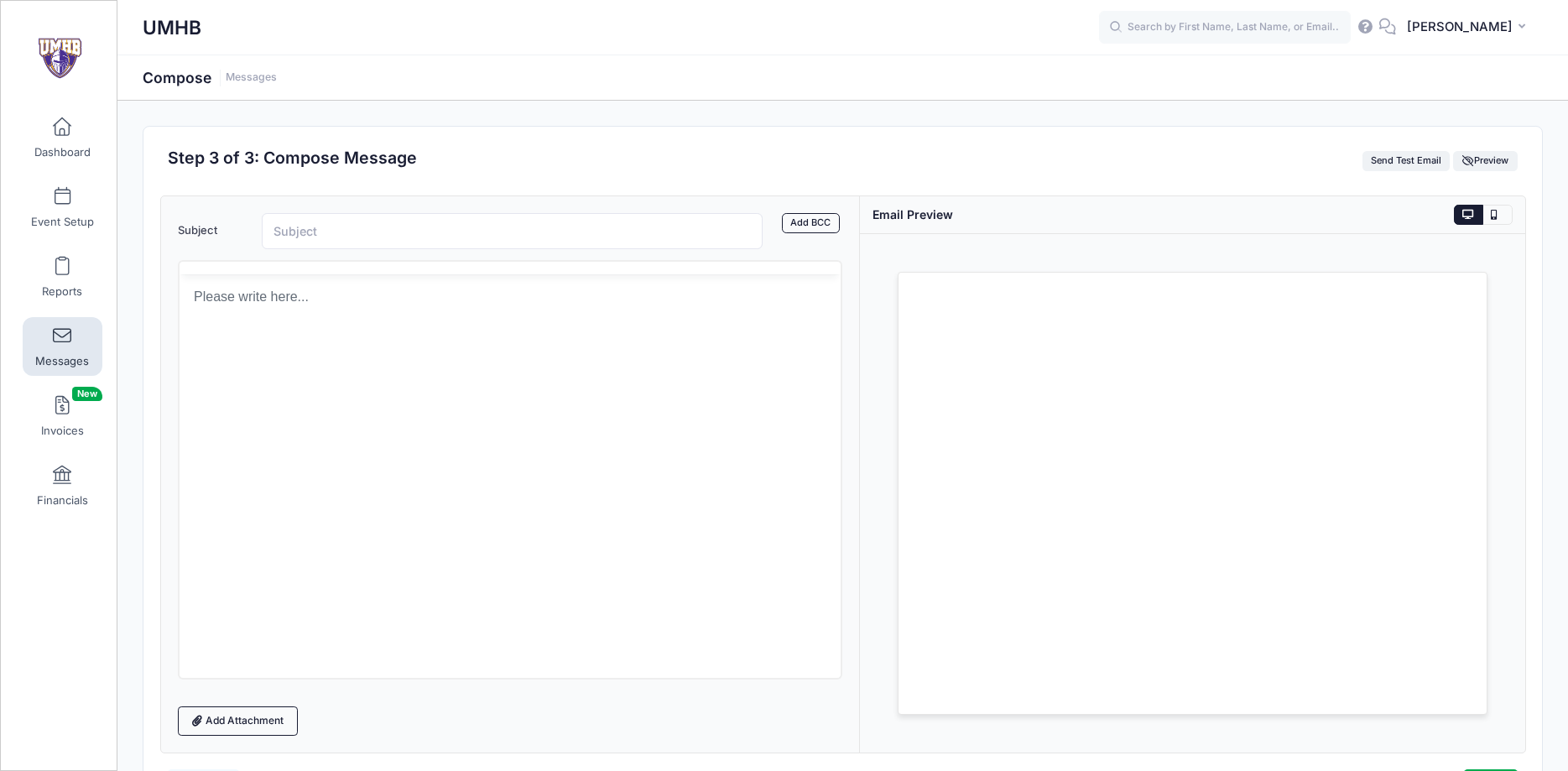
scroll to position [0, 0]
click at [299, 221] on input "Subject" at bounding box center [512, 231] width 501 height 36
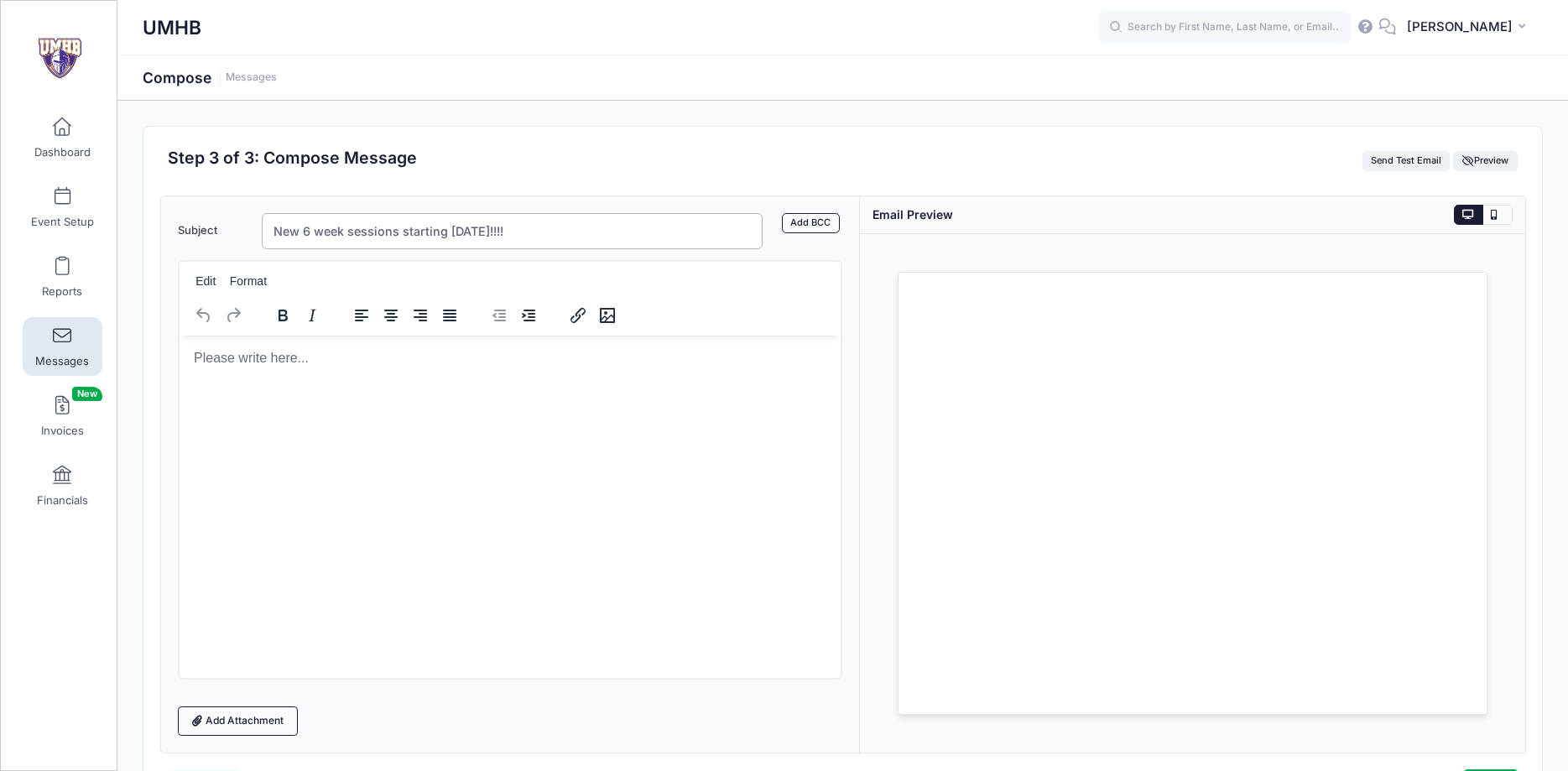
click at [467, 226] on input "New 6 week sessions starting in 1 week!!!!" at bounding box center [512, 231] width 501 height 36
click at [498, 229] on input "New 6 week sessions starting in 1 week!!!!" at bounding box center [512, 231] width 501 height 36
type input "New 6 week sessions starting!!!!"
click at [287, 380] on html at bounding box center [510, 357] width 662 height 46
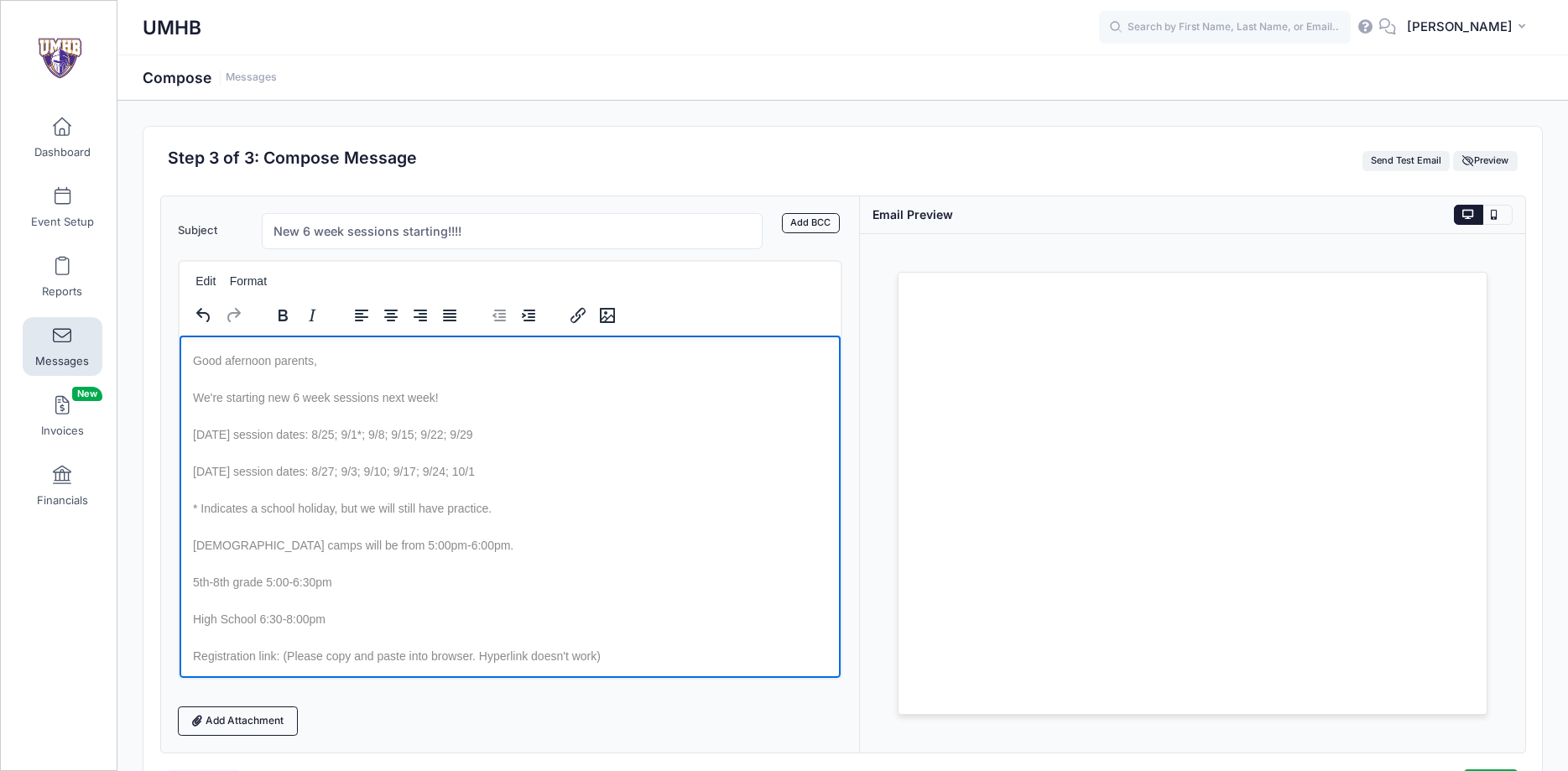
click at [396, 402] on span "We're starting new 6 week sessions next week!" at bounding box center [315, 396] width 246 height 13
click at [392, 396] on span "We're starting new 6 week sessions next week!" at bounding box center [315, 396] width 246 height 13
drag, startPoint x: 433, startPoint y: 397, endPoint x: 379, endPoint y: 405, distance: 54.6
click at [379, 405] on p "We're starting new 6 week sessions next week!" at bounding box center [510, 396] width 635 height 23
click at [525, 409] on body "Good afernoon parents, We're starting new 6 week sessions next week! Monday ses…" at bounding box center [510, 597] width 635 height 498
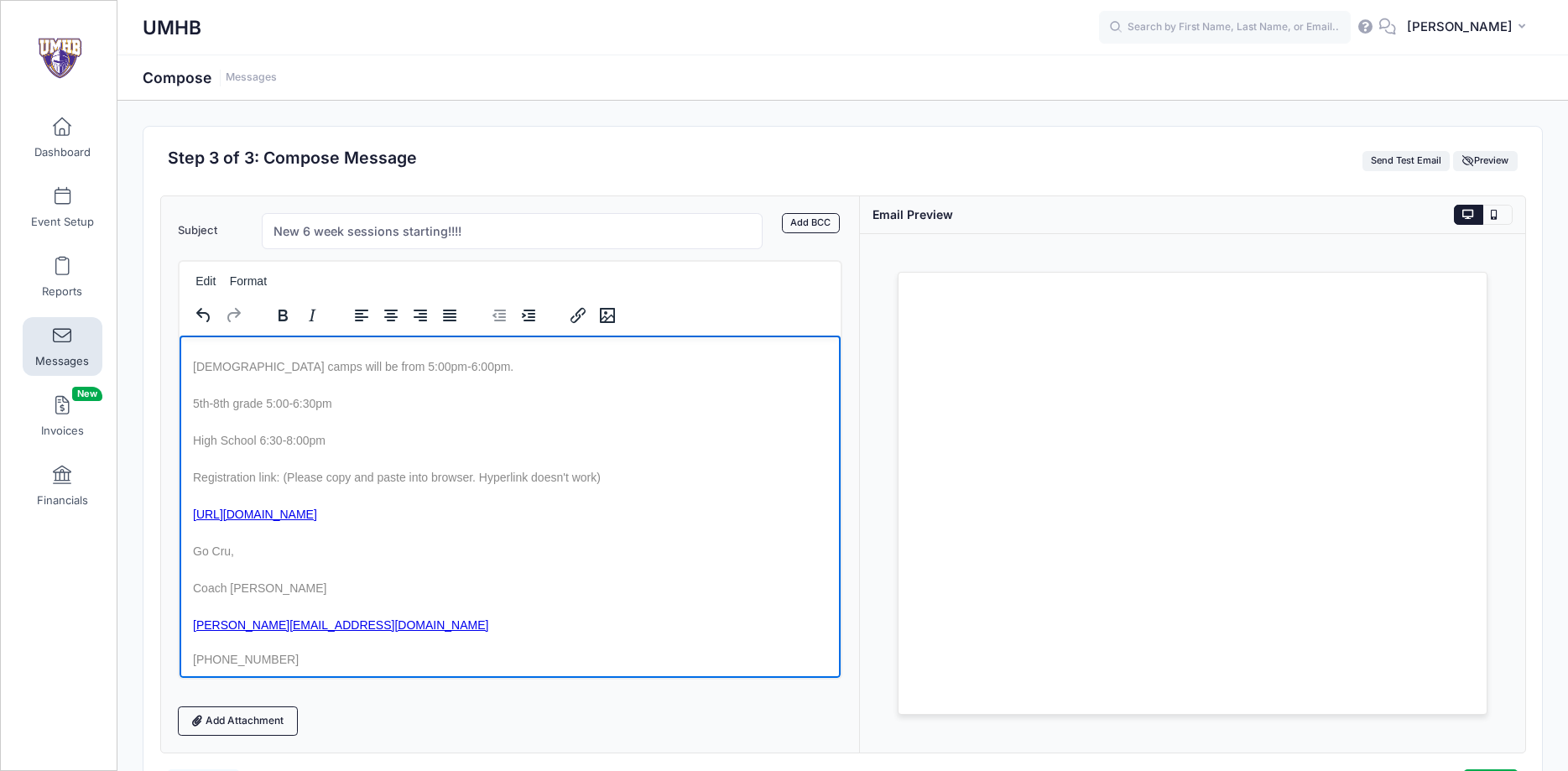
scroll to position [183, 0]
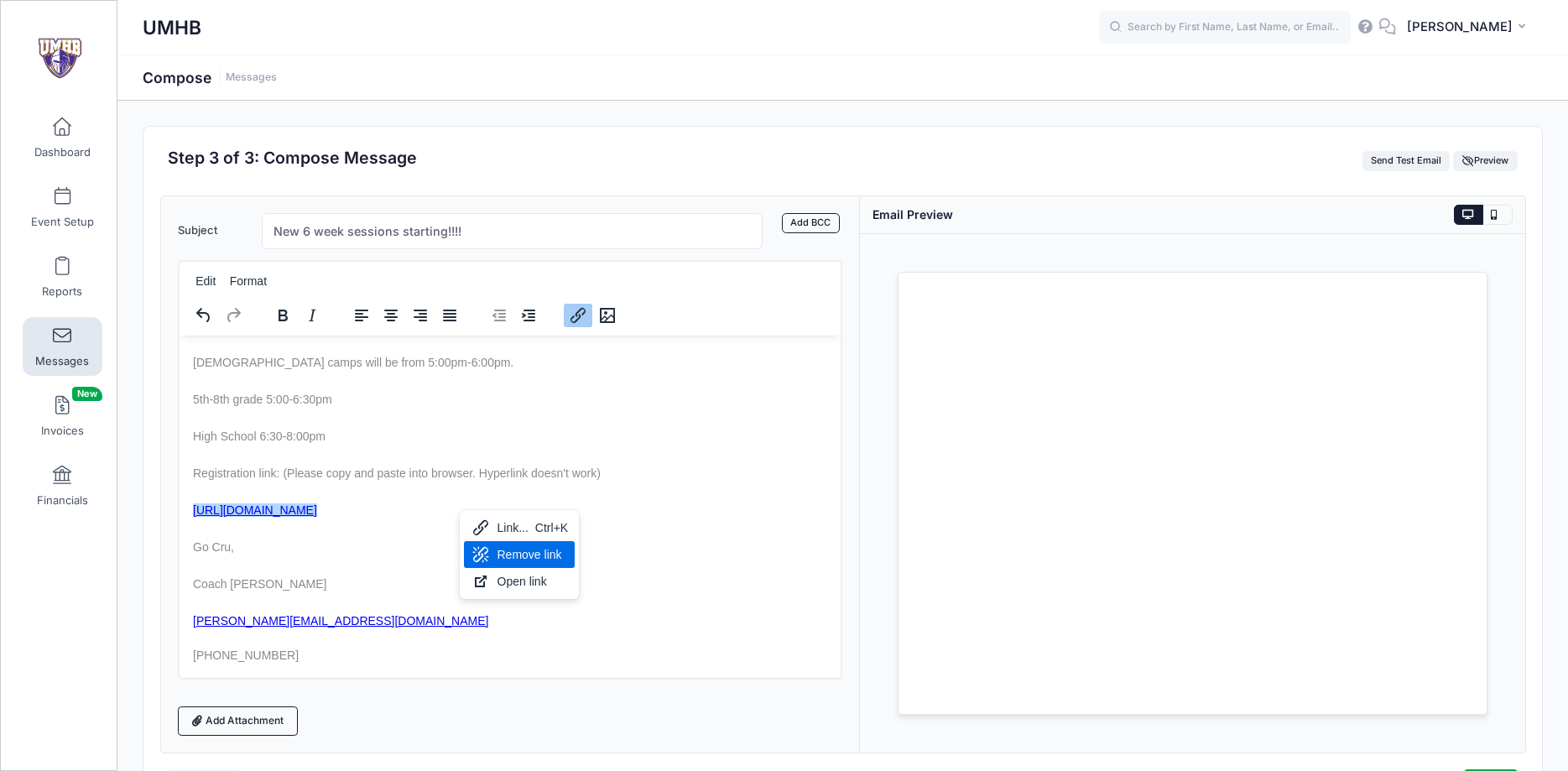
click at [559, 547] on div "Remove link" at bounding box center [534, 554] width 72 height 20
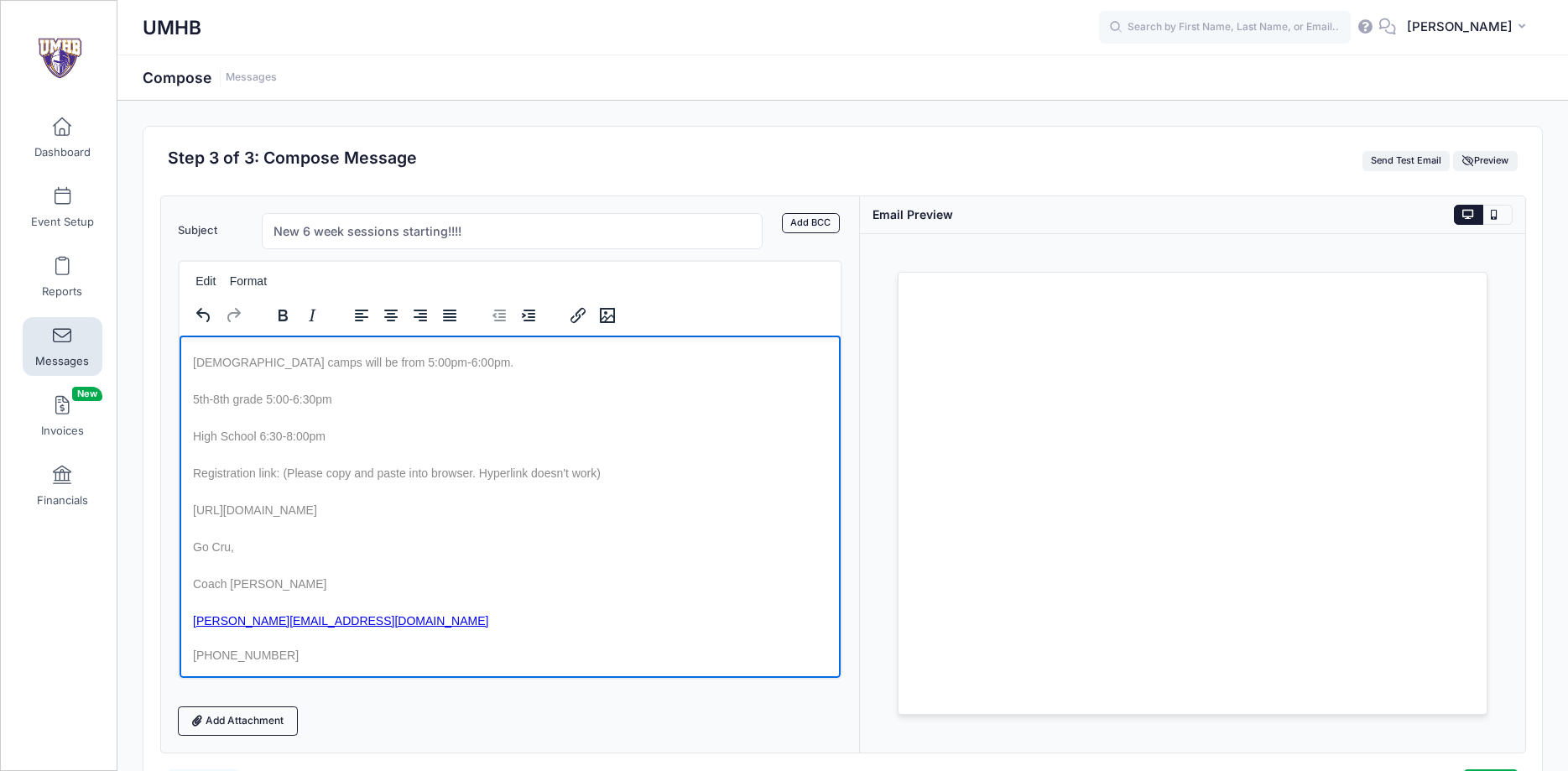
click at [362, 555] on p "Go Cru," at bounding box center [510, 546] width 635 height 23
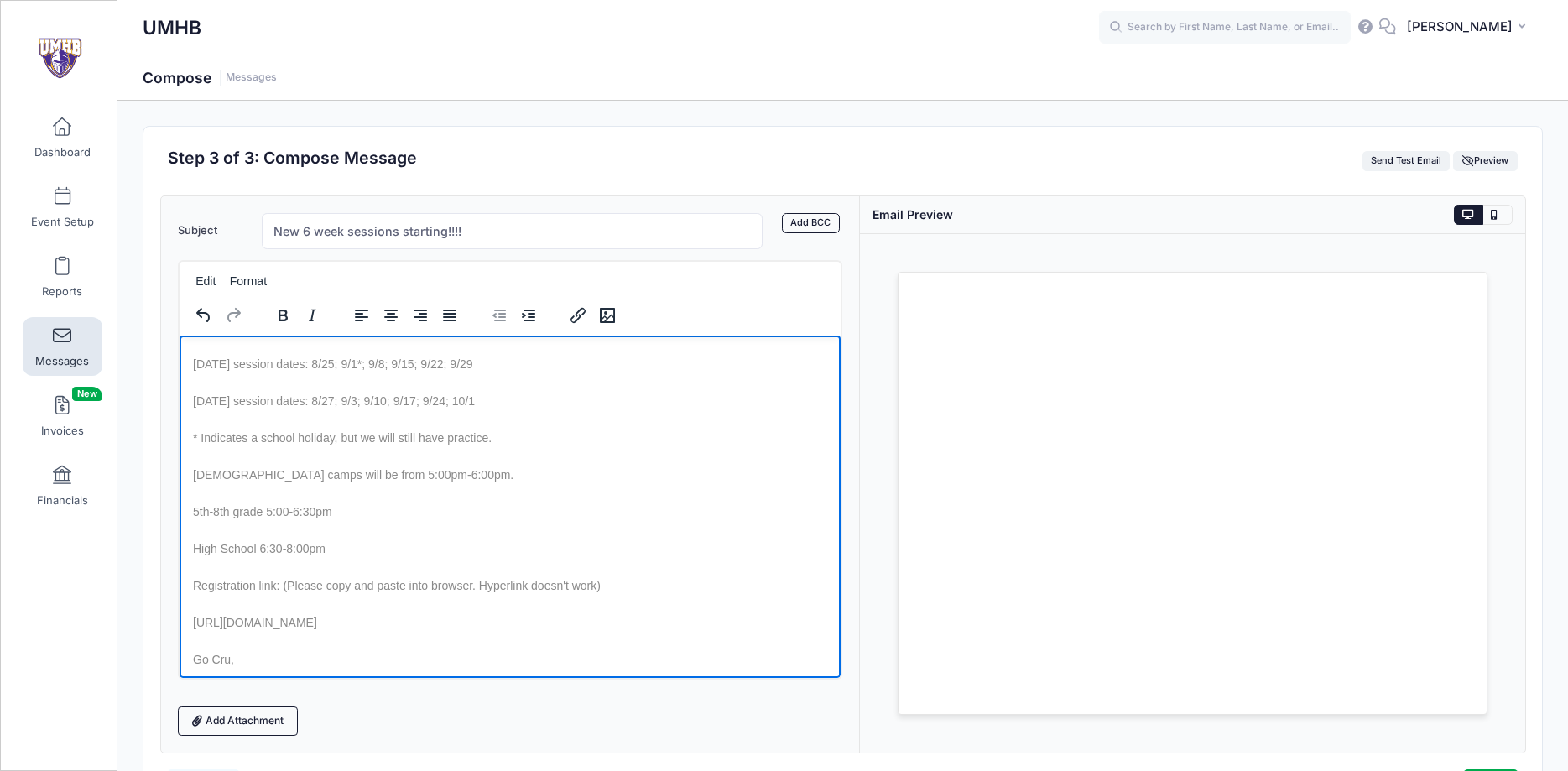
scroll to position [0, 0]
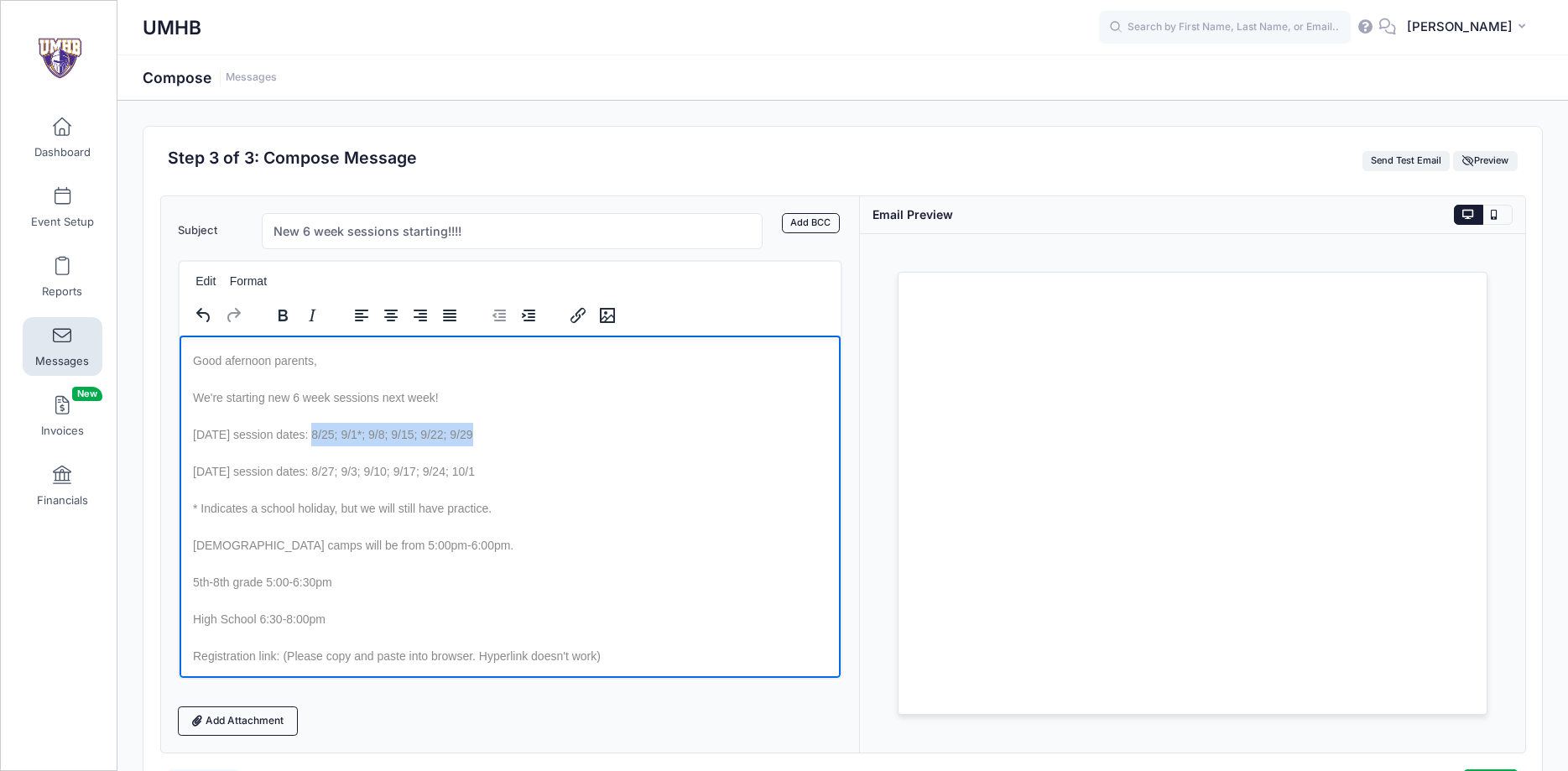
drag, startPoint x: 486, startPoint y: 435, endPoint x: 318, endPoint y: 437, distance: 168.0
click at [318, 437] on p "Monday session dates: 8/25; 9/1*; 9/8; 9/15; 9/22; 9/29" at bounding box center [510, 434] width 635 height 23
drag, startPoint x: 509, startPoint y: 469, endPoint x: 335, endPoint y: 478, distance: 174.2
click at [335, 478] on p "Wednesday session dates: 8/27; 9/3; 9/10; 9/17; 9/24; 10/1" at bounding box center [510, 471] width 635 height 23
drag, startPoint x: 499, startPoint y: 511, endPoint x: 193, endPoint y: 511, distance: 306.0
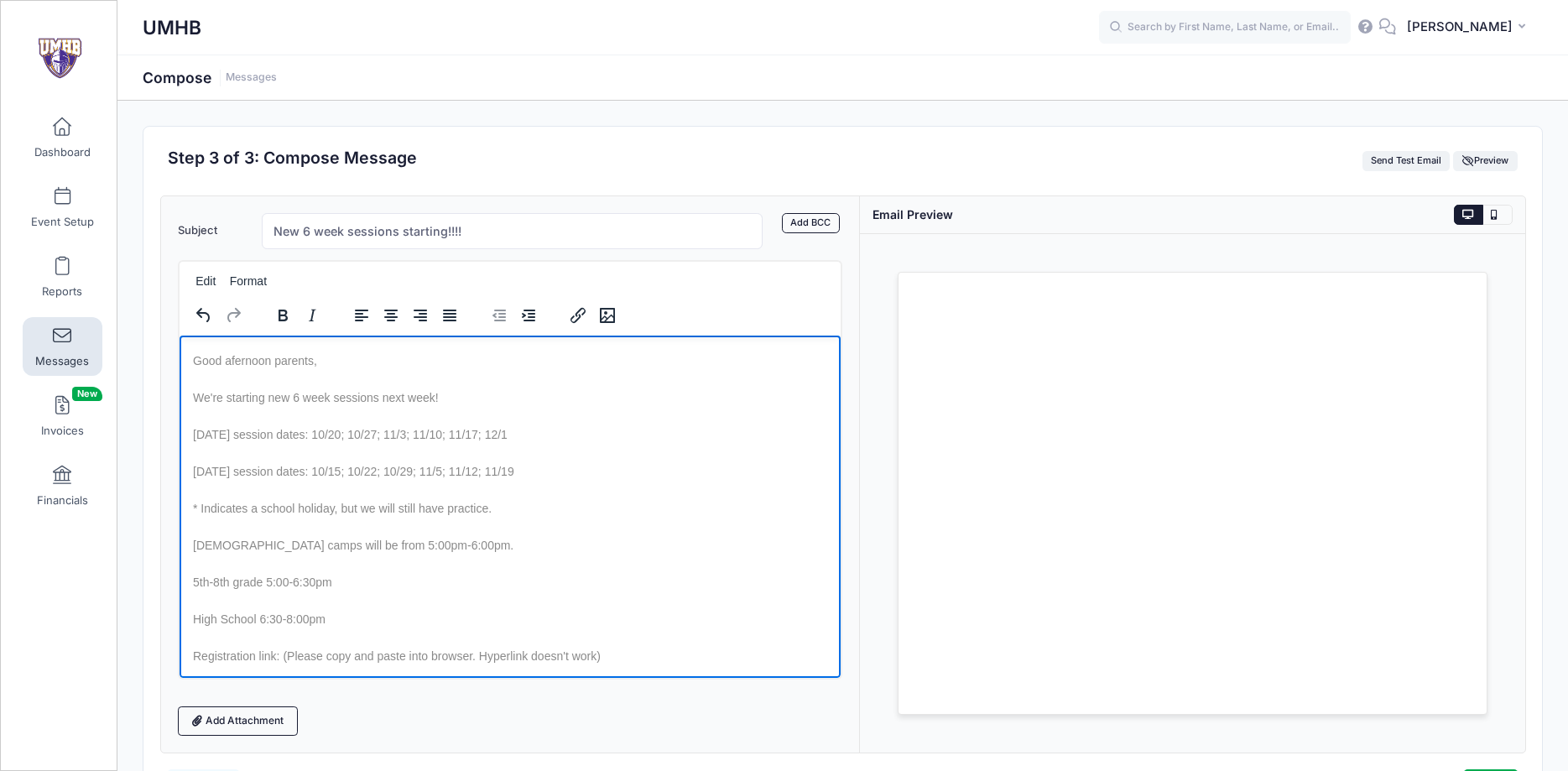
click at [193, 511] on p "* Indicates a school holiday, but we will still have practice." at bounding box center [510, 507] width 635 height 23
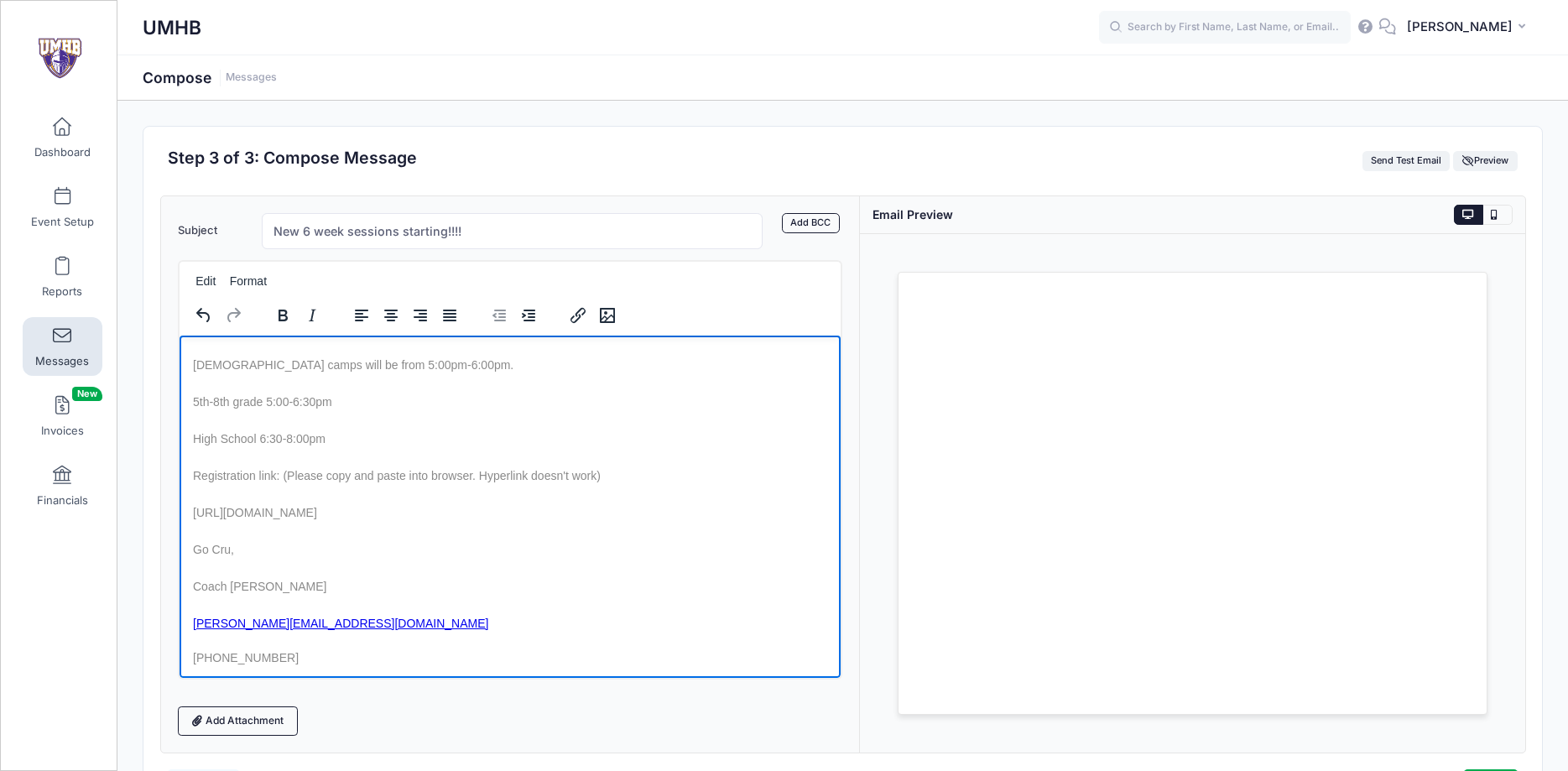
scroll to position [146, 0]
drag, startPoint x: 571, startPoint y: 508, endPoint x: 181, endPoint y: 517, distance: 390.1
click at [181, 517] on html "Good afernoon parents, We're starting new 6 week sessions next week! Monday ses…" at bounding box center [510, 432] width 662 height 488
copy span "https://portal.campnetwork.com/Register/Register.php?camp_id=397270"
click at [660, 529] on body "Good afernoon parents, We're starting new 6 week sessions next week! Monday ses…" at bounding box center [510, 432] width 635 height 461
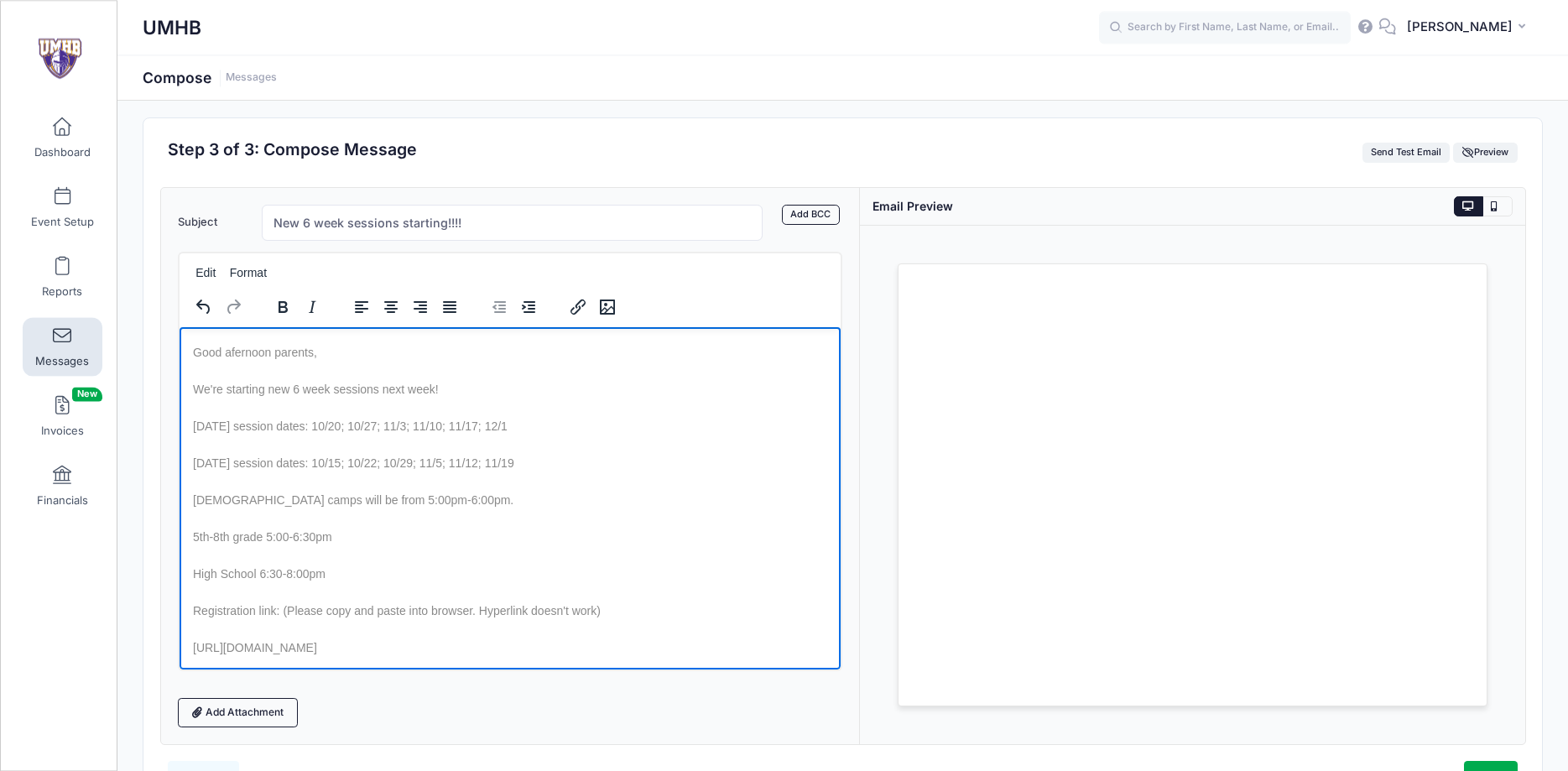
scroll to position [0, 0]
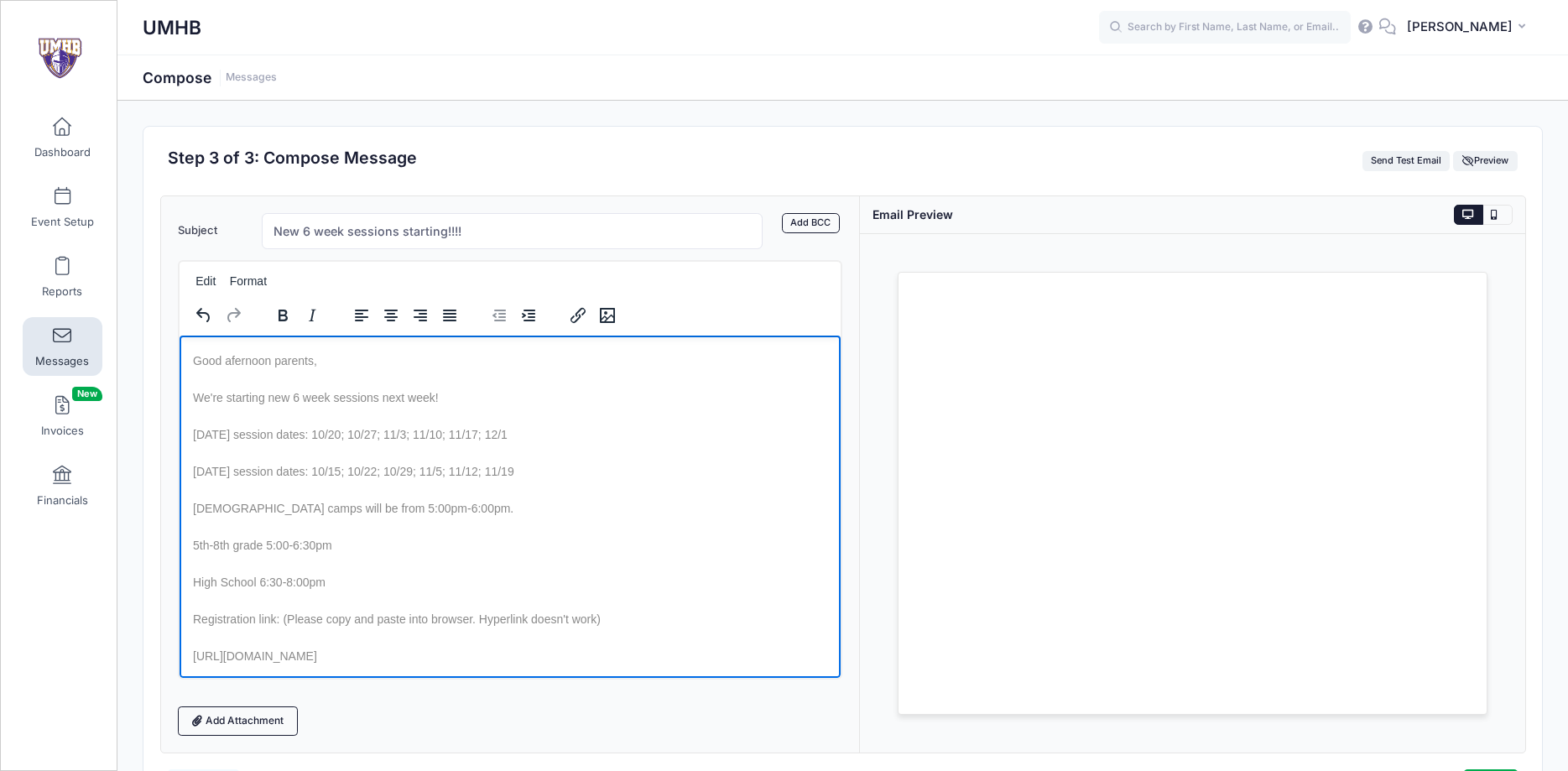
click at [434, 391] on p "We're starting new 6 week sessions next week!" at bounding box center [510, 396] width 635 height 23
click at [446, 394] on p "We're starting new 6 week sessions next week!" at bounding box center [510, 396] width 635 height 23
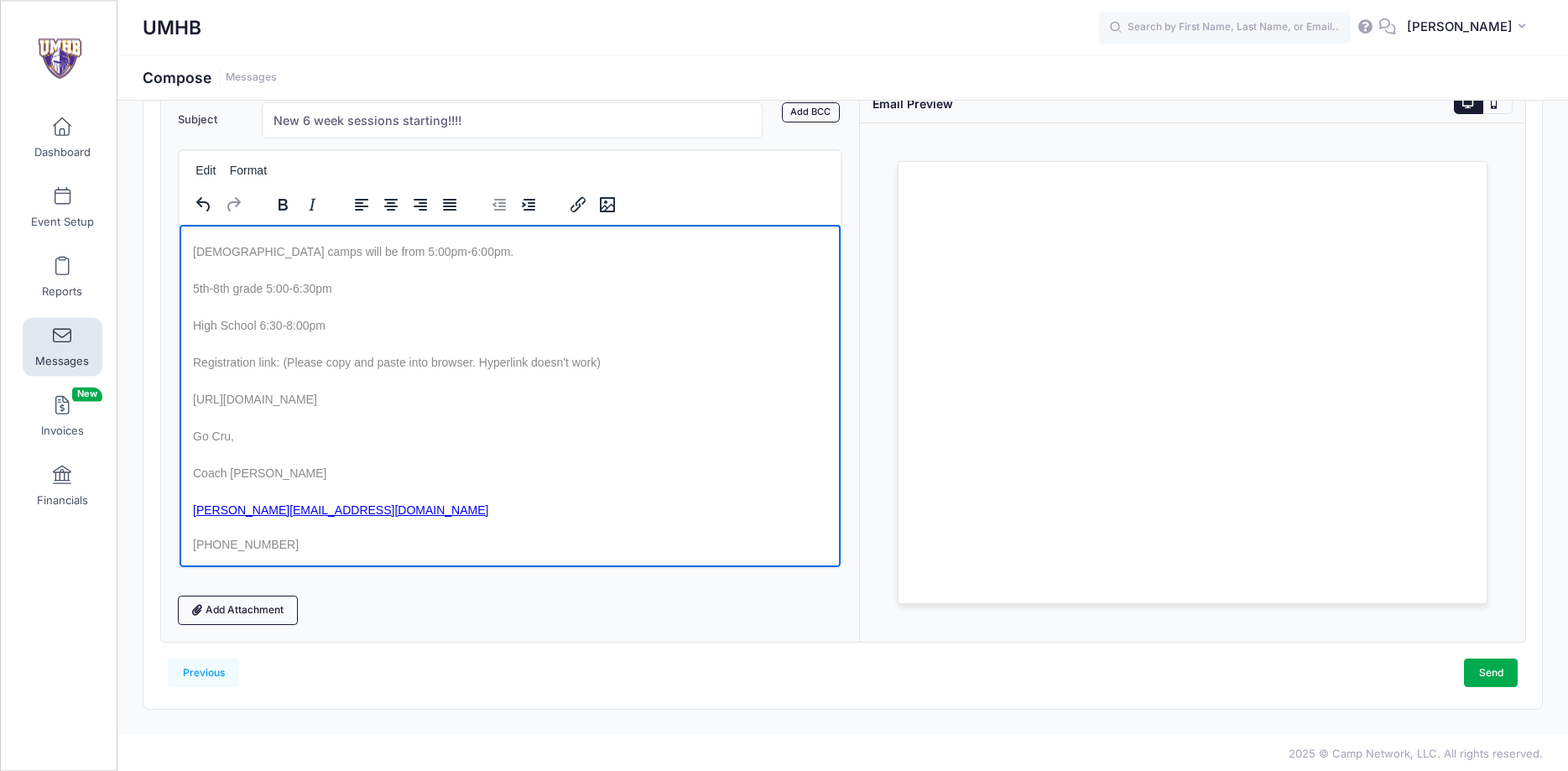
scroll to position [113, 0]
click at [1487, 666] on link "Send" at bounding box center [1491, 670] width 54 height 29
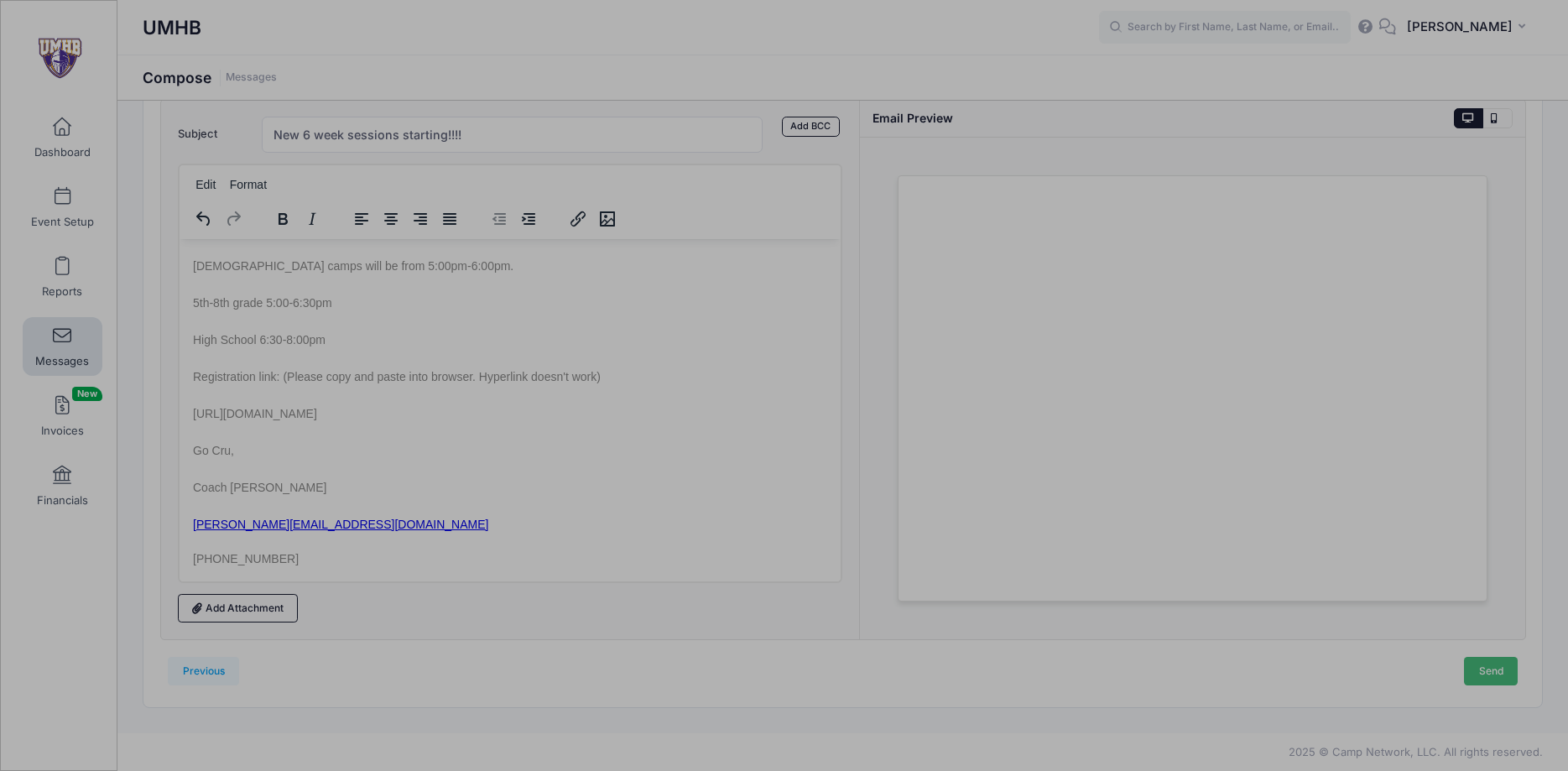
scroll to position [0, 0]
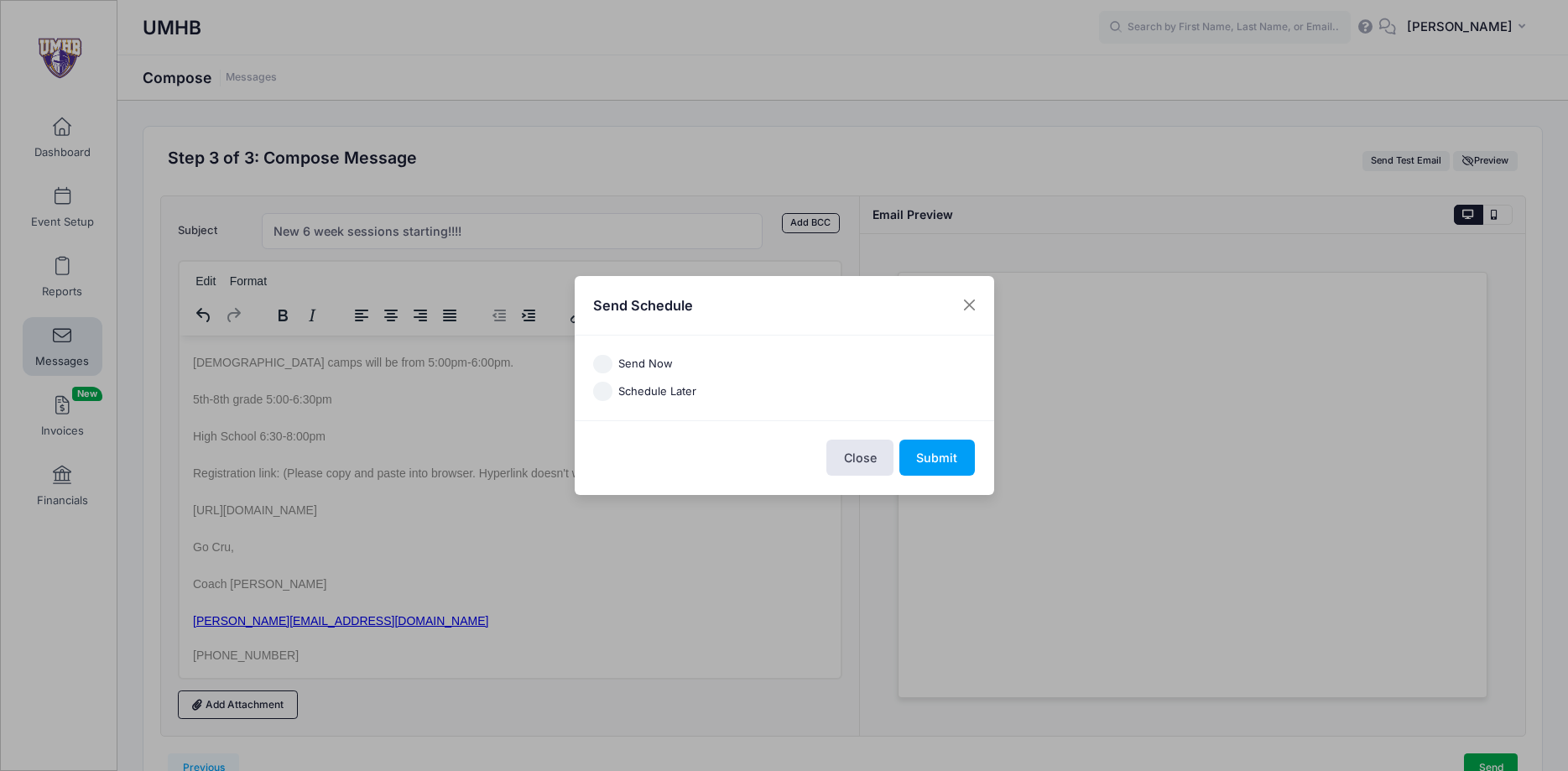
click at [657, 365] on label "Send Now" at bounding box center [645, 364] width 55 height 17
click at [613, 365] on input "Send Now" at bounding box center [603, 365] width 20 height 20
radio input "true"
click at [938, 455] on button "Submit" at bounding box center [937, 457] width 75 height 36
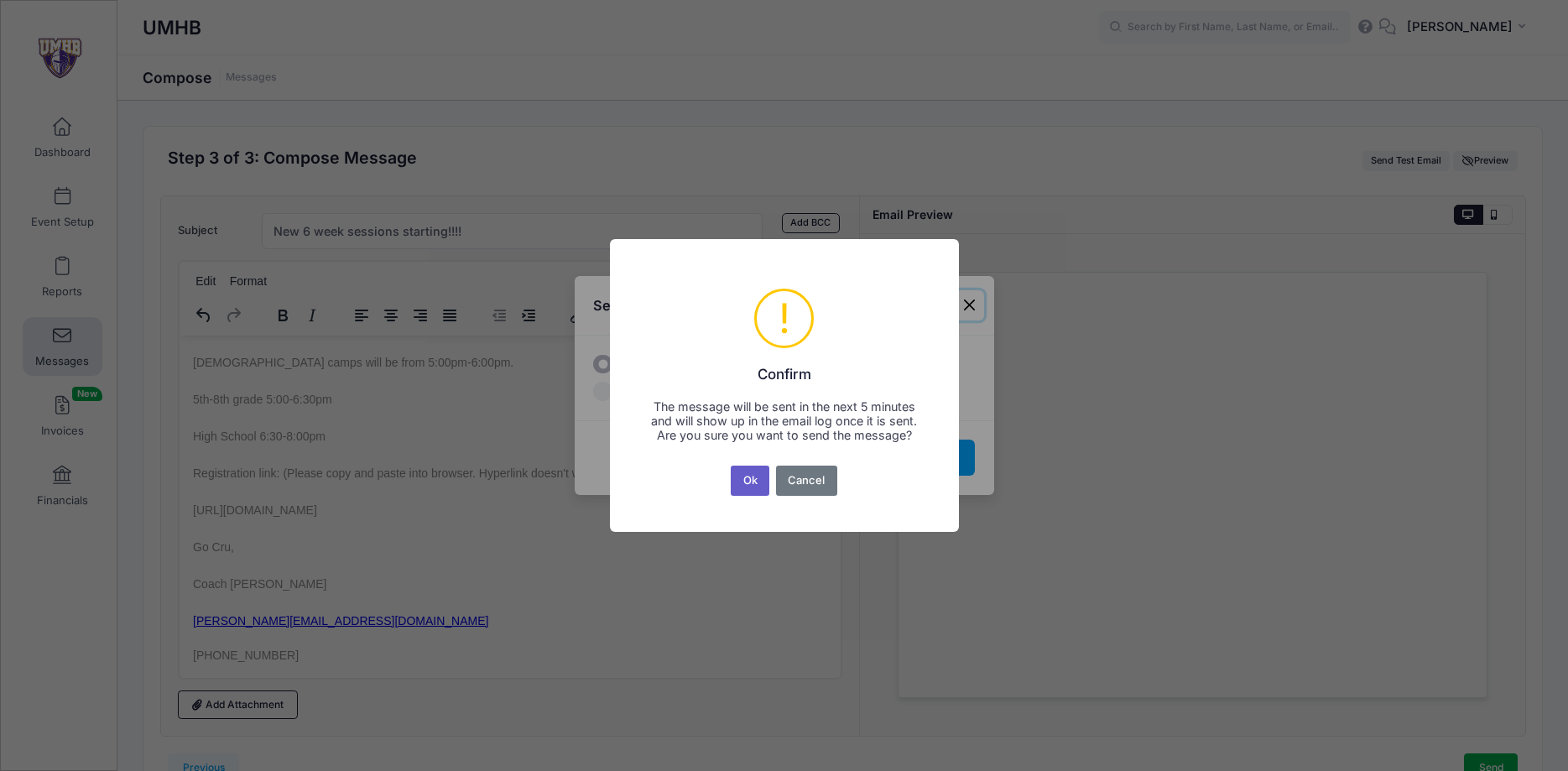
click at [758, 486] on button "Ok" at bounding box center [750, 481] width 39 height 30
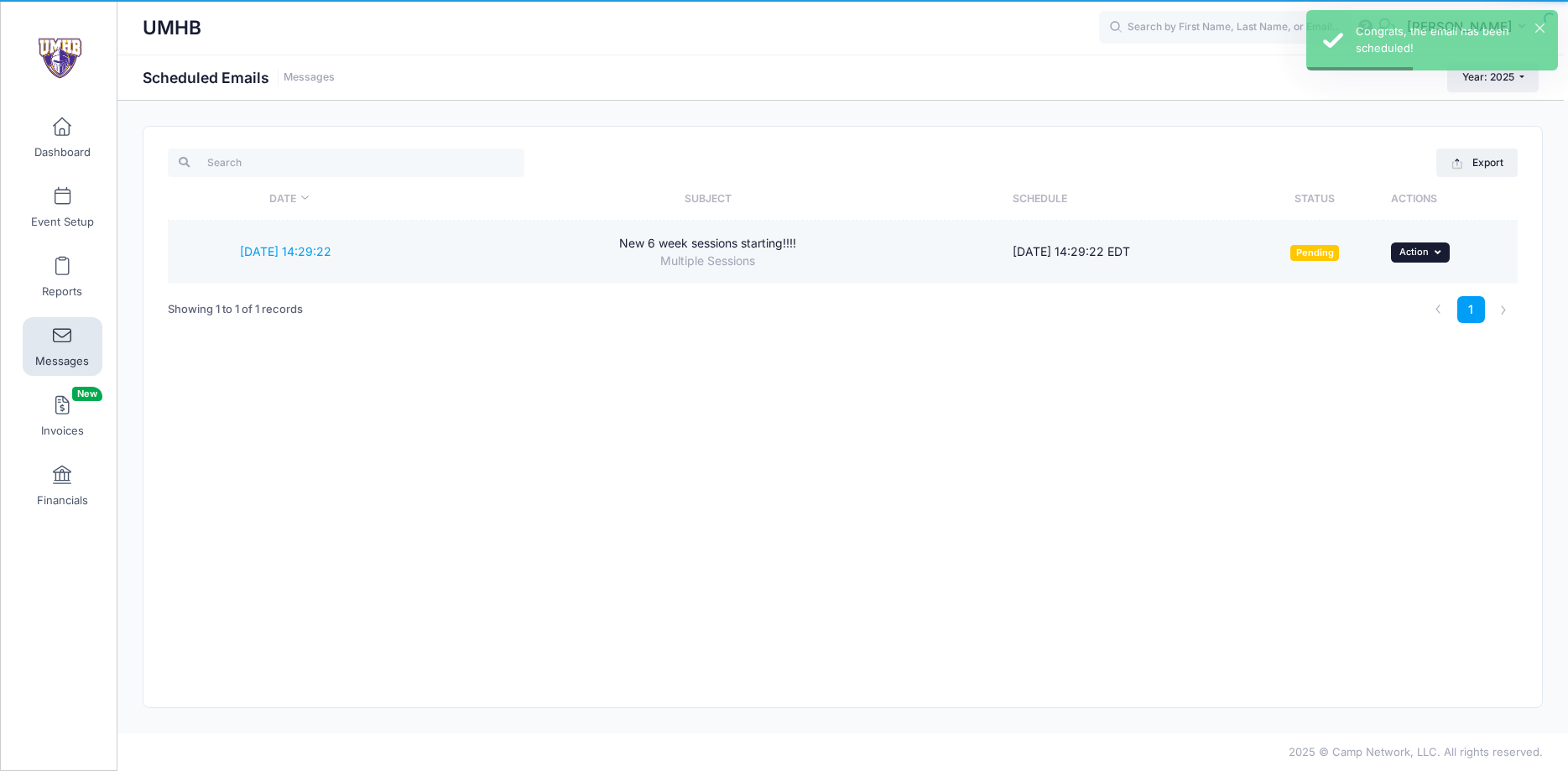
click at [1416, 246] on button "... Action" at bounding box center [1420, 252] width 58 height 20
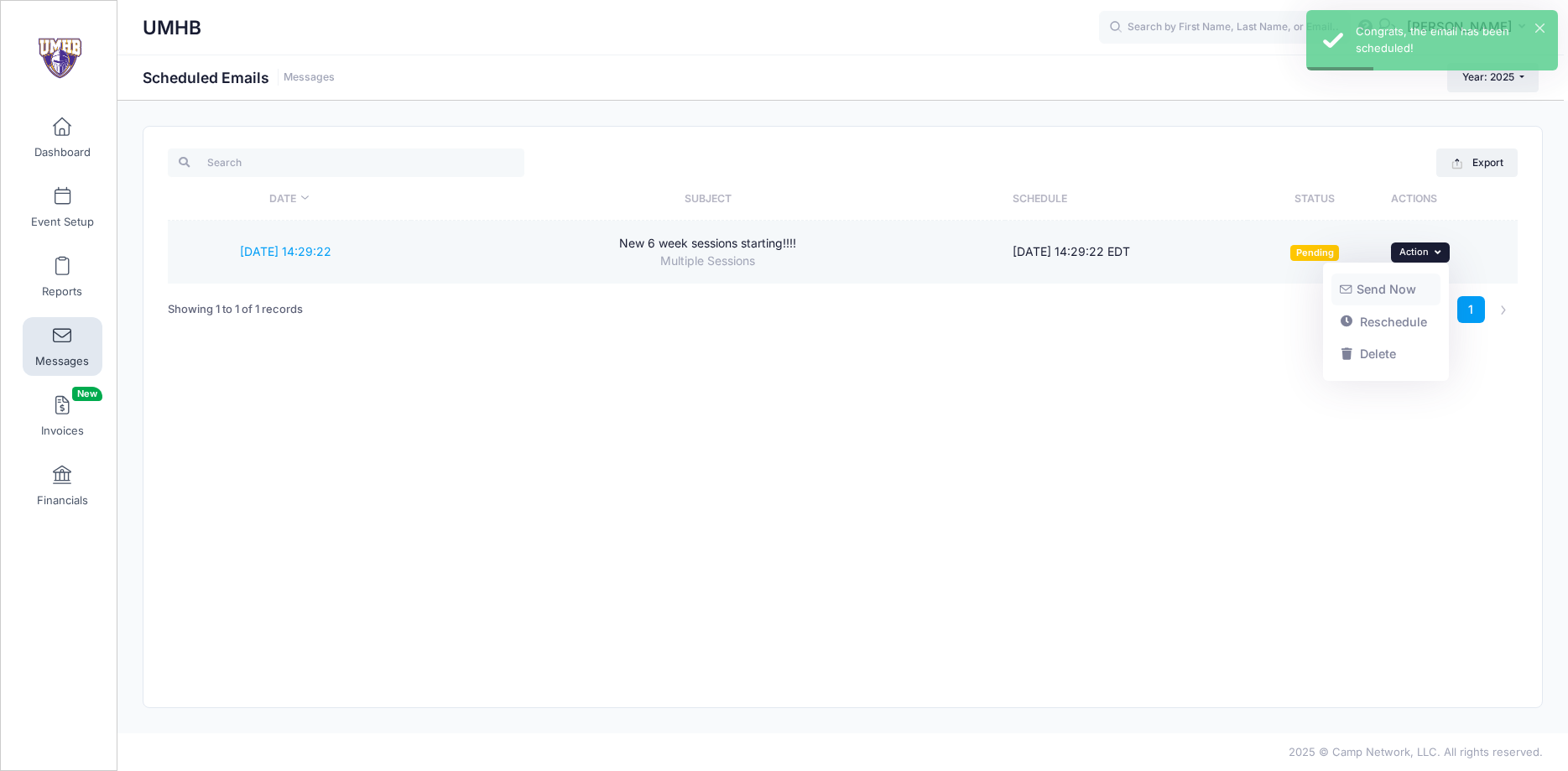
click at [1396, 286] on link "Send Now" at bounding box center [1386, 290] width 110 height 32
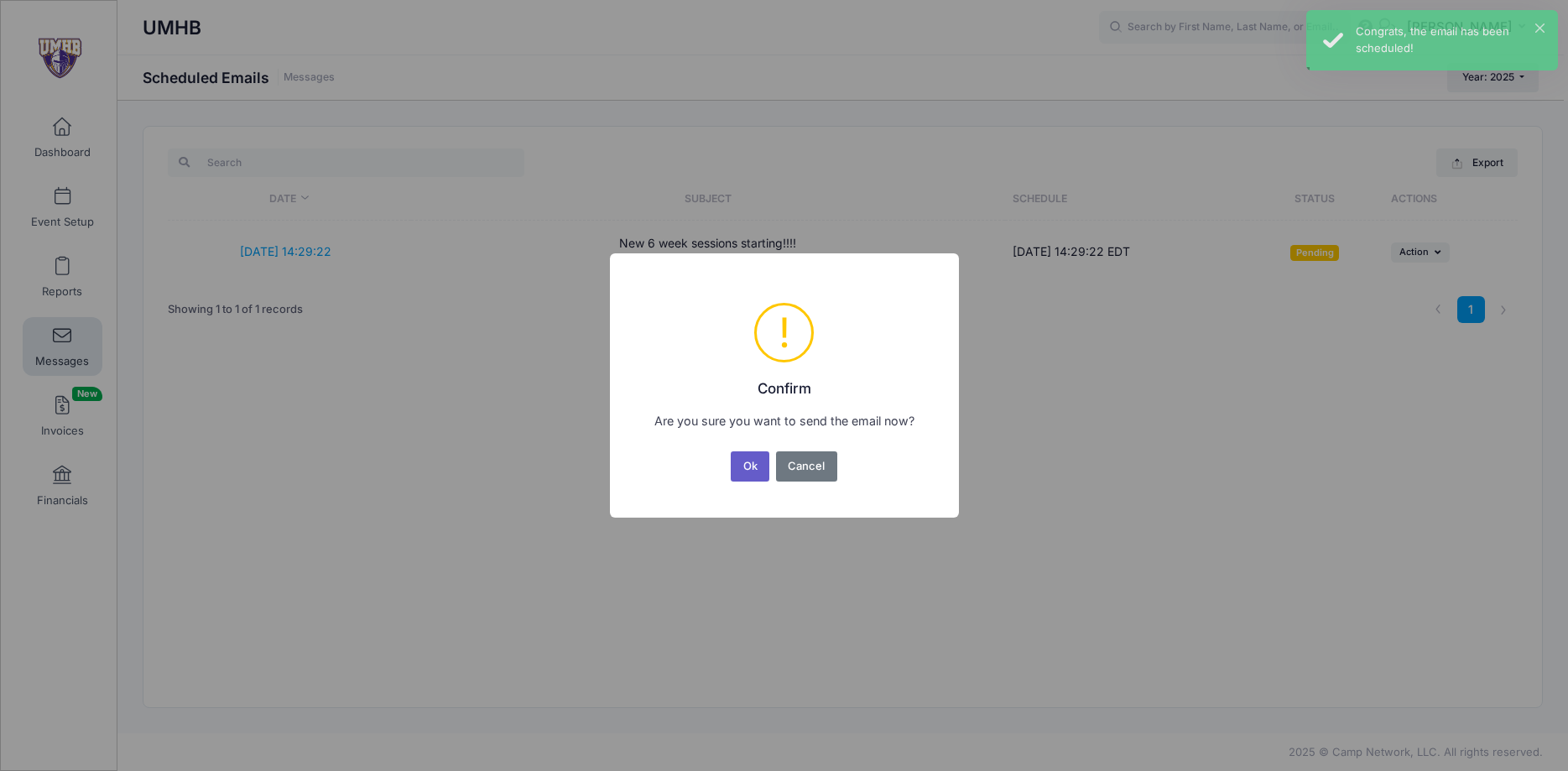
click at [757, 467] on button "Ok" at bounding box center [750, 466] width 39 height 30
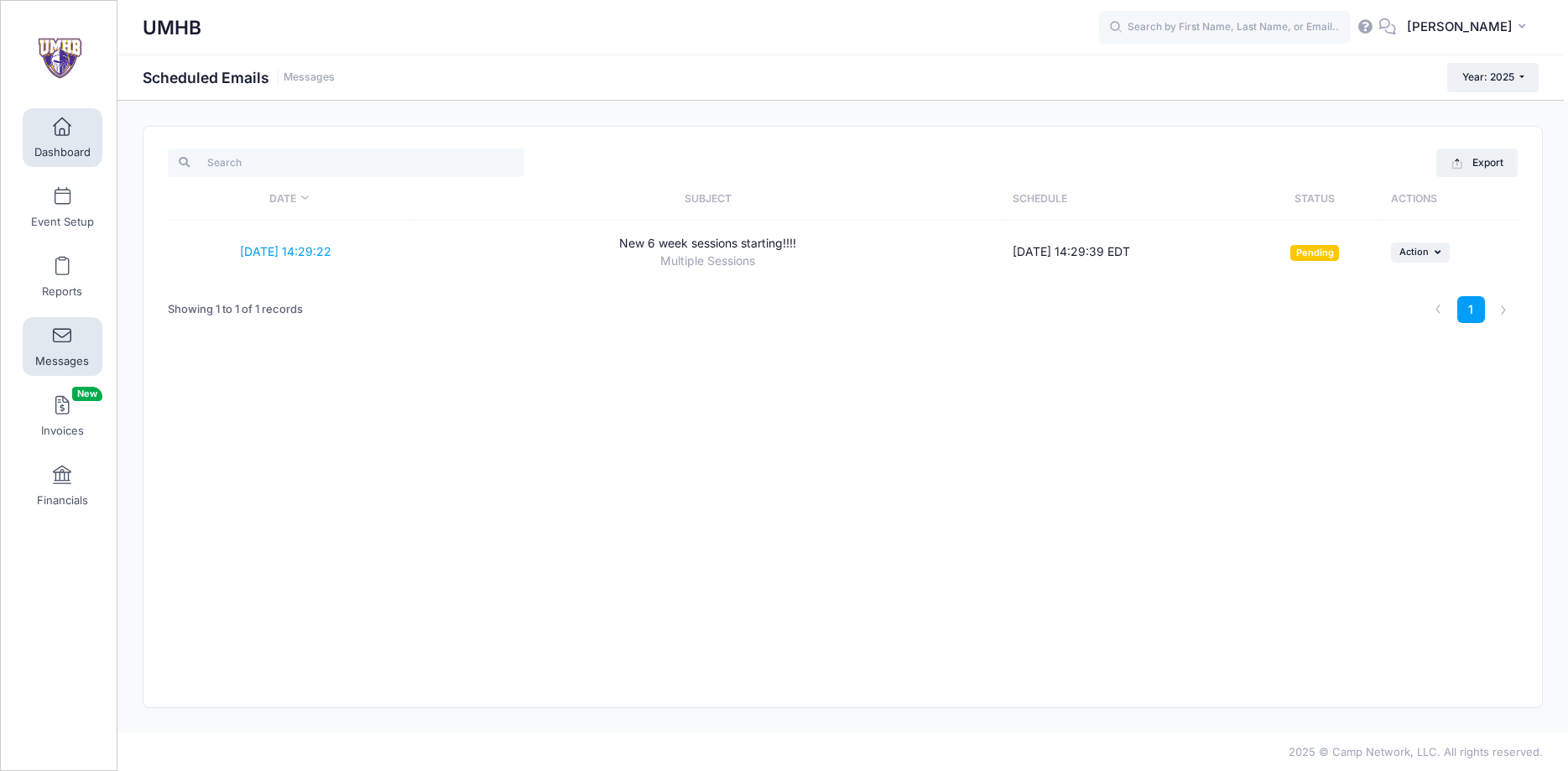
click at [67, 140] on link "Dashboard" at bounding box center [62, 137] width 80 height 58
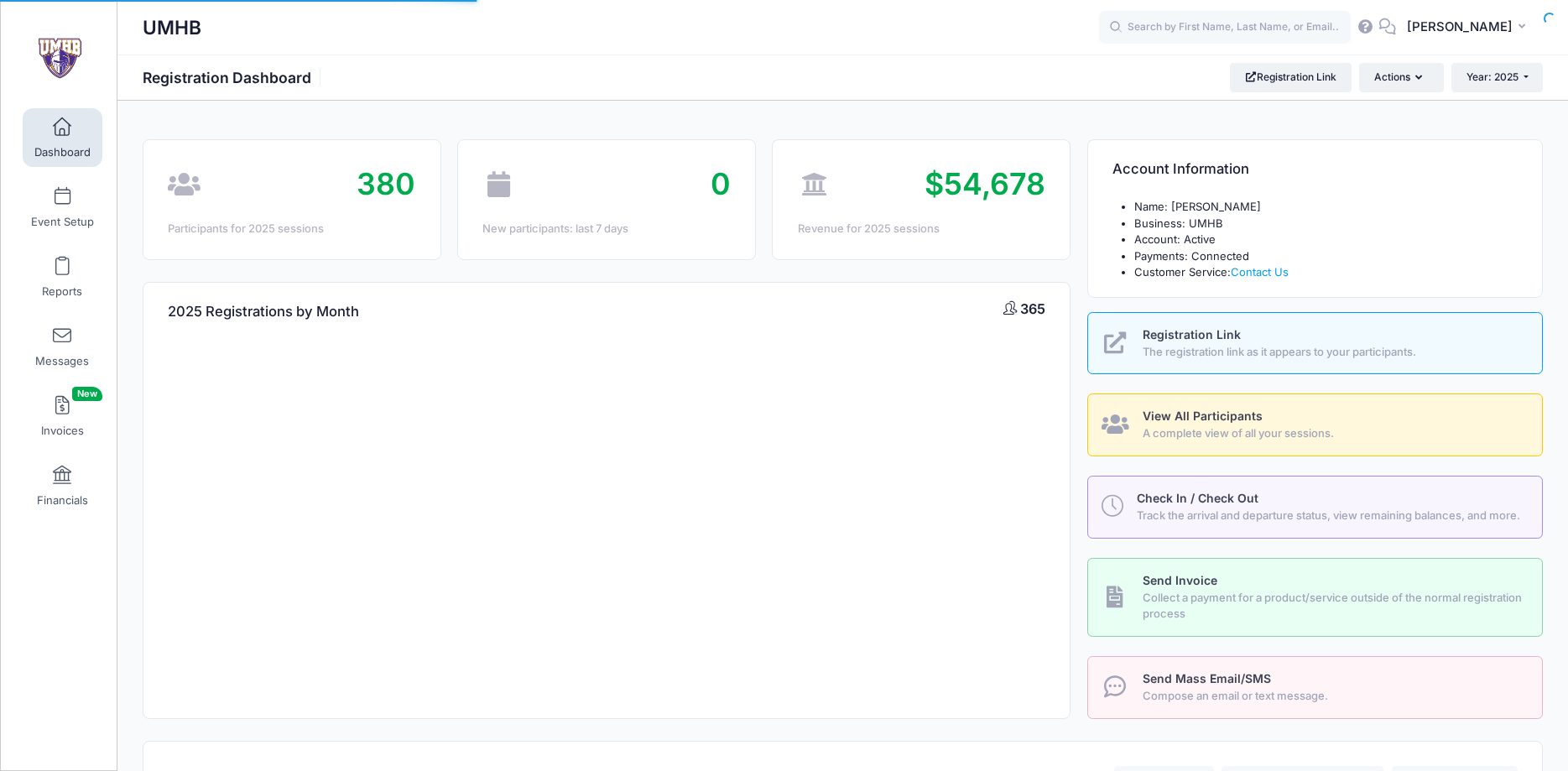
select select
